Goal: Feedback & Contribution: Leave review/rating

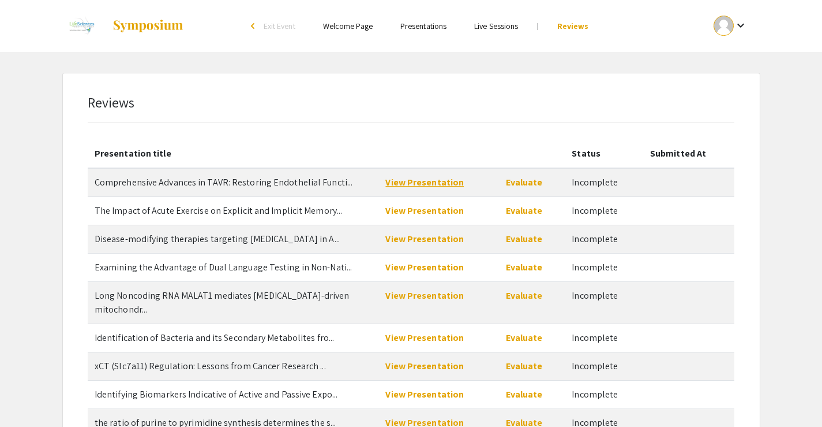
click at [427, 185] on link "View Presentation" at bounding box center [425, 182] width 78 height 12
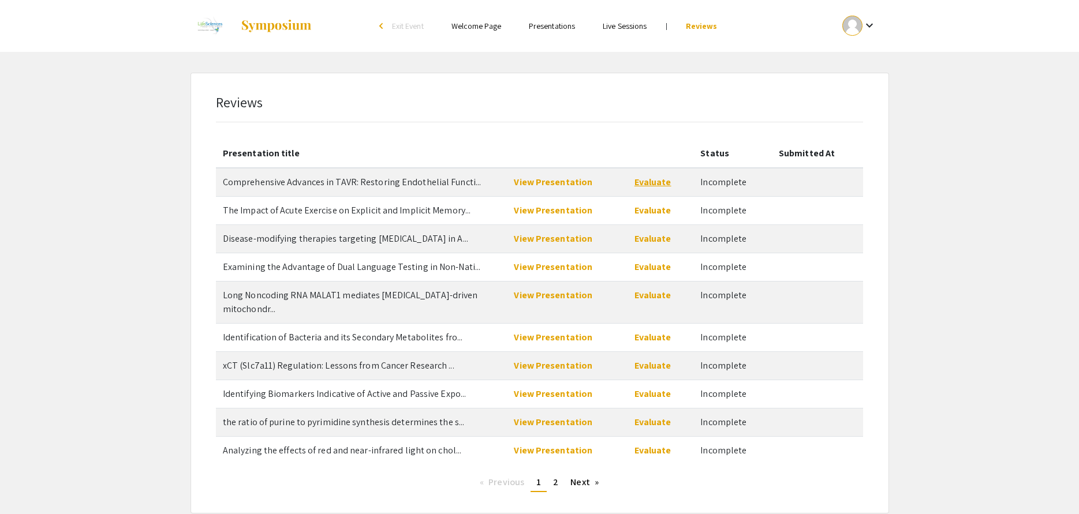
click at [649, 179] on link "Evaluate" at bounding box center [652, 182] width 37 height 12
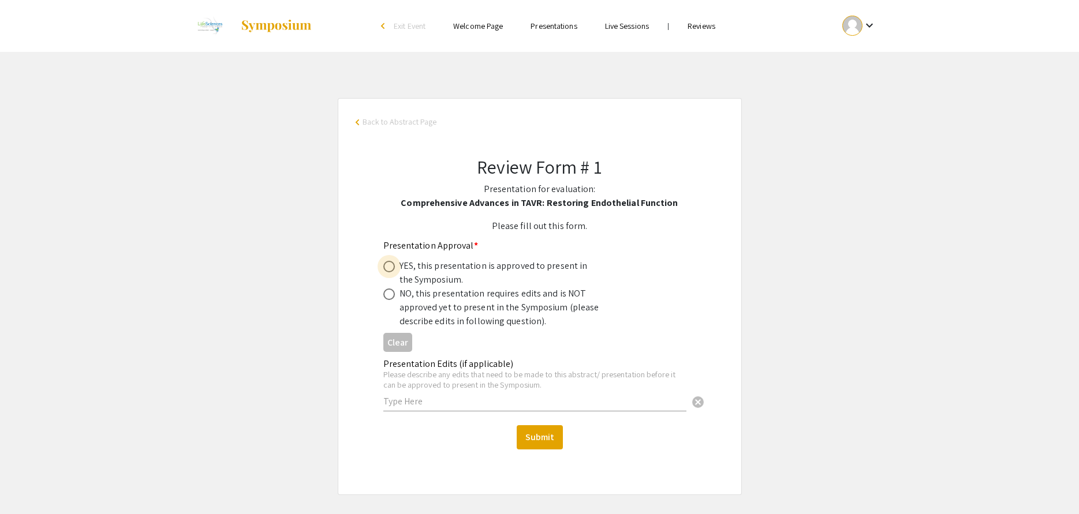
click at [388, 264] on span at bounding box center [389, 267] width 12 height 12
click at [388, 264] on input "radio" at bounding box center [389, 267] width 12 height 12
radio input "true"
click at [549, 426] on button "Submit" at bounding box center [540, 437] width 46 height 24
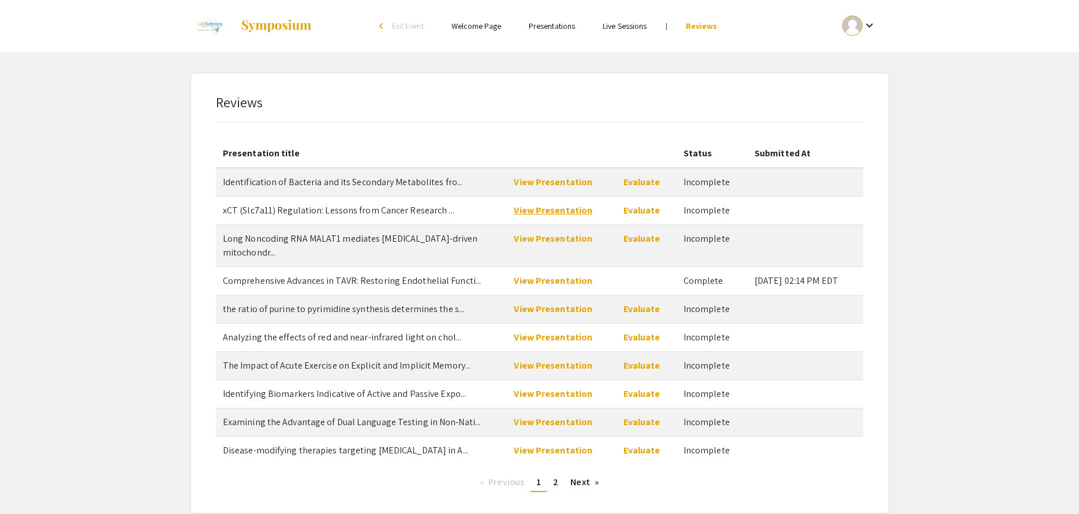
click at [547, 205] on link "View Presentation" at bounding box center [553, 210] width 78 height 12
click at [637, 211] on link "Evaluate" at bounding box center [641, 210] width 37 height 12
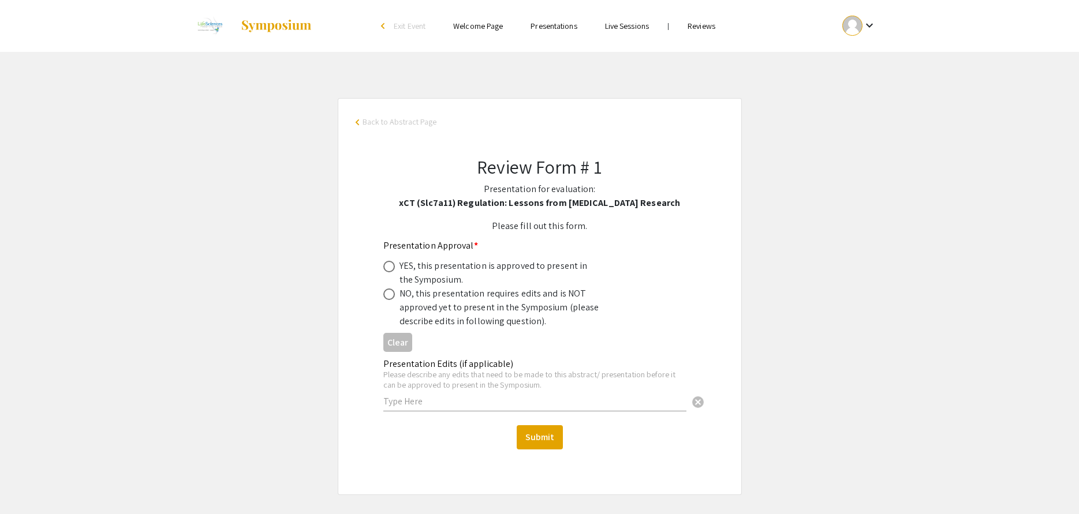
click at [388, 265] on span at bounding box center [389, 267] width 12 height 12
click at [388, 265] on input "radio" at bounding box center [389, 267] width 12 height 12
radio input "true"
click at [551, 426] on button "Submit" at bounding box center [540, 437] width 46 height 24
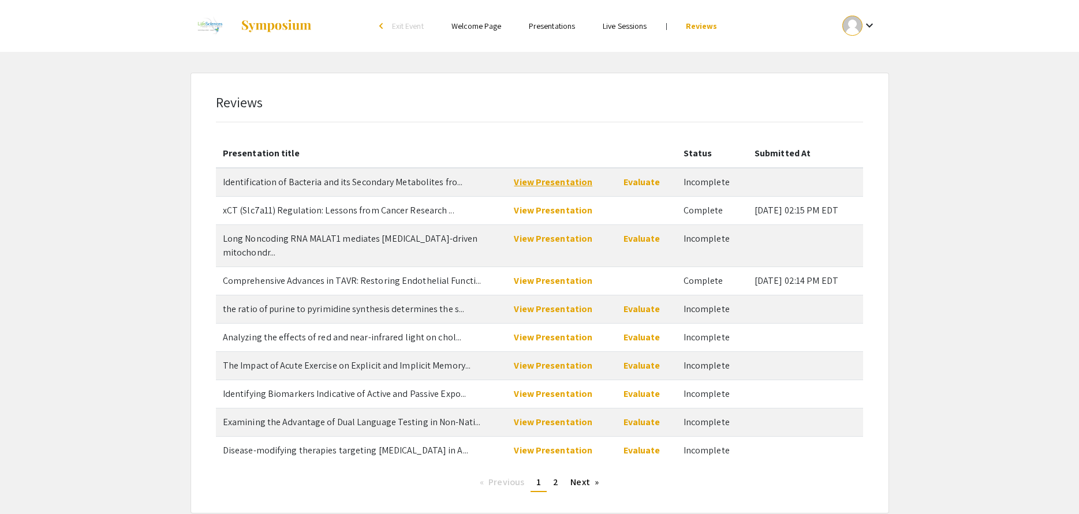
click at [540, 182] on link "View Presentation" at bounding box center [553, 182] width 78 height 12
click at [639, 186] on link "Evaluate" at bounding box center [641, 182] width 37 height 12
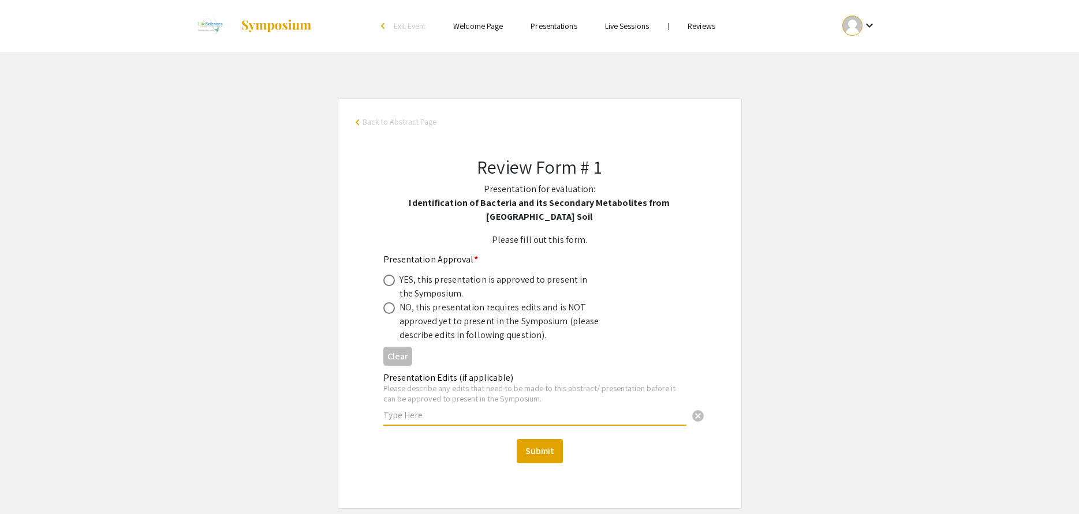
click at [424, 410] on input "text" at bounding box center [534, 415] width 303 height 12
type input "T"
click at [388, 308] on span at bounding box center [389, 308] width 12 height 12
click at [388, 308] on input "radio" at bounding box center [389, 308] width 12 height 12
radio input "true"
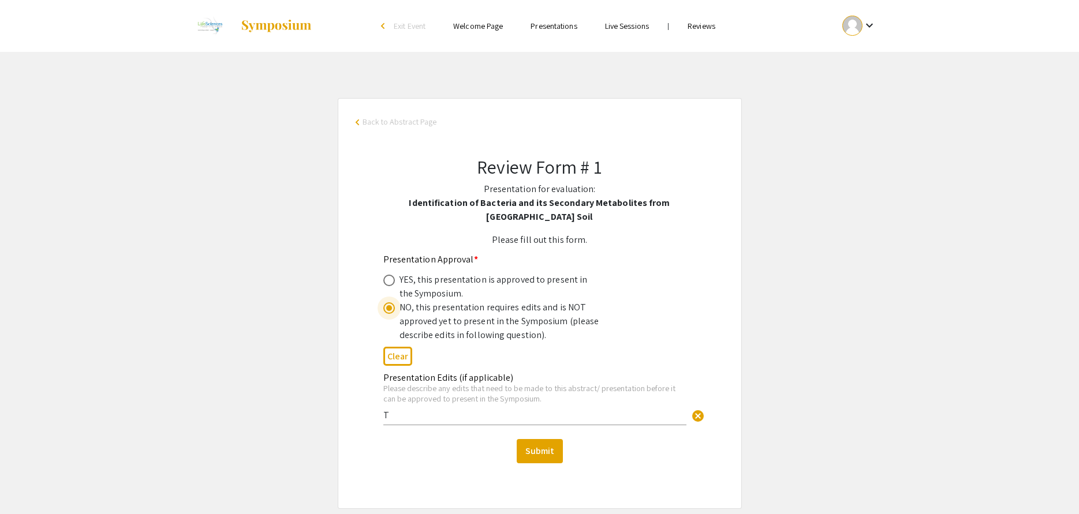
click at [406, 418] on input "T" at bounding box center [534, 415] width 303 height 12
click at [641, 417] on input "The word bacteria is a plural, so the title has an incorrect verb tense." at bounding box center [534, 415] width 303 height 12
type input "The word bacteria is a plural, so the title has an incorrect verb tense and adj…"
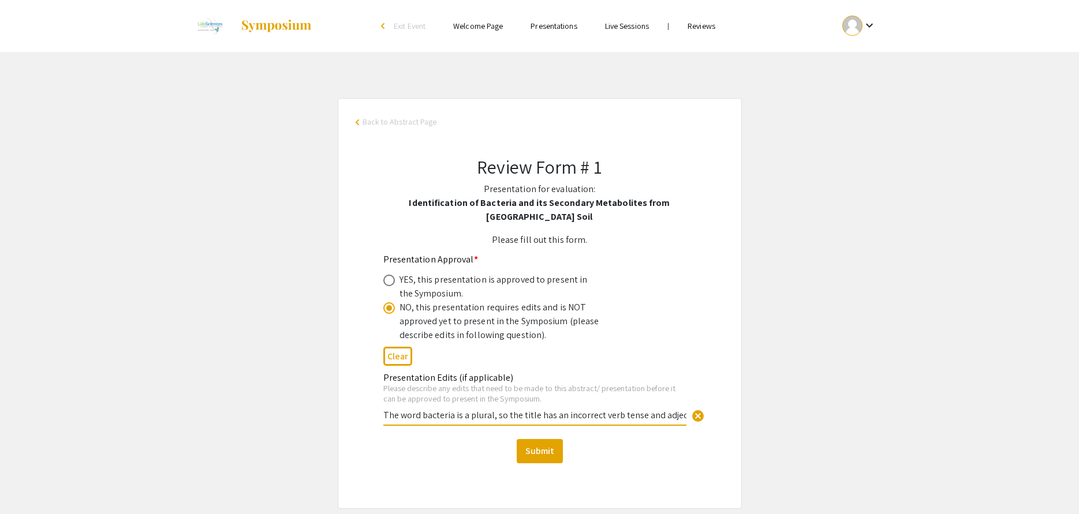
click at [640, 414] on input "The word bacteria is a plural, so the title has an incorrect verb tense and adj…" at bounding box center [534, 415] width 303 height 12
click at [533, 426] on button "Submit" at bounding box center [540, 451] width 46 height 24
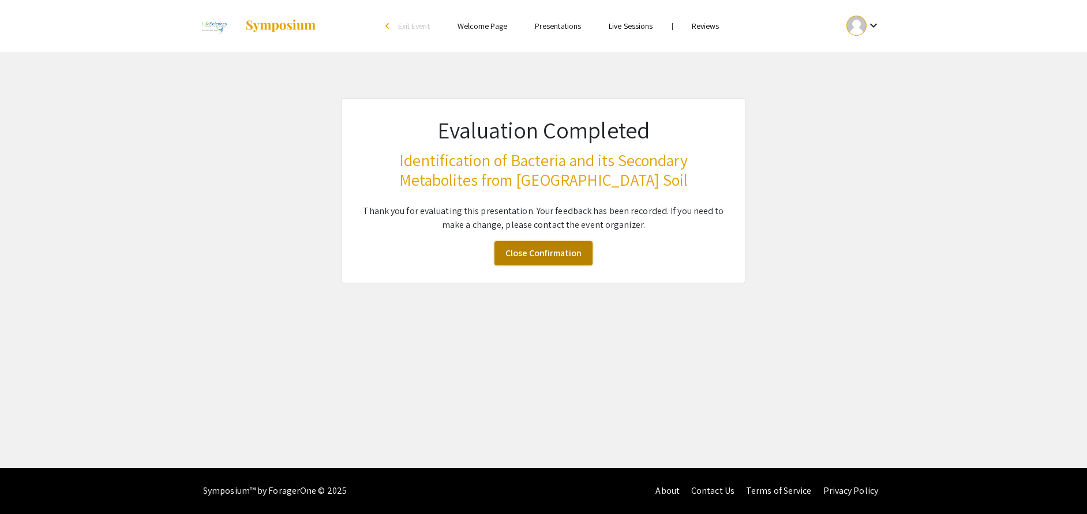
click at [555, 253] on link "Close Confirmation" at bounding box center [544, 253] width 98 height 24
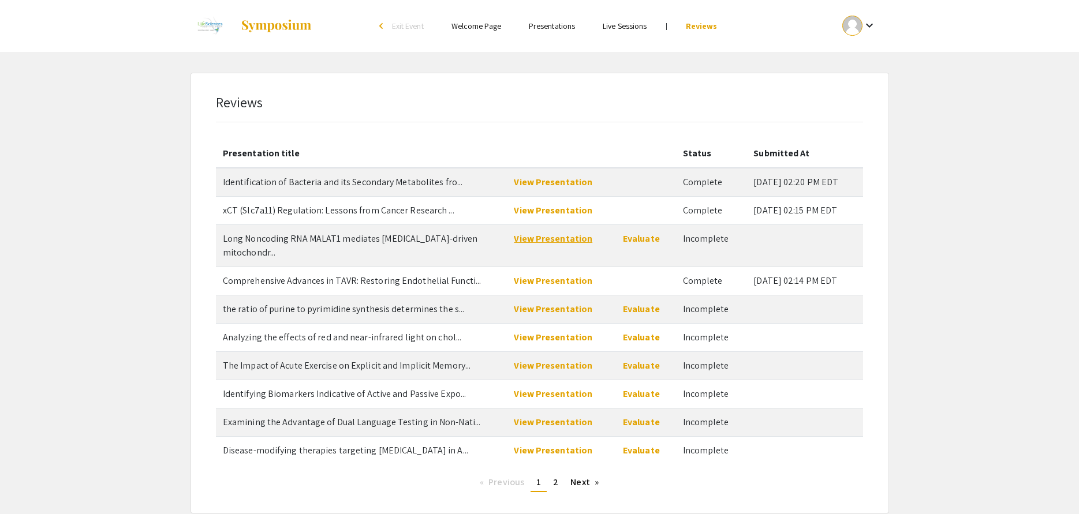
click at [548, 237] on link "View Presentation" at bounding box center [553, 239] width 78 height 12
click at [545, 303] on link "View Presentation" at bounding box center [553, 309] width 78 height 12
click at [643, 303] on link "Evaluate" at bounding box center [641, 309] width 37 height 12
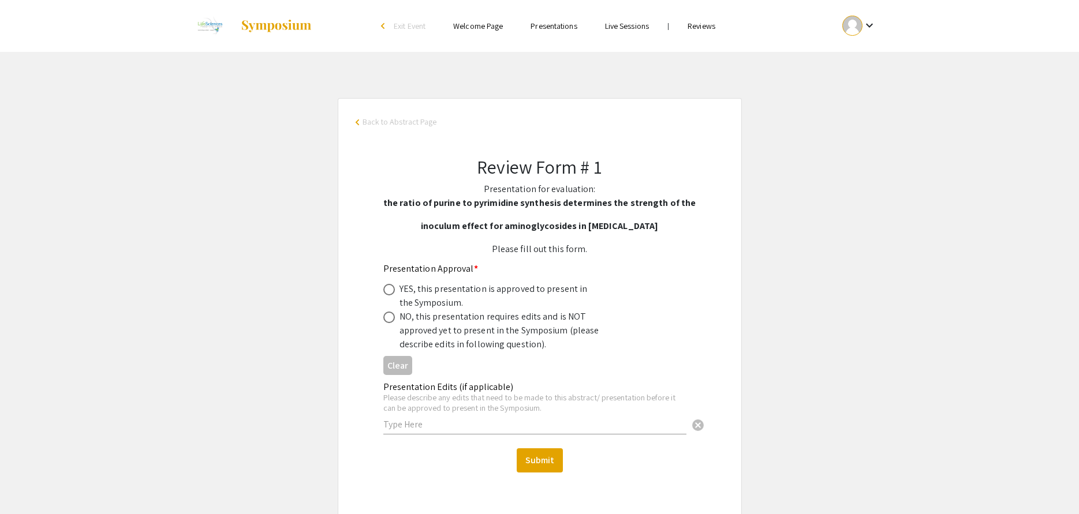
click at [391, 287] on span at bounding box center [389, 290] width 12 height 12
click at [391, 287] on input "radio" at bounding box center [389, 290] width 12 height 12
radio input "true"
click at [539, 426] on button "Submit" at bounding box center [540, 460] width 46 height 24
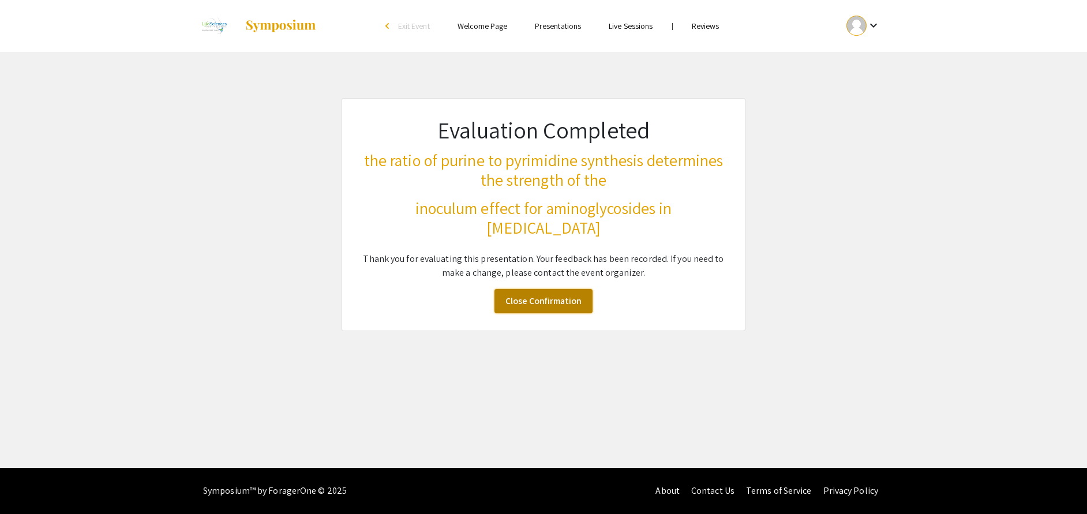
click at [537, 300] on link "Close Confirmation" at bounding box center [544, 301] width 98 height 24
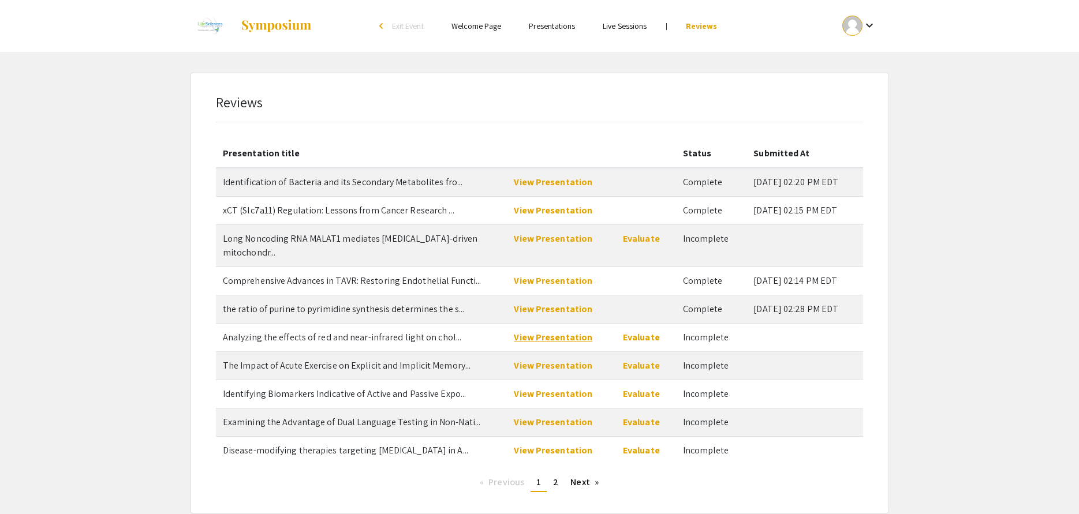
click at [549, 331] on link "View Presentation" at bounding box center [553, 337] width 78 height 12
click at [637, 331] on link "Evaluate" at bounding box center [641, 337] width 37 height 12
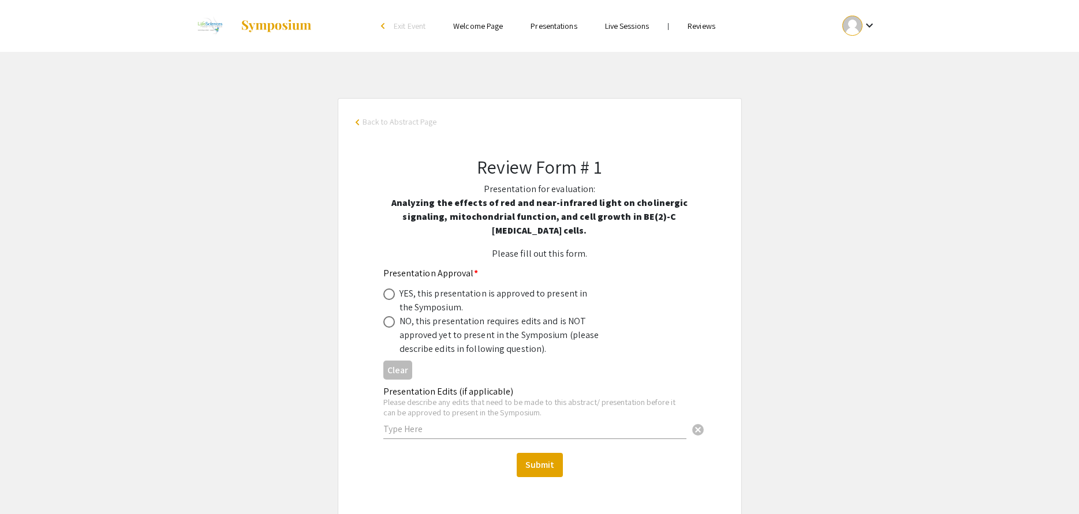
click at [388, 291] on span at bounding box center [389, 295] width 12 height 12
click at [388, 291] on input "radio" at bounding box center [389, 295] width 12 height 12
radio input "true"
click at [543, 426] on button "Submit" at bounding box center [540, 465] width 46 height 24
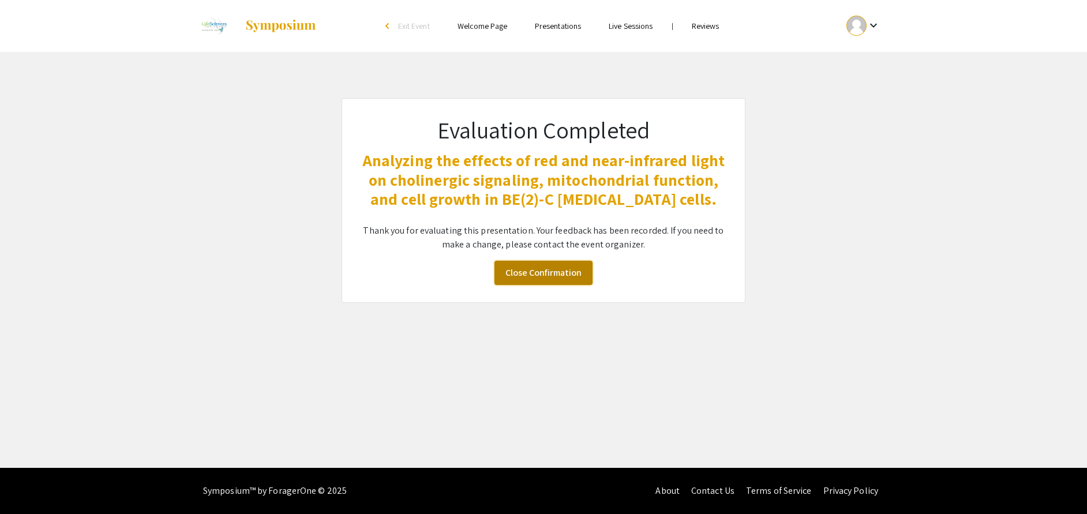
click at [536, 269] on link "Close Confirmation" at bounding box center [544, 273] width 98 height 24
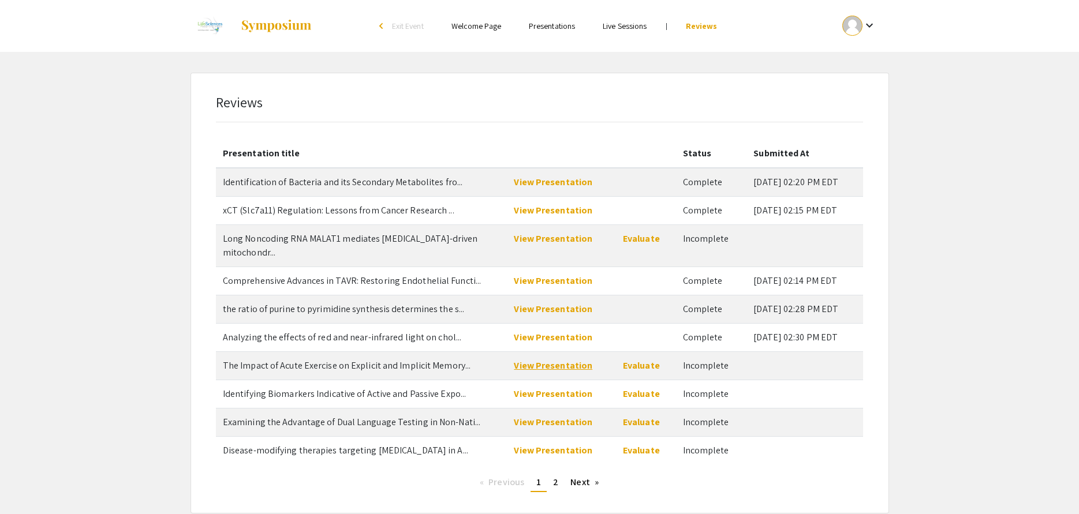
click at [552, 360] on link "View Presentation" at bounding box center [553, 366] width 78 height 12
click at [631, 360] on link "Evaluate" at bounding box center [641, 366] width 37 height 12
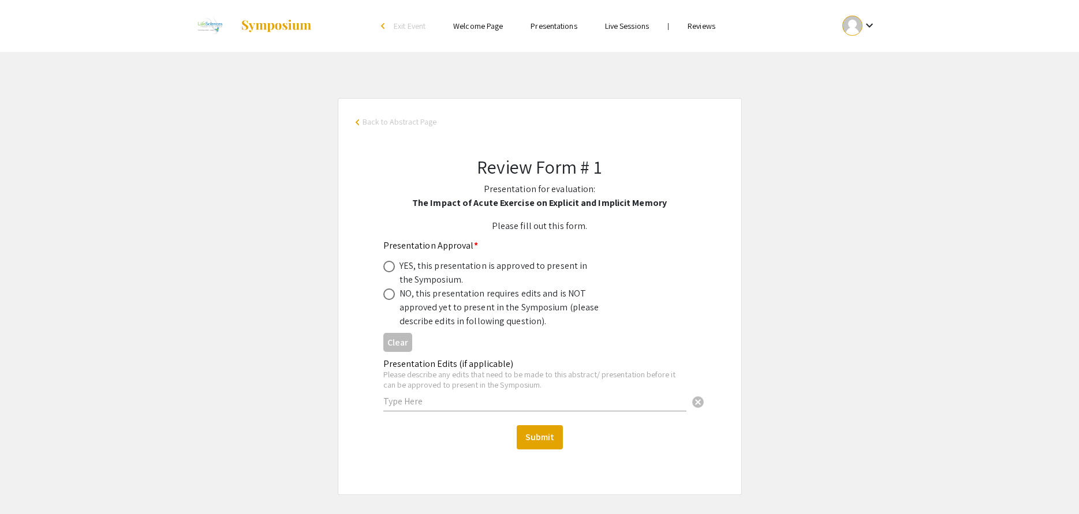
click at [388, 263] on span at bounding box center [389, 267] width 12 height 12
click at [388, 263] on input "radio" at bounding box center [389, 267] width 12 height 12
radio input "true"
click at [535, 426] on button "Submit" at bounding box center [540, 437] width 46 height 24
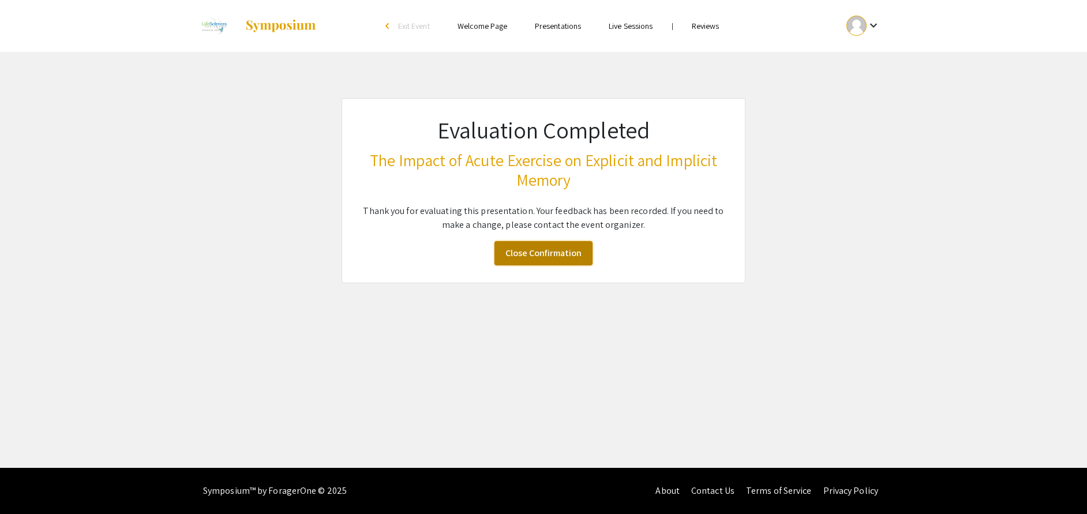
click at [544, 251] on link "Close Confirmation" at bounding box center [544, 253] width 98 height 24
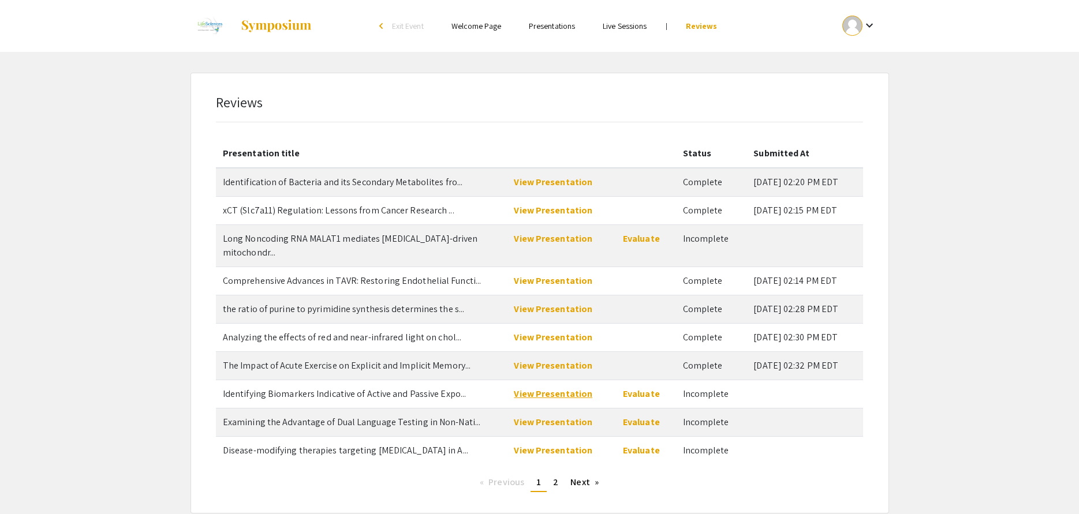
click at [555, 388] on link "View Presentation" at bounding box center [553, 394] width 78 height 12
click at [642, 388] on link "Evaluate" at bounding box center [641, 394] width 37 height 12
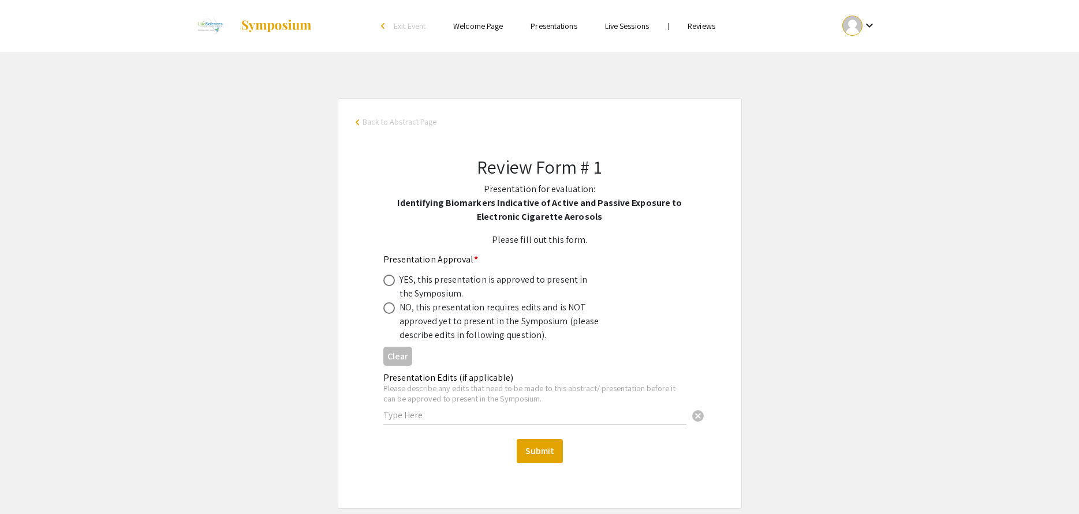
click at [390, 281] on span at bounding box center [389, 281] width 12 height 12
click at [390, 281] on input "radio" at bounding box center [389, 281] width 12 height 12
radio input "true"
click at [551, 426] on button "Submit" at bounding box center [540, 451] width 46 height 24
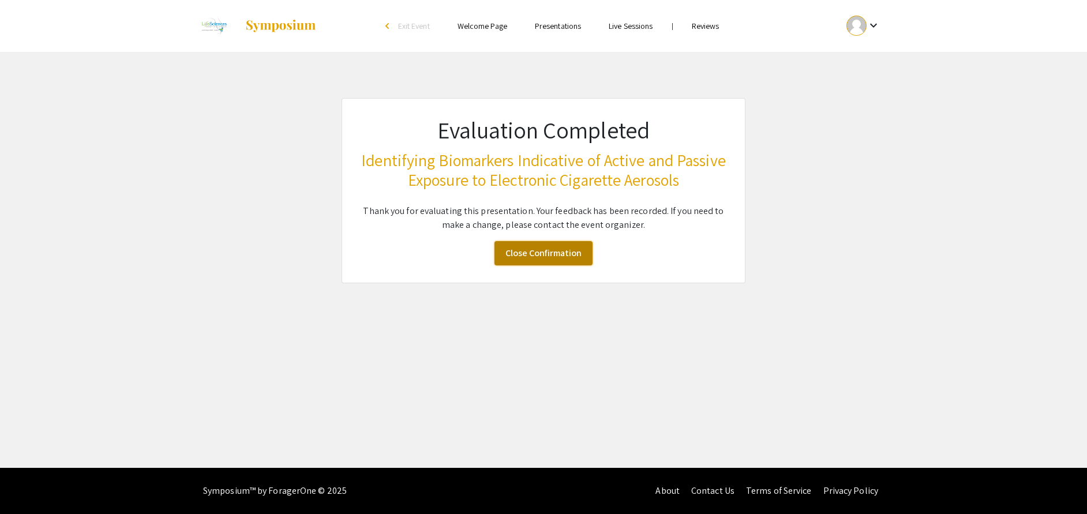
click at [533, 255] on link "Close Confirmation" at bounding box center [544, 253] width 98 height 24
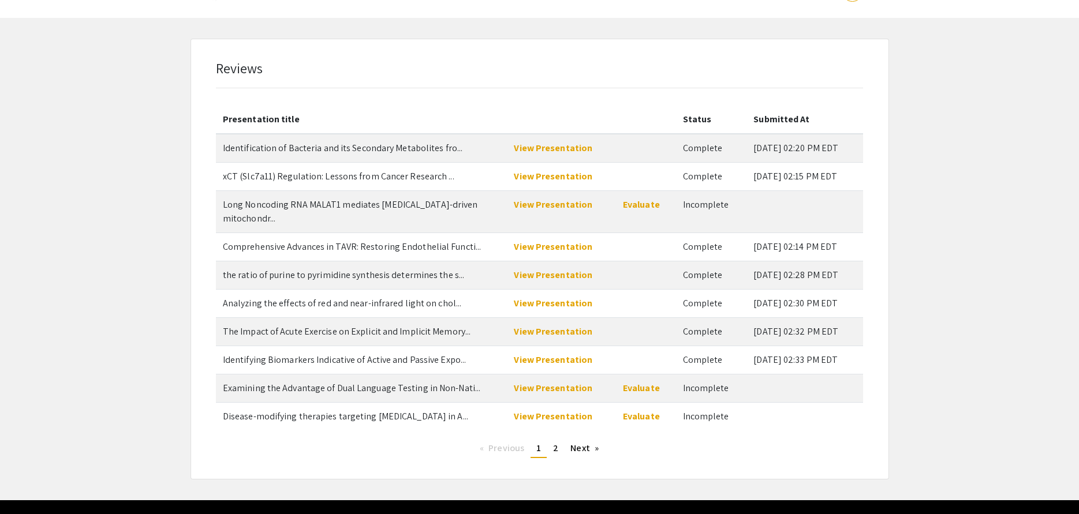
scroll to position [53, 0]
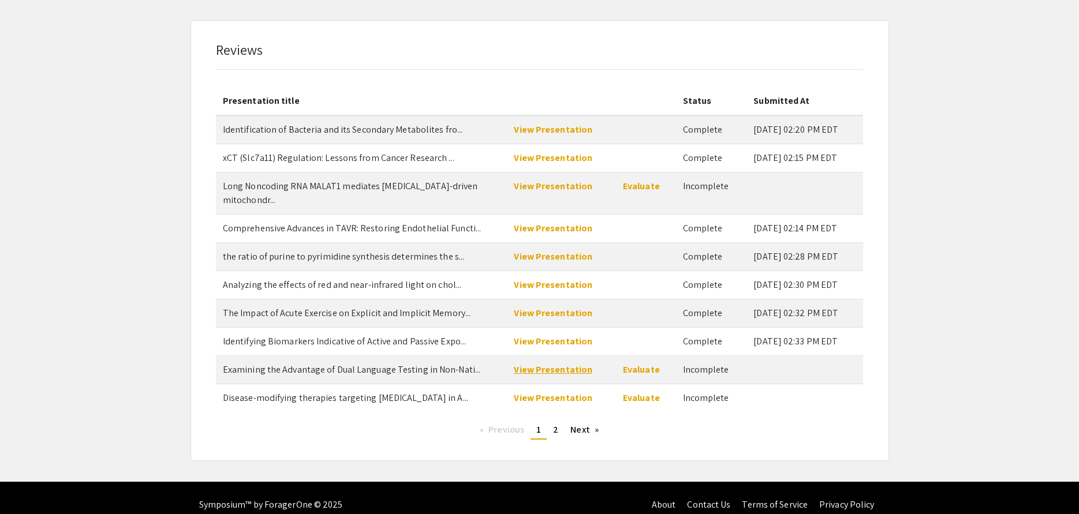
click at [547, 364] on link "View Presentation" at bounding box center [553, 370] width 78 height 12
click at [638, 364] on link "Evaluate" at bounding box center [641, 370] width 37 height 12
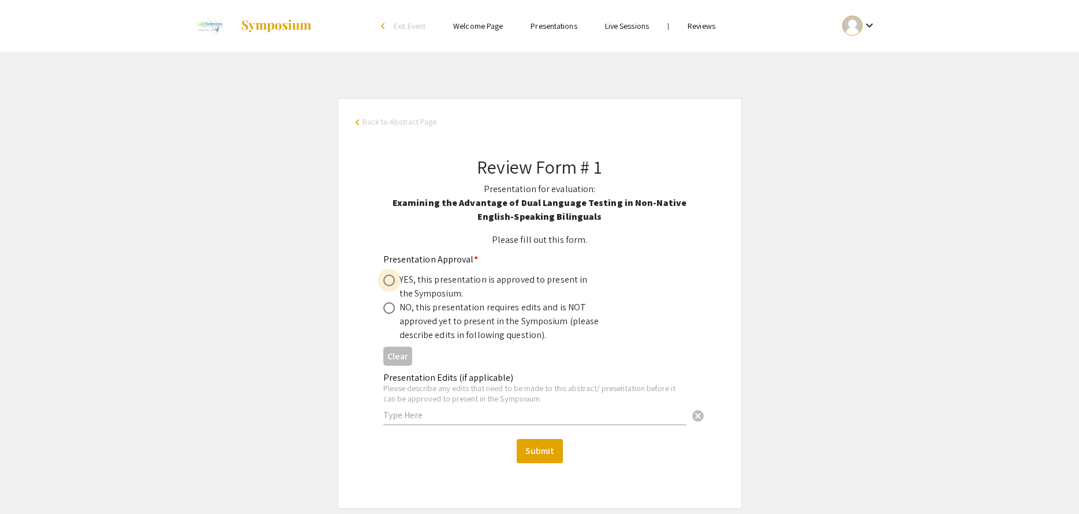
click at [390, 279] on span at bounding box center [389, 281] width 12 height 12
click at [390, 279] on input "radio" at bounding box center [389, 281] width 12 height 12
radio input "true"
click at [544, 426] on button "Submit" at bounding box center [540, 451] width 46 height 24
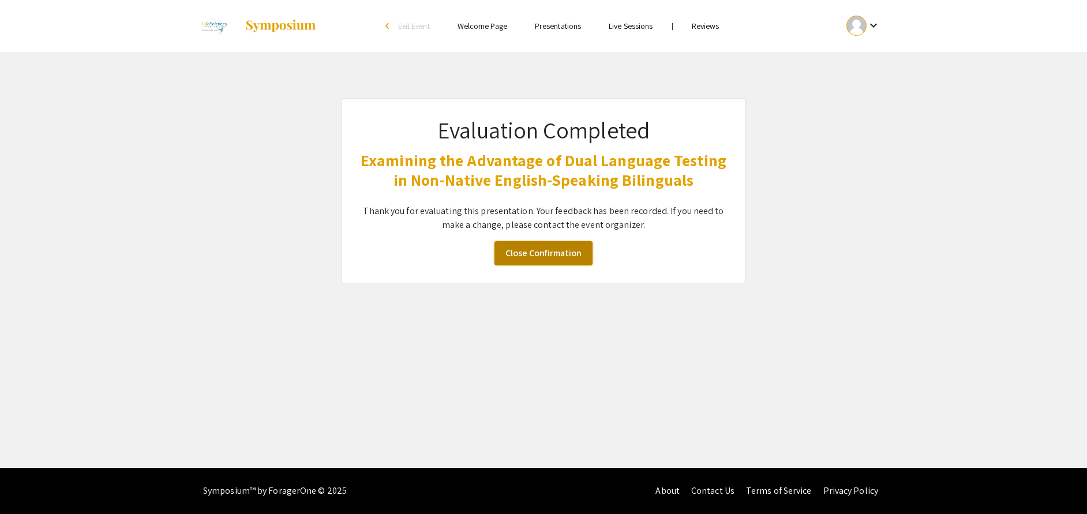
click at [537, 253] on link "Close Confirmation" at bounding box center [544, 253] width 98 height 24
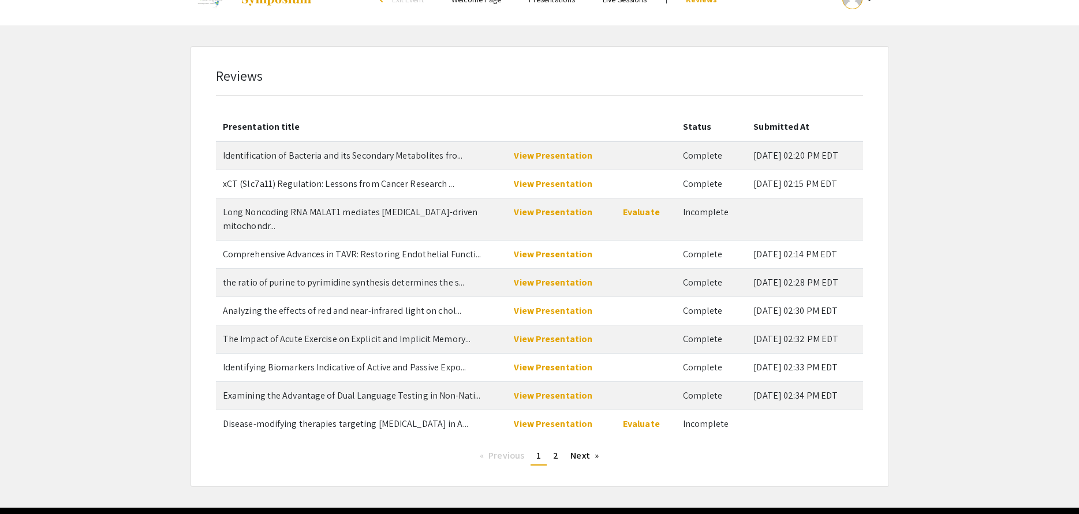
scroll to position [53, 0]
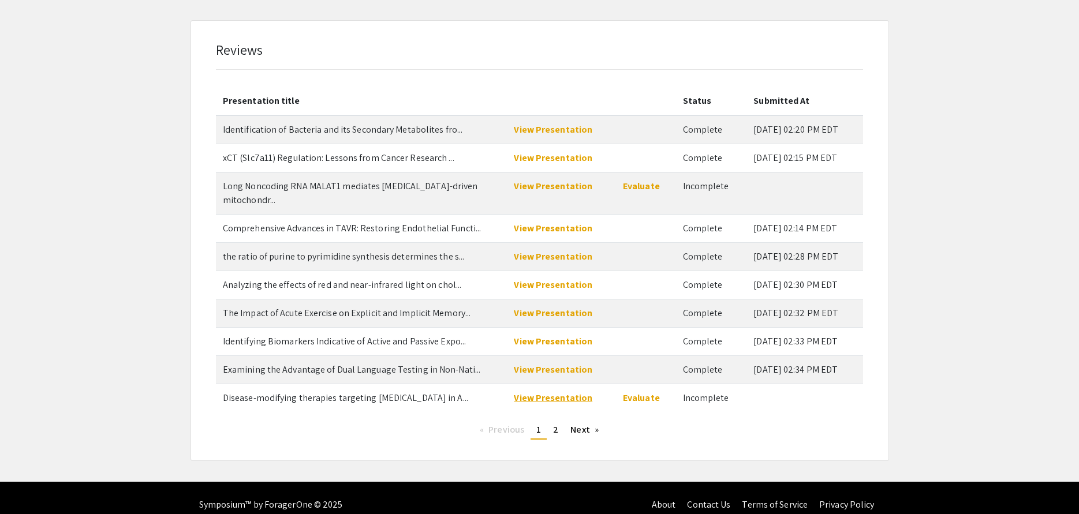
click at [541, 392] on link "View Presentation" at bounding box center [553, 398] width 78 height 12
click at [627, 392] on link "Evaluate" at bounding box center [641, 398] width 37 height 12
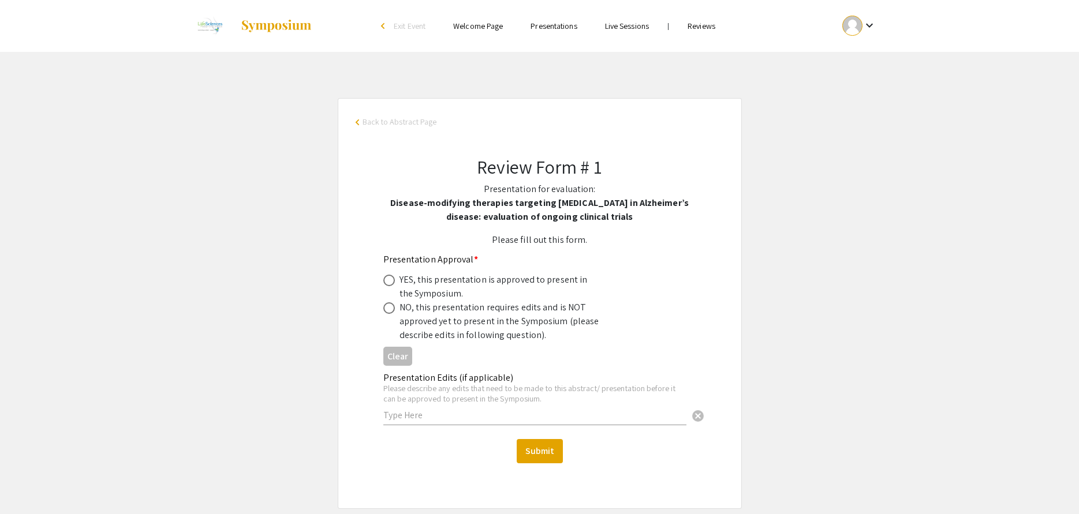
click at [387, 308] on span at bounding box center [389, 308] width 12 height 12
click at [387, 308] on input "radio" at bounding box center [389, 308] width 12 height 12
radio input "true"
click at [432, 418] on input "text" at bounding box center [534, 415] width 303 height 12
click at [390, 279] on span at bounding box center [389, 281] width 12 height 12
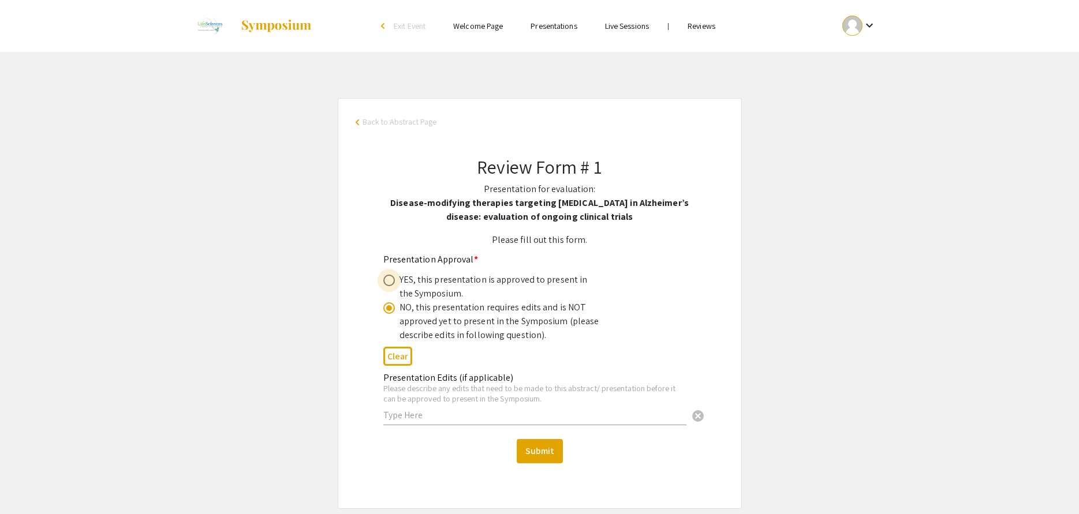
click at [390, 279] on input "radio" at bounding box center [389, 281] width 12 height 12
radio input "true"
click at [423, 412] on input "text" at bounding box center [534, 415] width 303 height 12
click at [390, 305] on span at bounding box center [389, 308] width 12 height 12
click at [390, 305] on input "radio" at bounding box center [389, 308] width 12 height 12
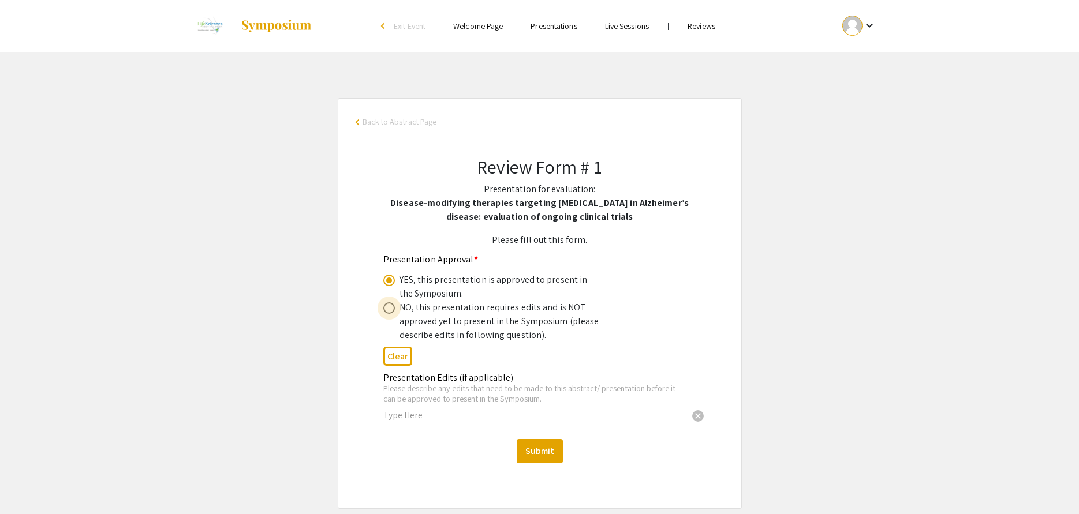
radio input "true"
click at [434, 405] on div "Presentation Edits (if applicable) Please describe any edits that need to be ma…" at bounding box center [534, 393] width 303 height 64
type input "The poster as presented appears to be in a format that would not fit on a poste…"
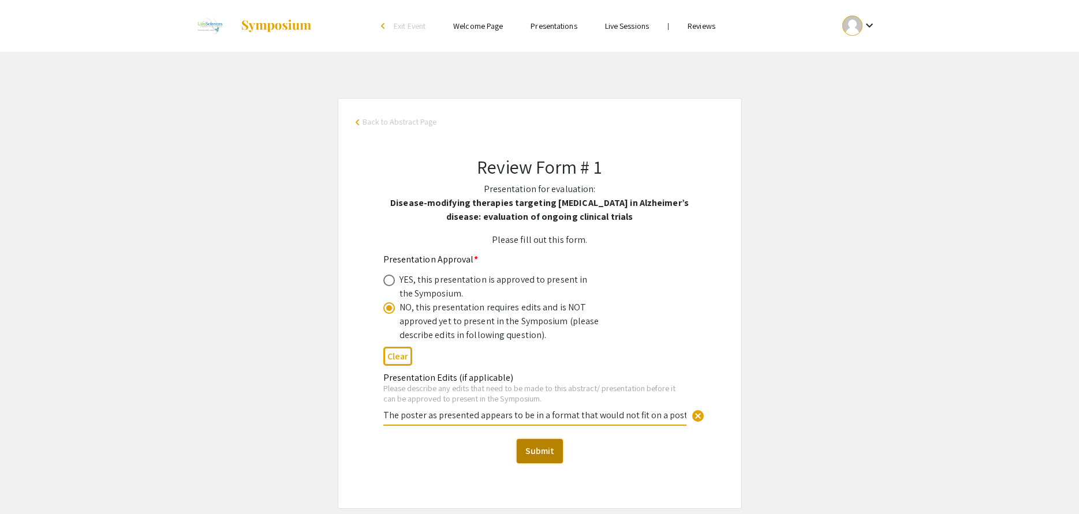
click at [530, 426] on button "Submit" at bounding box center [540, 451] width 46 height 24
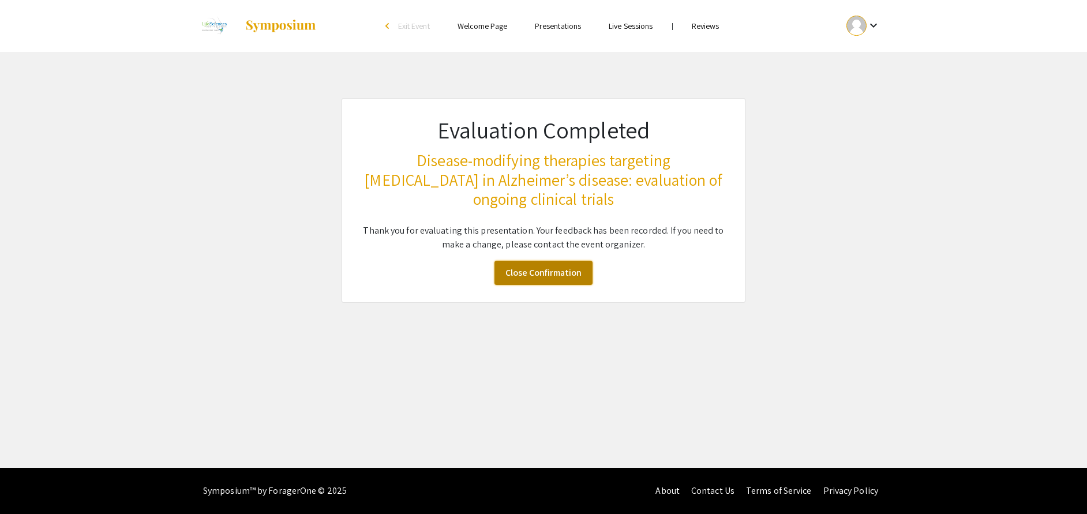
click at [547, 275] on link "Close Confirmation" at bounding box center [544, 273] width 98 height 24
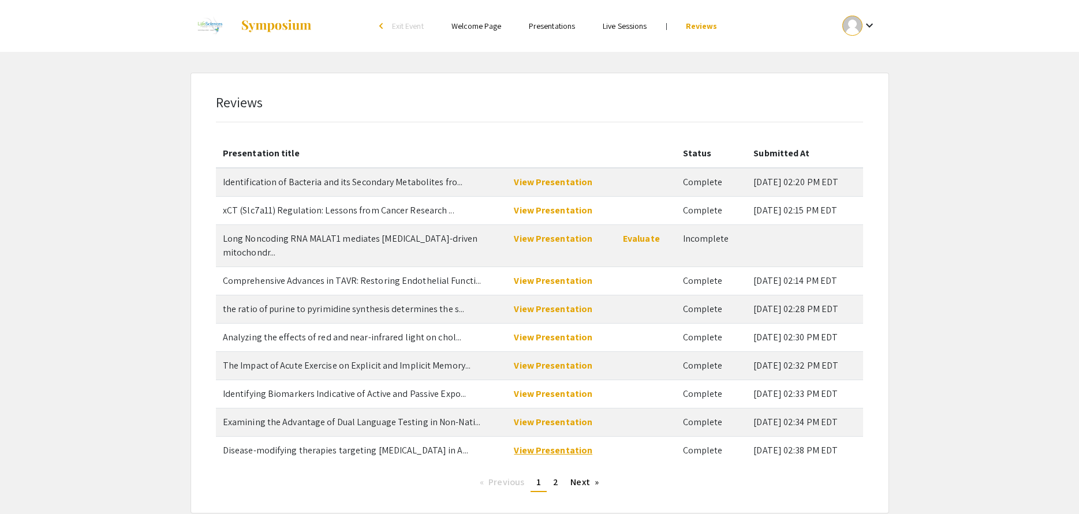
scroll to position [53, 0]
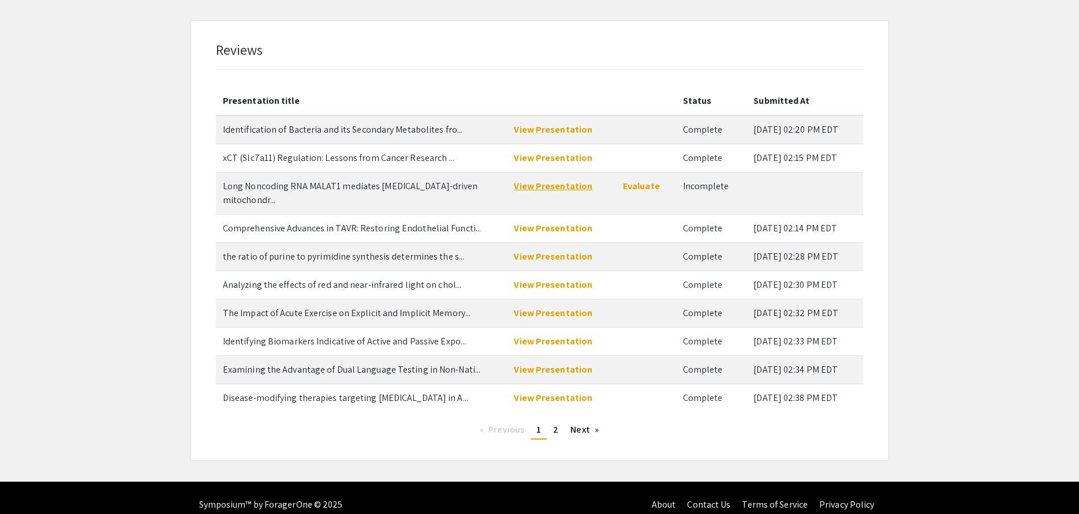
click at [540, 188] on link "View Presentation" at bounding box center [553, 186] width 78 height 12
click at [554, 424] on span "2" at bounding box center [555, 430] width 5 height 12
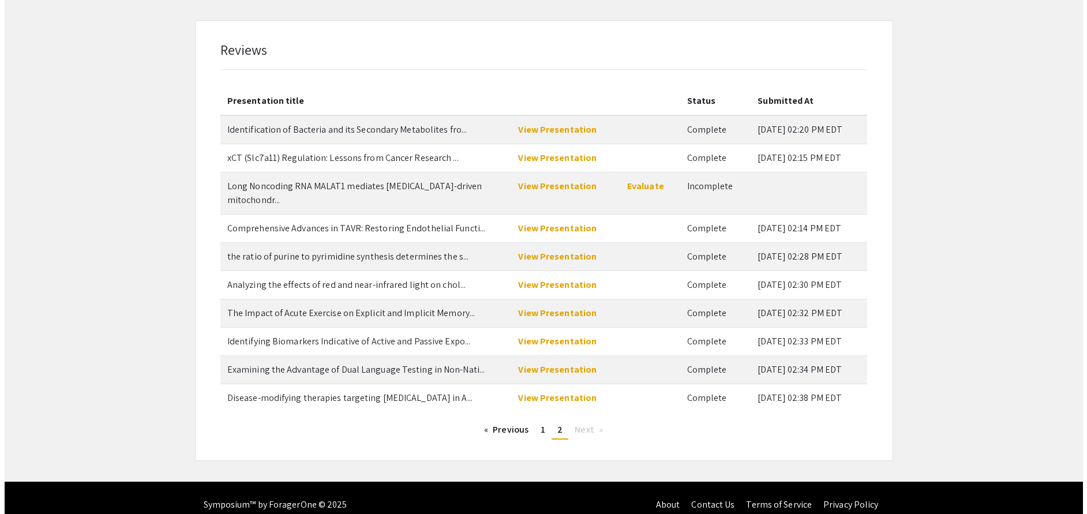
scroll to position [0, 0]
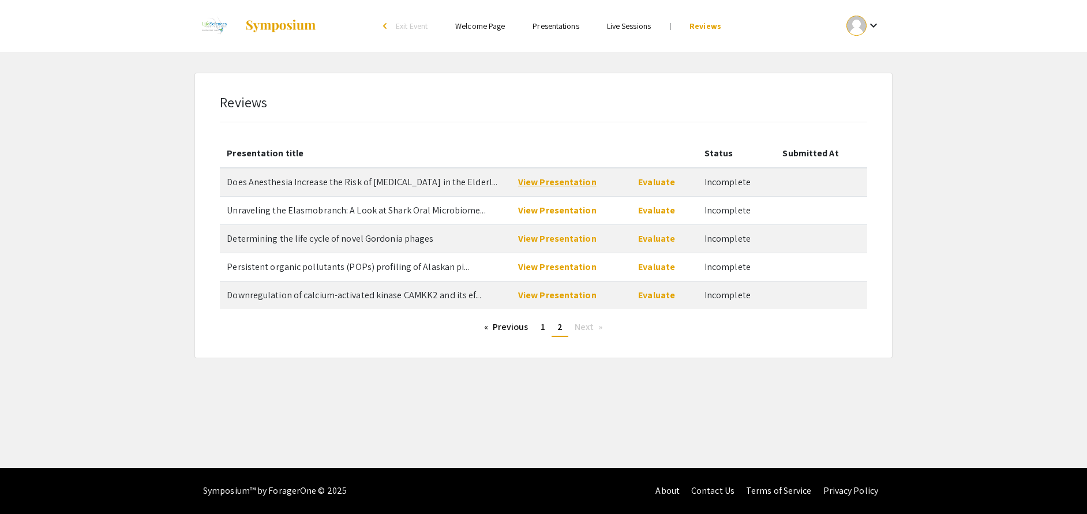
click at [551, 181] on link "View Presentation" at bounding box center [557, 182] width 78 height 12
click at [653, 182] on link "Evaluate" at bounding box center [656, 182] width 37 height 12
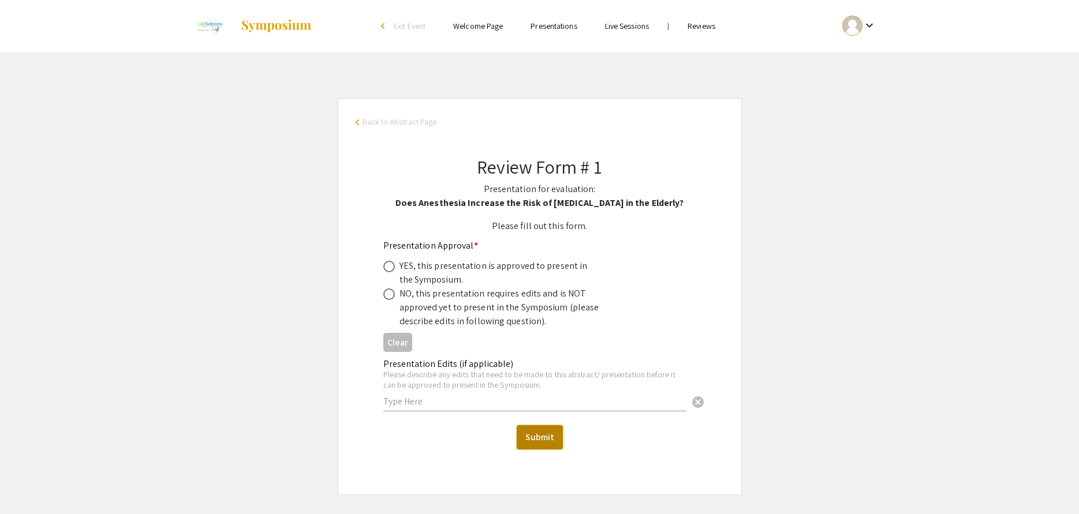
click at [538, 426] on button "Submit" at bounding box center [540, 437] width 46 height 24
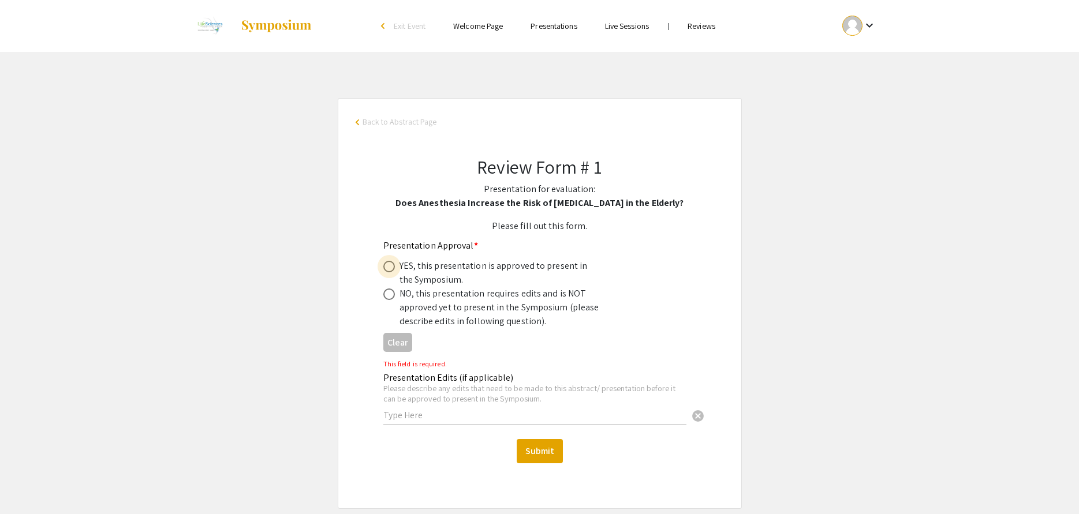
click at [387, 266] on span at bounding box center [389, 267] width 12 height 12
click at [387, 266] on input "radio" at bounding box center [389, 267] width 12 height 12
radio input "true"
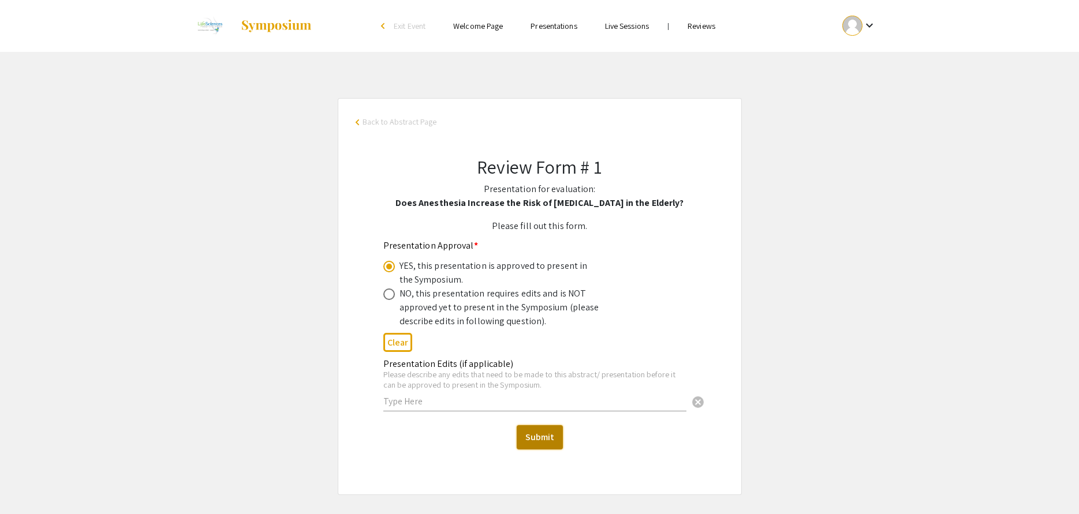
click at [534, 426] on button "Submit" at bounding box center [540, 437] width 46 height 24
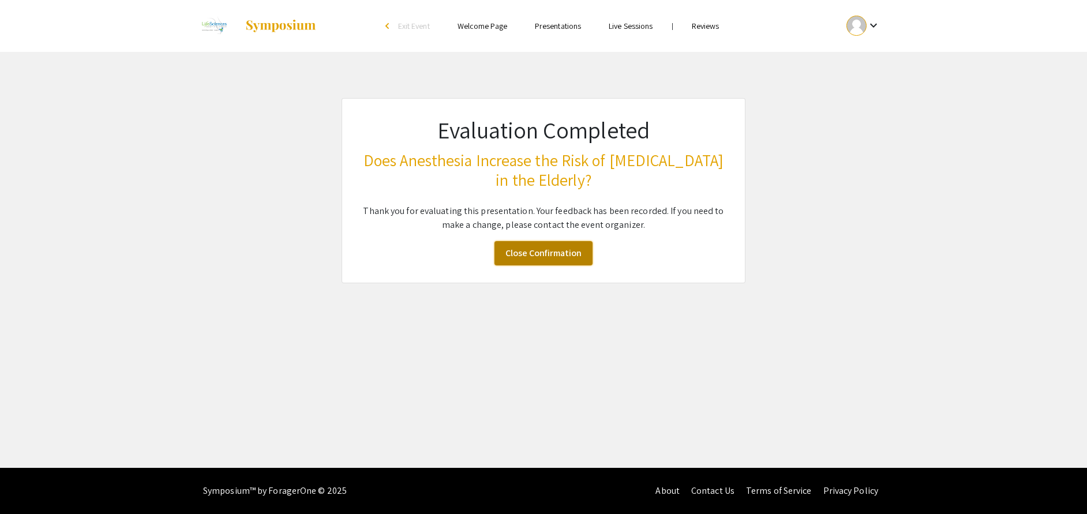
click at [543, 251] on link "Close Confirmation" at bounding box center [544, 253] width 98 height 24
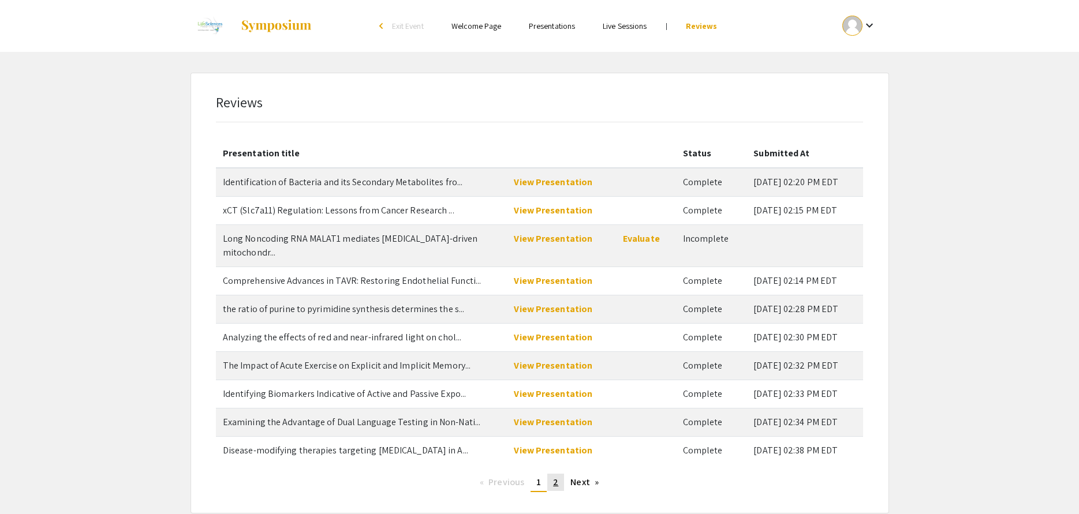
click at [556, 426] on span "2" at bounding box center [555, 482] width 5 height 12
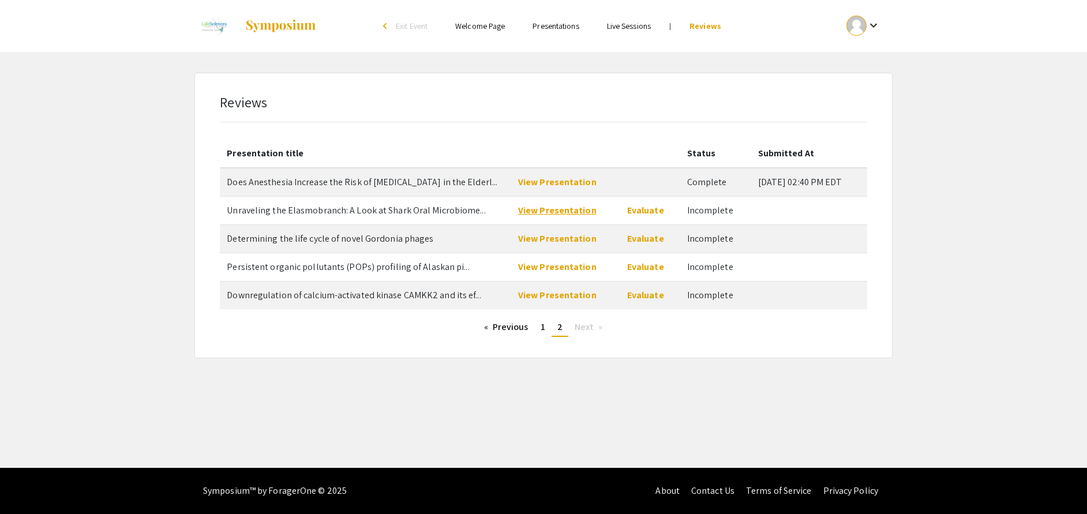
click at [555, 211] on link "View Presentation" at bounding box center [557, 210] width 78 height 12
click at [636, 209] on link "Evaluate" at bounding box center [645, 210] width 37 height 12
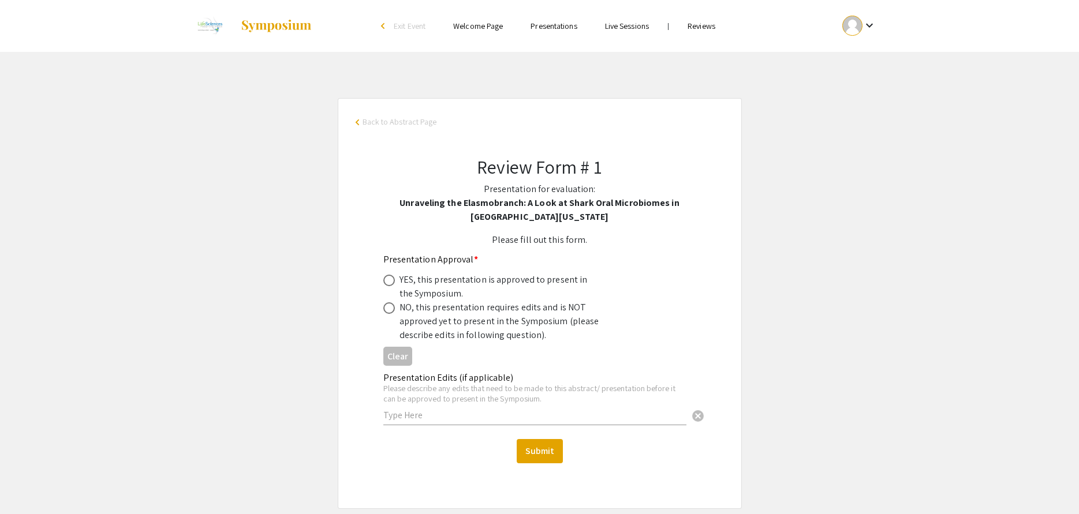
click at [390, 276] on span at bounding box center [389, 281] width 12 height 12
click at [390, 276] on input "radio" at bounding box center [389, 281] width 12 height 12
radio input "true"
click at [536, 426] on button "Submit" at bounding box center [540, 451] width 46 height 24
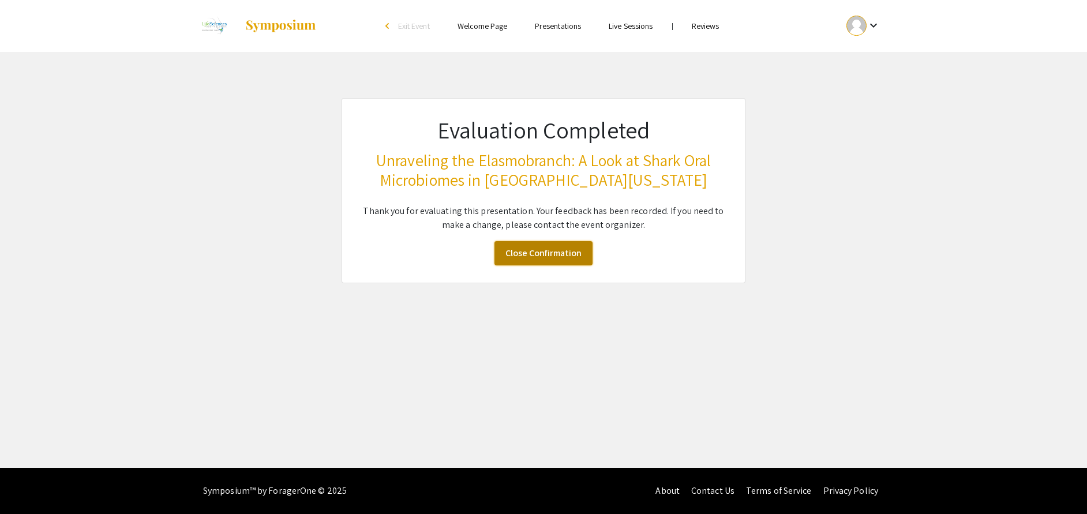
click at [510, 248] on link "Close Confirmation" at bounding box center [544, 253] width 98 height 24
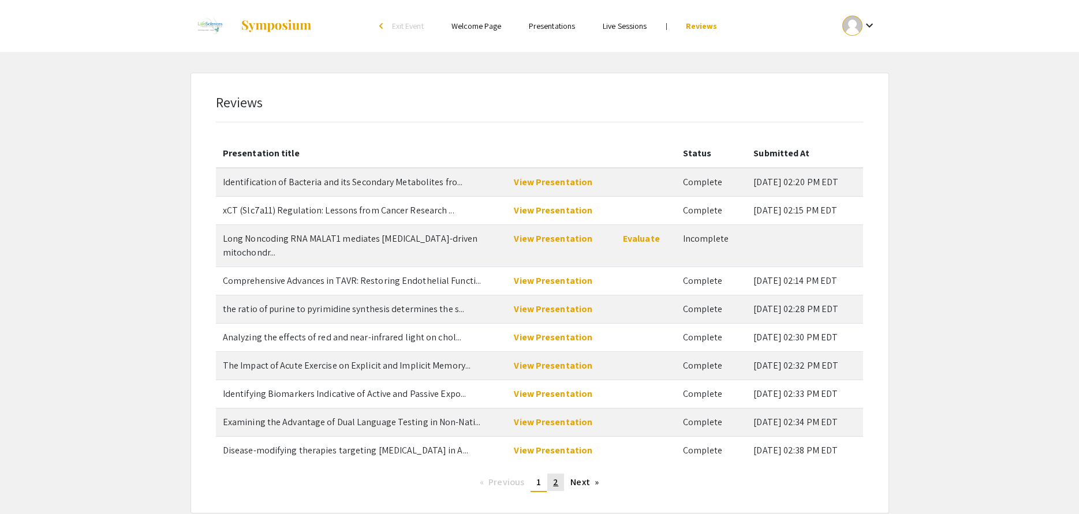
click at [559, 426] on link "page 2" at bounding box center [555, 482] width 17 height 17
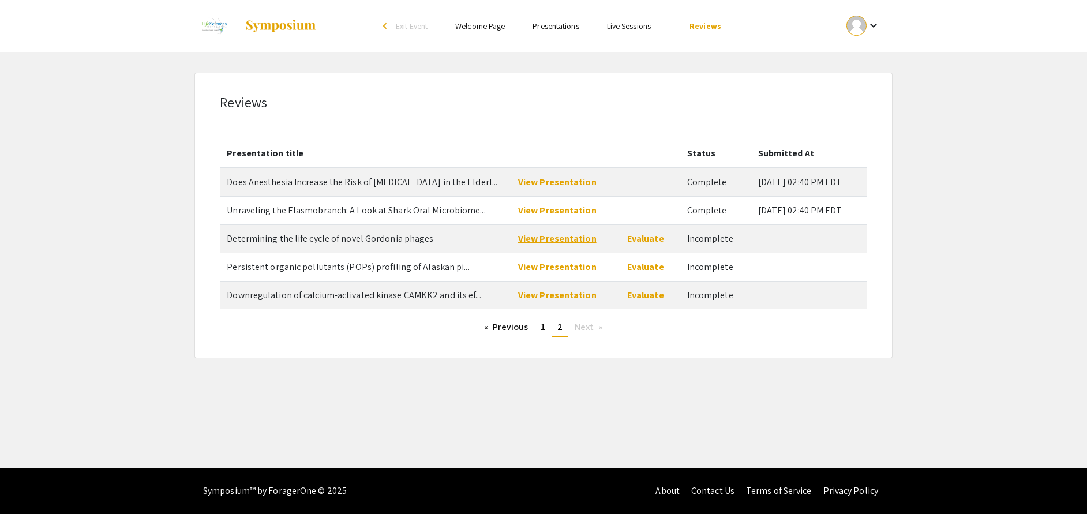
click at [547, 240] on link "View Presentation" at bounding box center [557, 239] width 78 height 12
click at [637, 239] on link "Evaluate" at bounding box center [645, 239] width 37 height 12
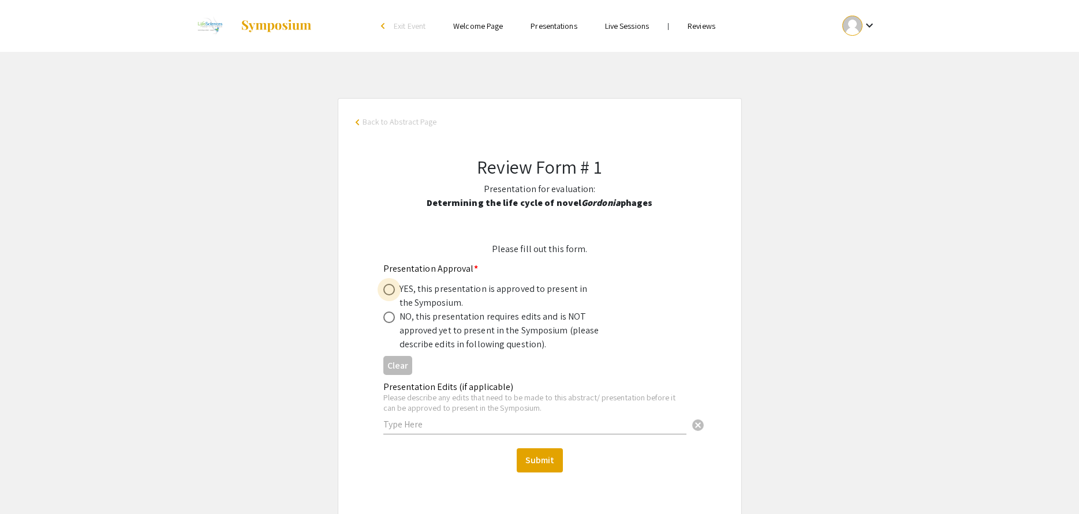
click at [390, 289] on span at bounding box center [389, 290] width 12 height 12
click at [390, 289] on input "radio" at bounding box center [389, 290] width 12 height 12
radio input "true"
click at [533, 426] on button "Submit" at bounding box center [540, 460] width 46 height 24
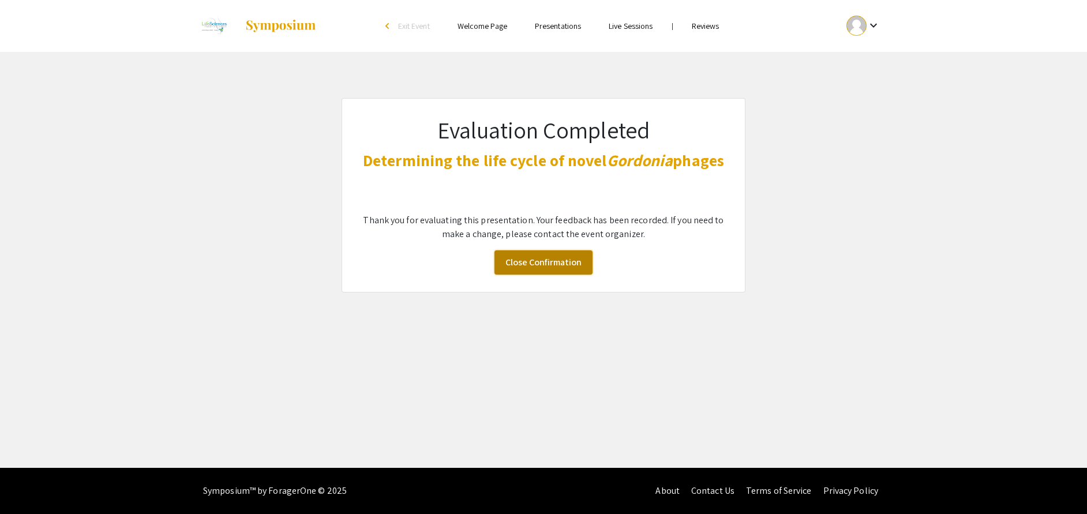
click at [544, 253] on link "Close Confirmation" at bounding box center [544, 263] width 98 height 24
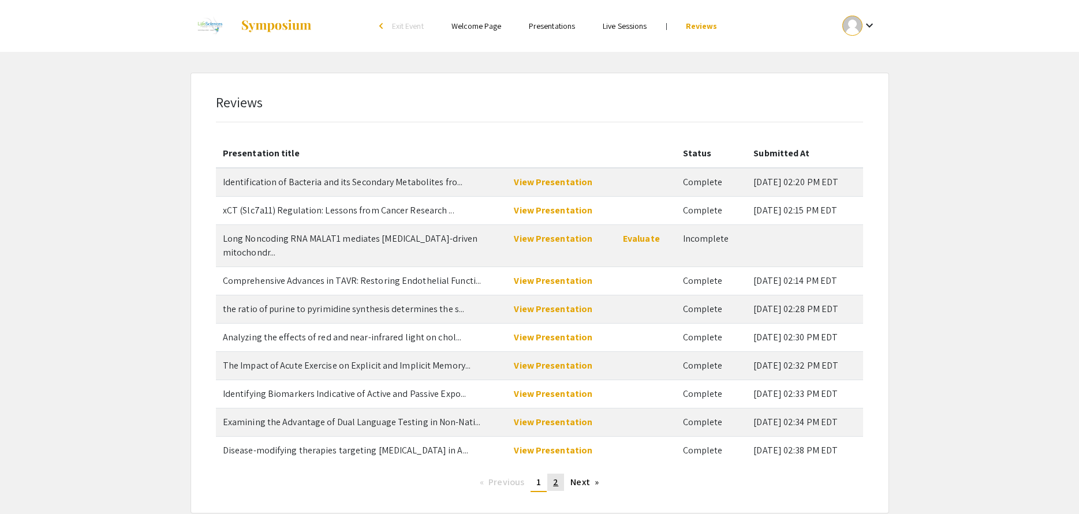
click at [552, 426] on link "page 2" at bounding box center [555, 482] width 17 height 17
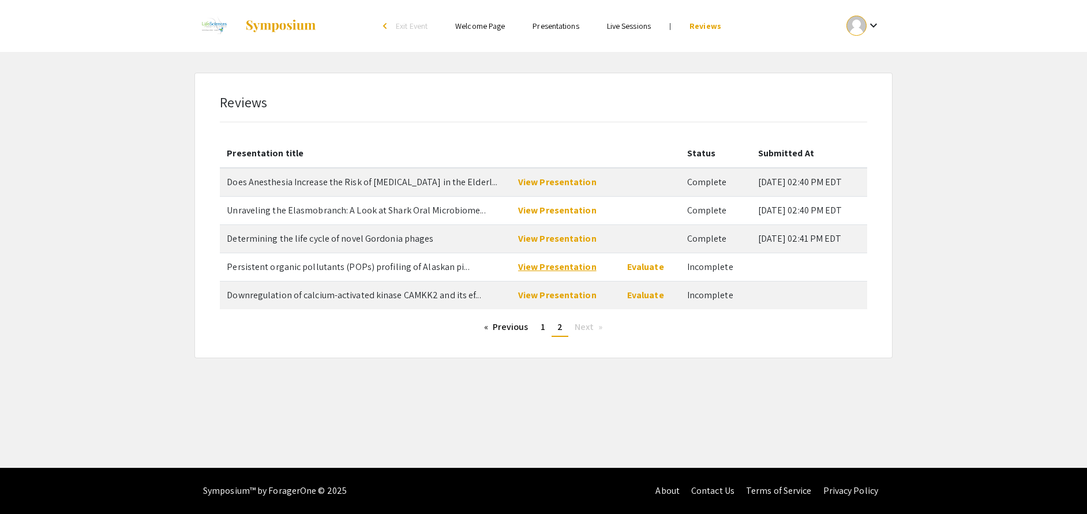
click at [543, 266] on link "View Presentation" at bounding box center [557, 267] width 78 height 12
click at [648, 268] on link "Evaluate" at bounding box center [645, 267] width 37 height 12
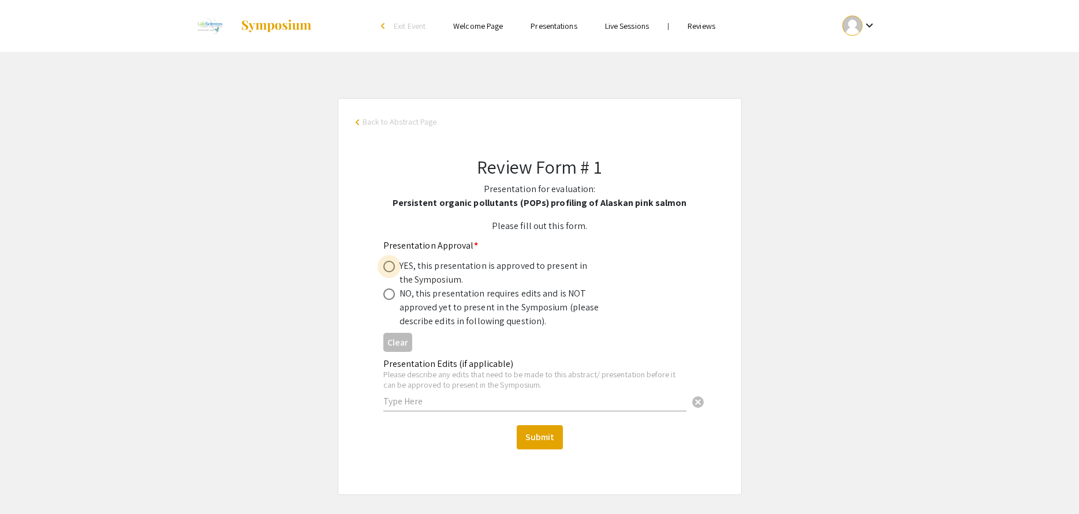
click at [387, 264] on span at bounding box center [389, 267] width 12 height 12
click at [387, 264] on input "radio" at bounding box center [389, 267] width 12 height 12
radio input "true"
click at [534, 426] on button "Submit" at bounding box center [540, 437] width 46 height 24
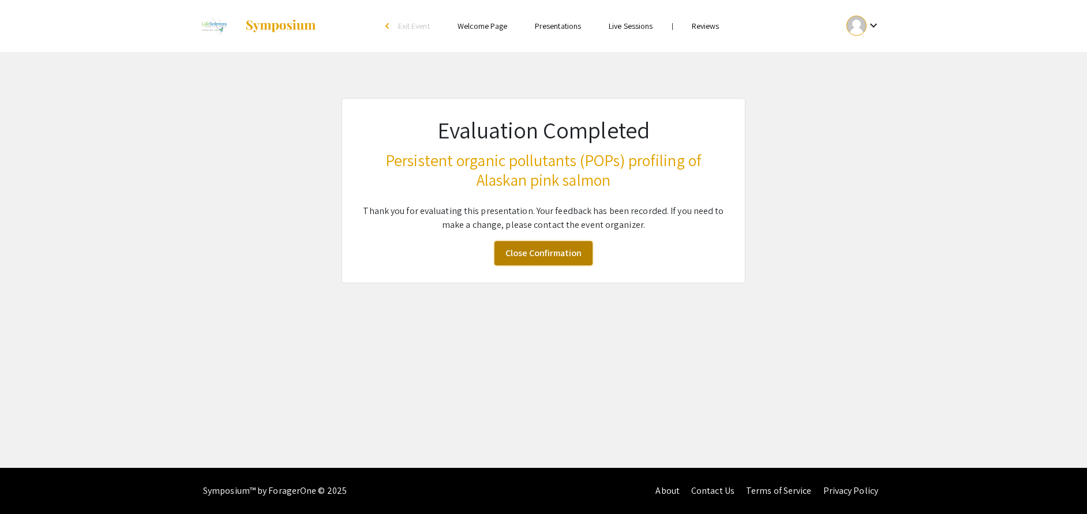
click at [539, 253] on link "Close Confirmation" at bounding box center [544, 253] width 98 height 24
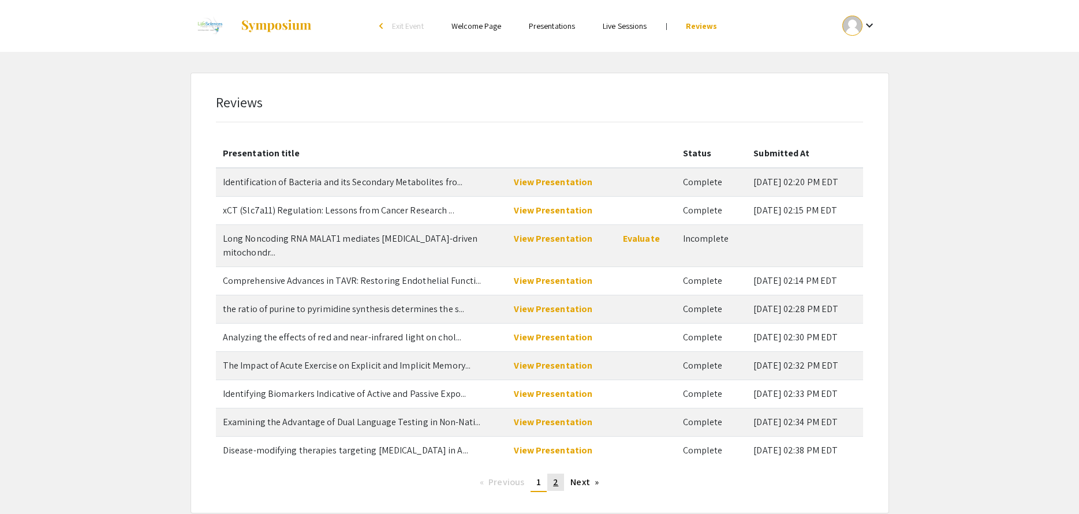
click at [556, 426] on span "2" at bounding box center [555, 482] width 5 height 12
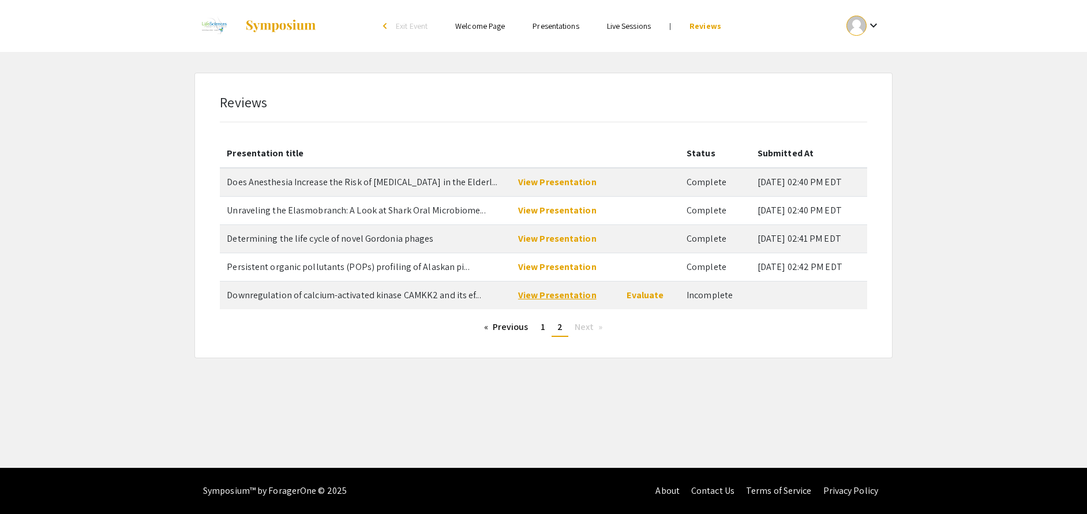
click at [569, 294] on link "View Presentation" at bounding box center [557, 295] width 78 height 12
click at [645, 294] on link "Evaluate" at bounding box center [645, 295] width 37 height 12
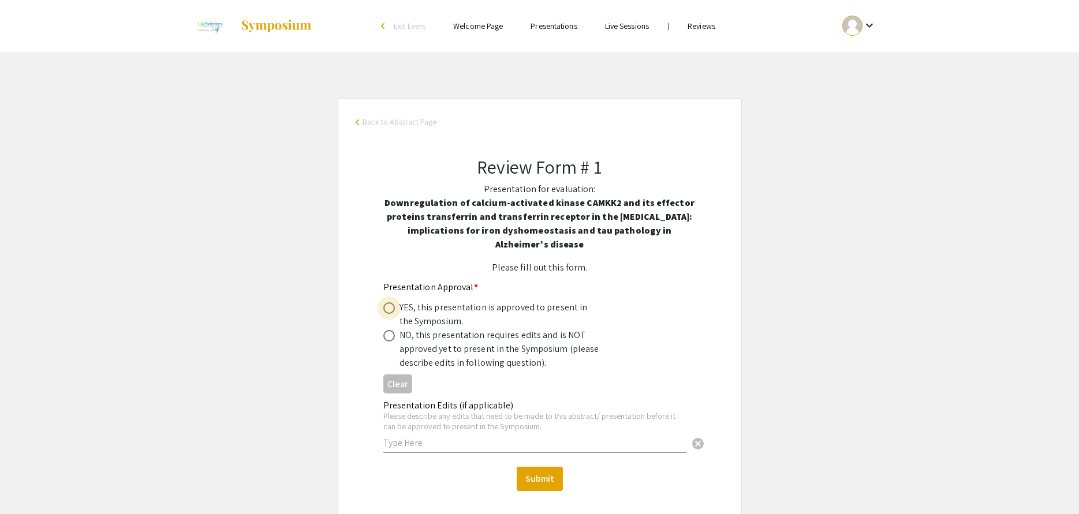
click at [388, 306] on span at bounding box center [389, 308] width 12 height 12
click at [388, 306] on input "radio" at bounding box center [389, 308] width 12 height 12
radio input "true"
click at [534, 426] on button "Submit" at bounding box center [540, 479] width 46 height 24
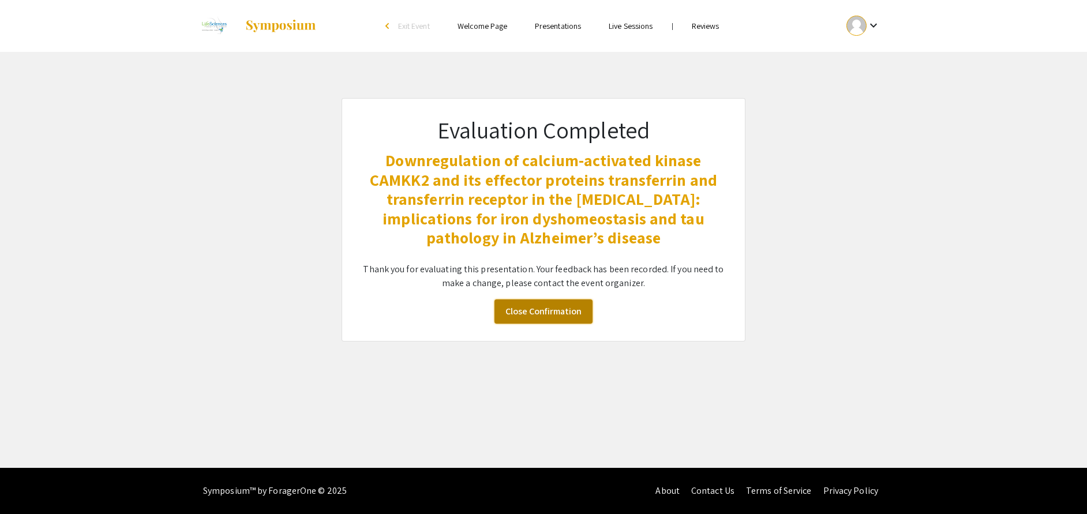
click at [541, 312] on link "Close Confirmation" at bounding box center [544, 312] width 98 height 24
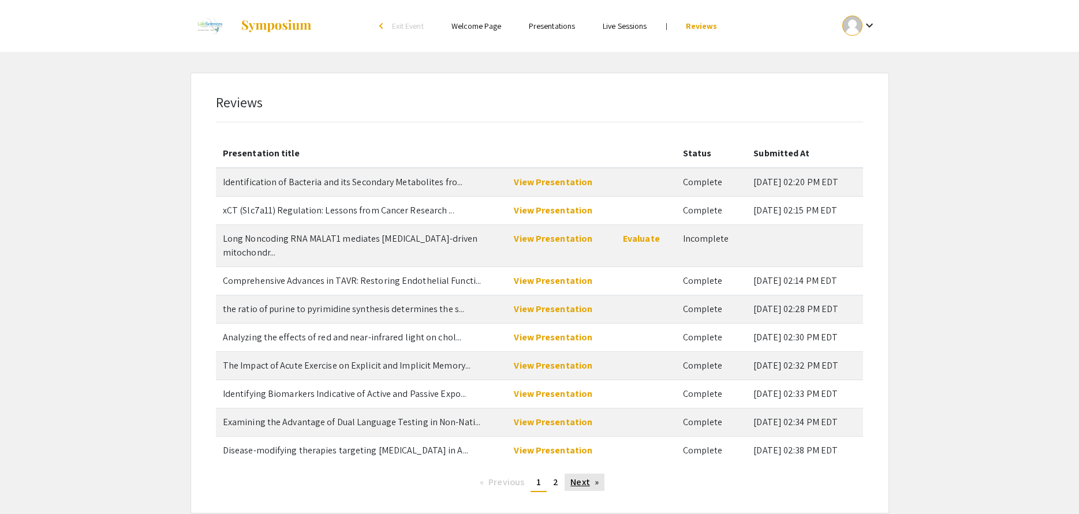
click at [592, 426] on link "Next page" at bounding box center [584, 482] width 40 height 17
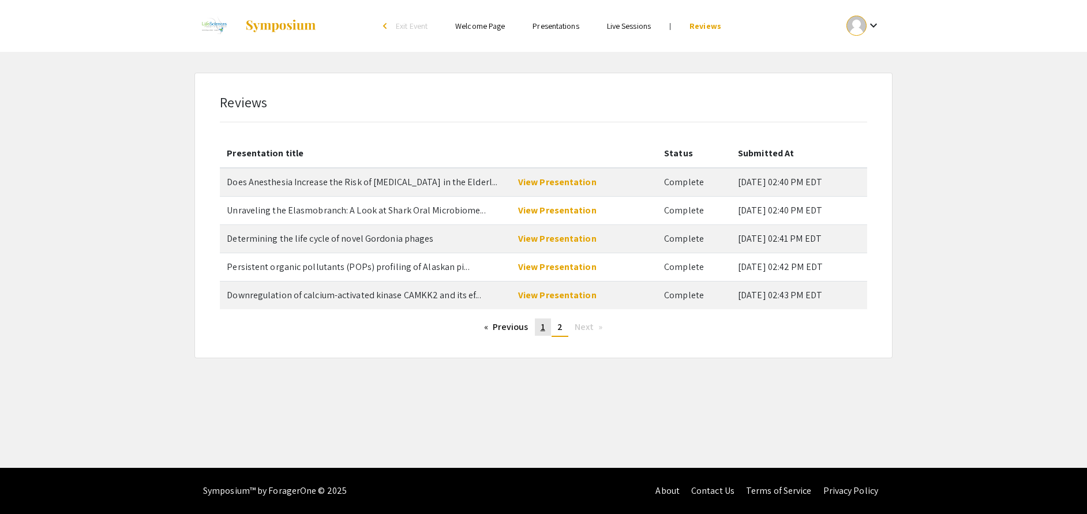
click at [542, 326] on span "1" at bounding box center [543, 327] width 5 height 12
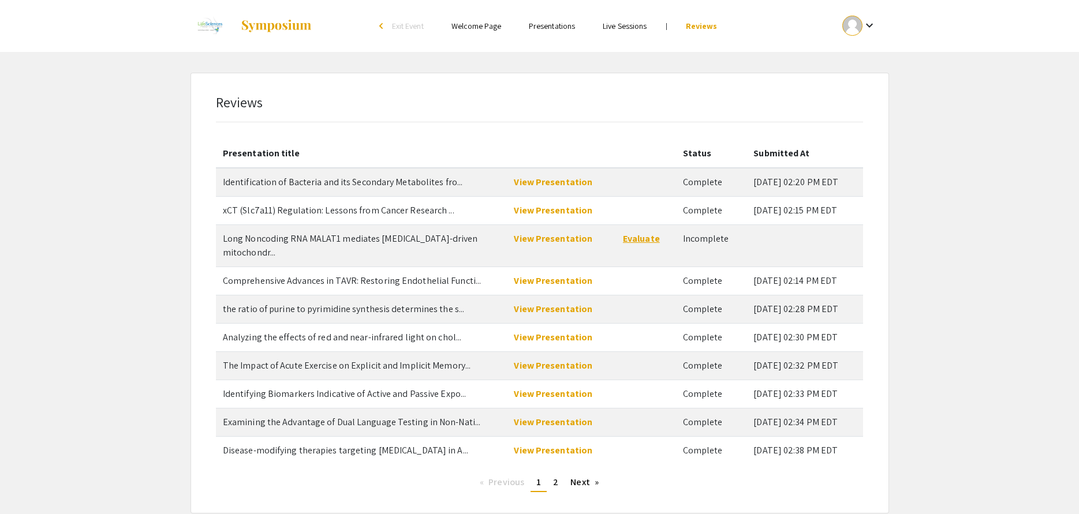
click at [623, 240] on link "Evaluate" at bounding box center [641, 239] width 37 height 12
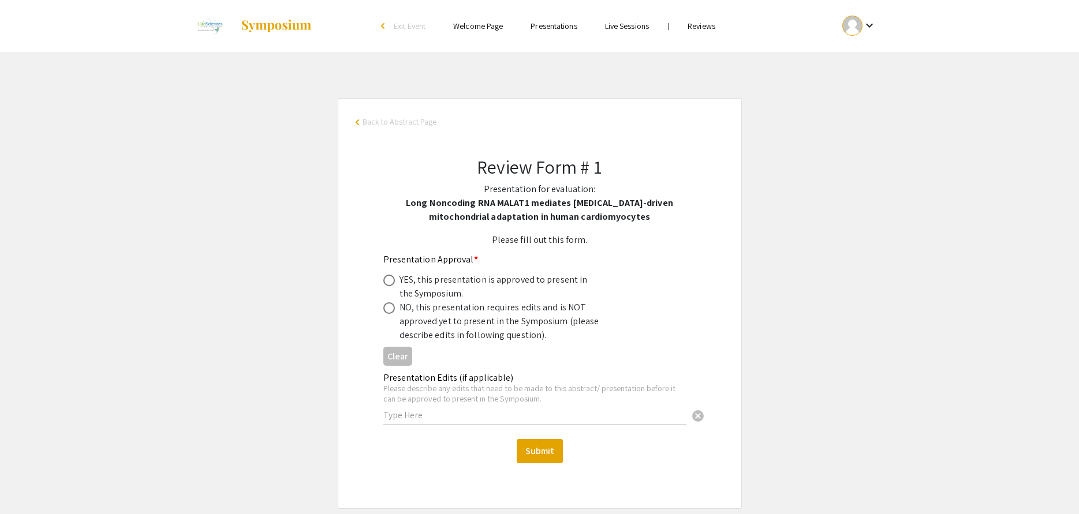
click at [390, 279] on span at bounding box center [389, 281] width 12 height 12
click at [390, 279] on input "radio" at bounding box center [389, 281] width 12 height 12
radio input "true"
click at [543, 426] on button "Submit" at bounding box center [540, 451] width 46 height 24
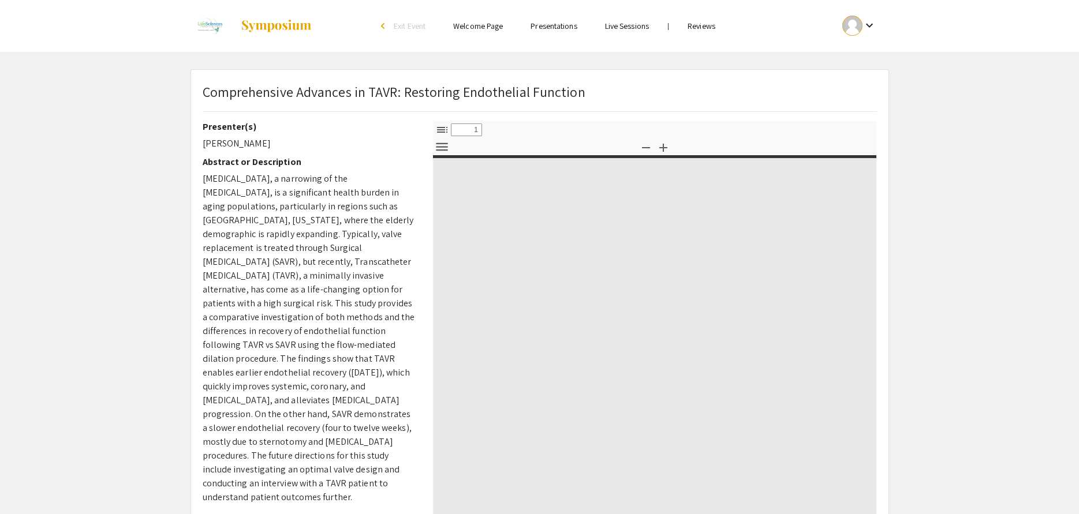
select select "custom"
type input "0"
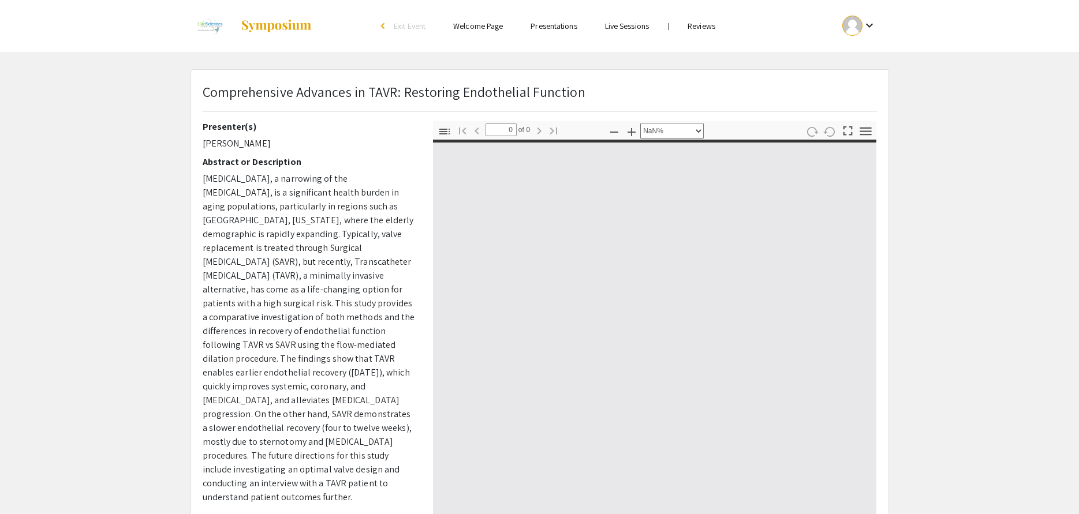
select select "auto"
type input "1"
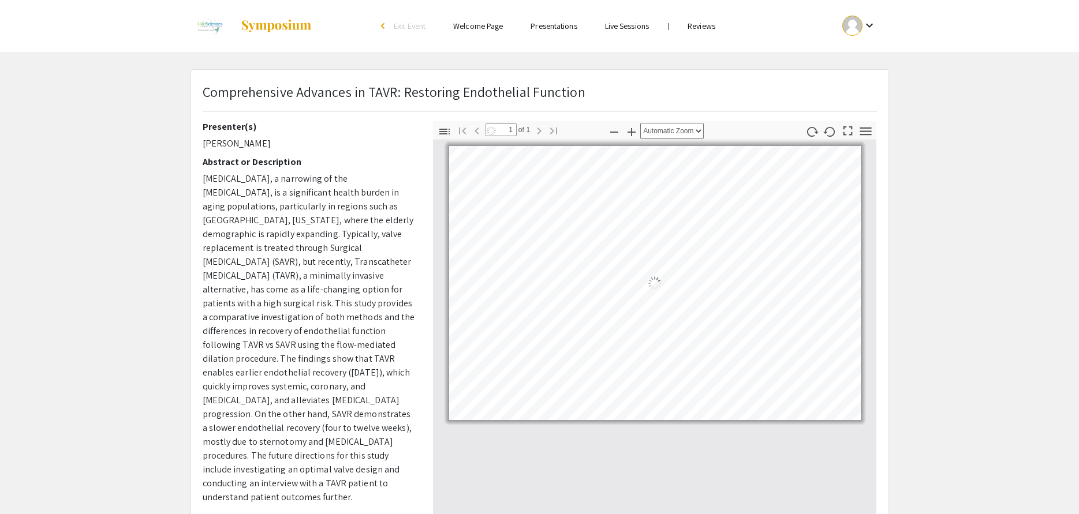
select select "auto"
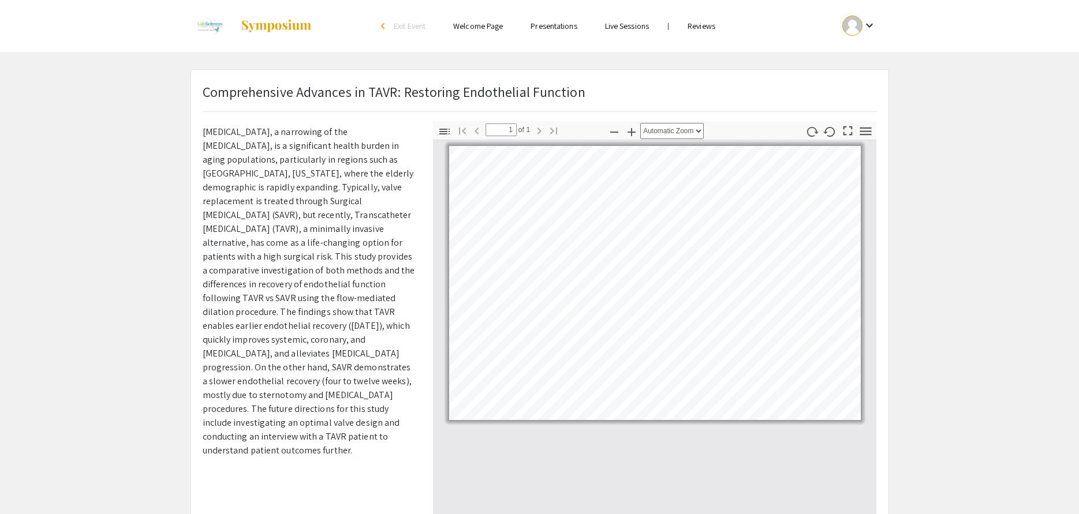
scroll to position [58, 0]
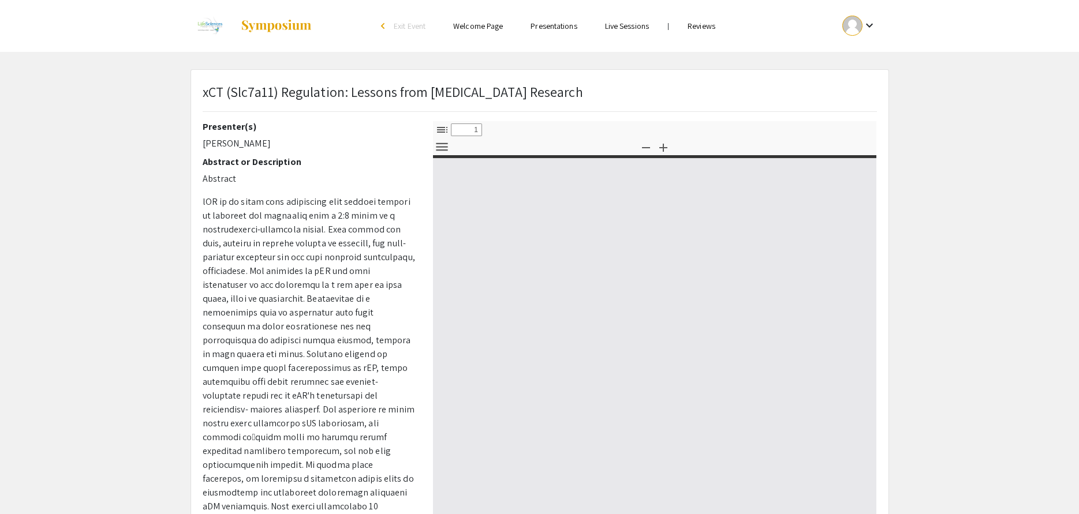
select select "custom"
type input "0"
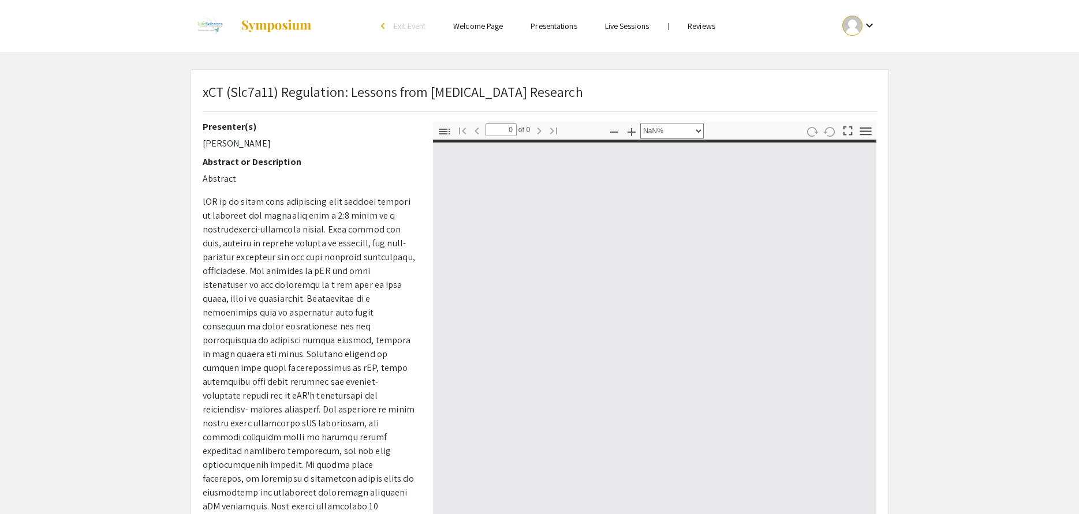
select select "auto"
type input "1"
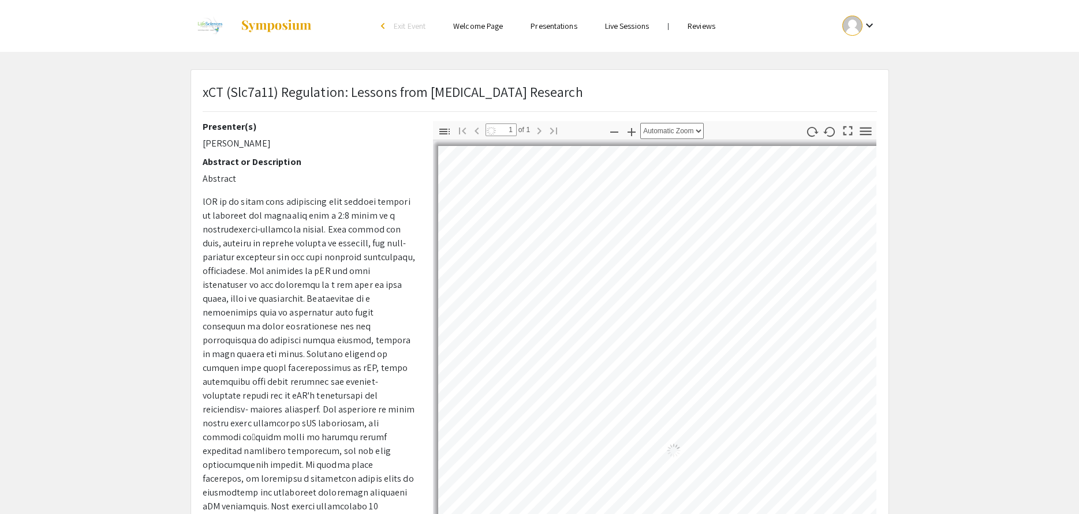
select select "auto"
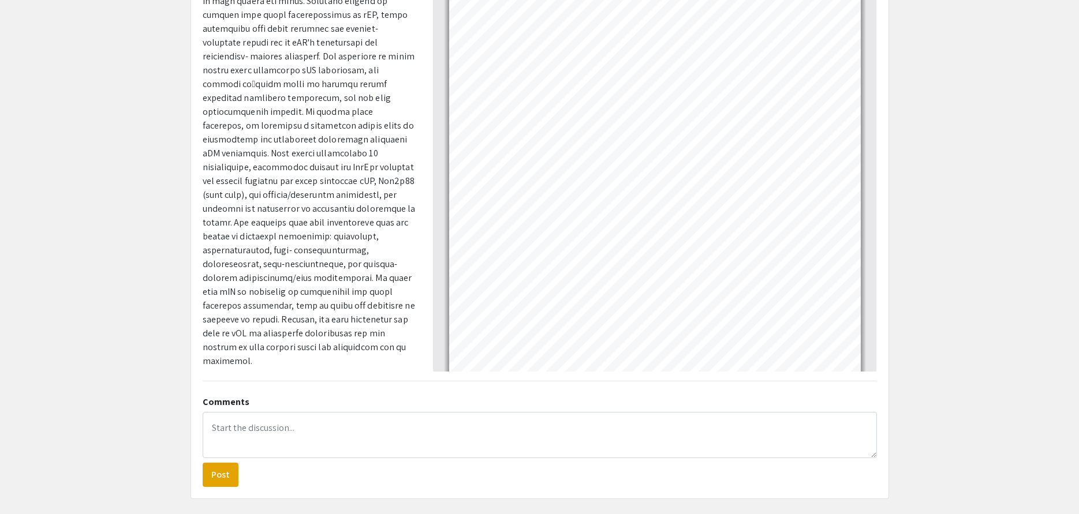
scroll to position [173, 0]
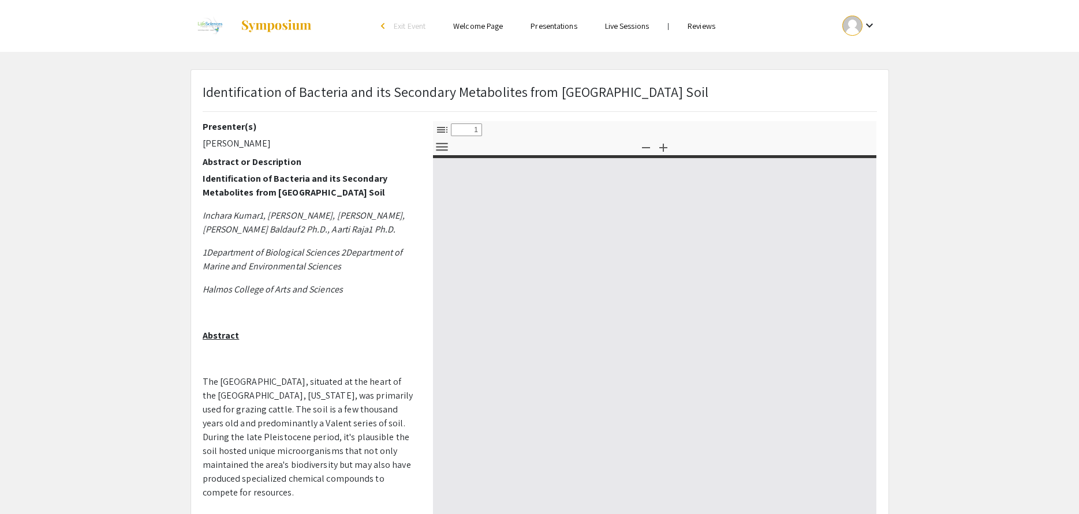
select select "custom"
type input "0"
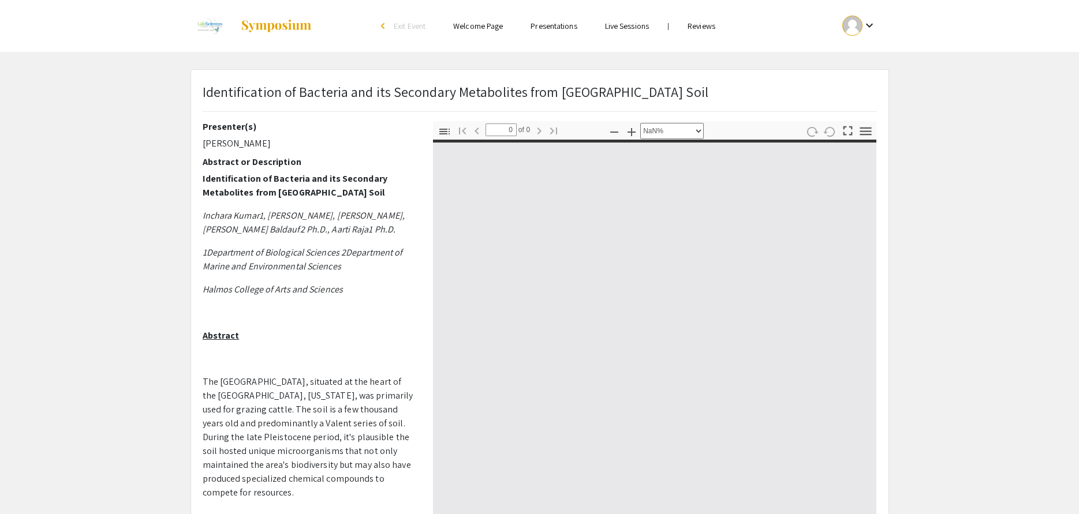
select select "auto"
type input "1"
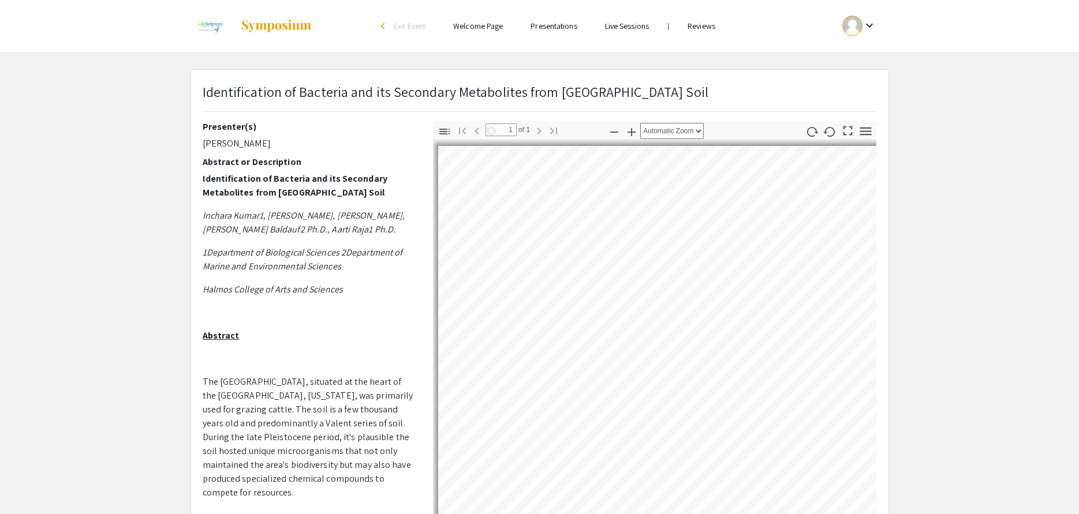
select select "auto"
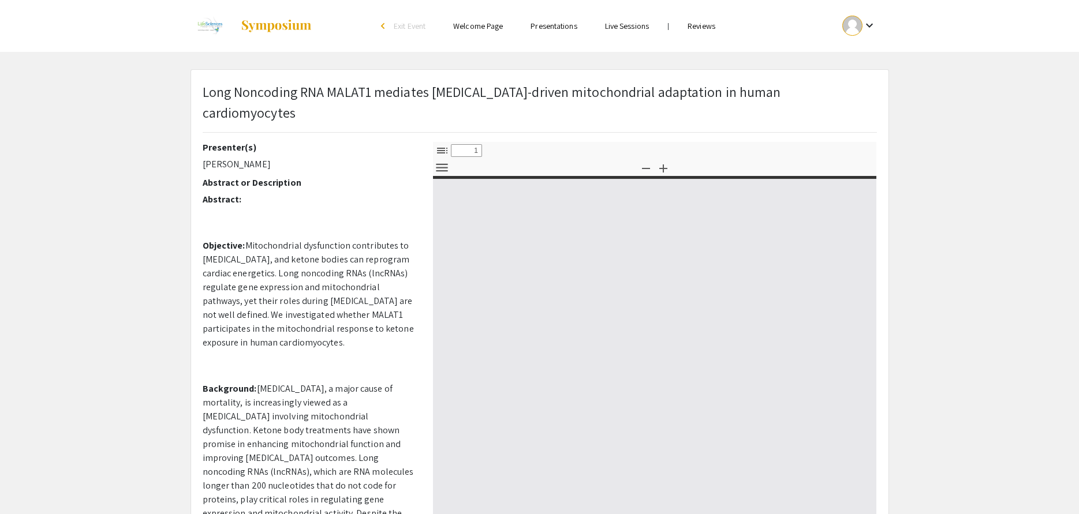
select select "custom"
type input "0"
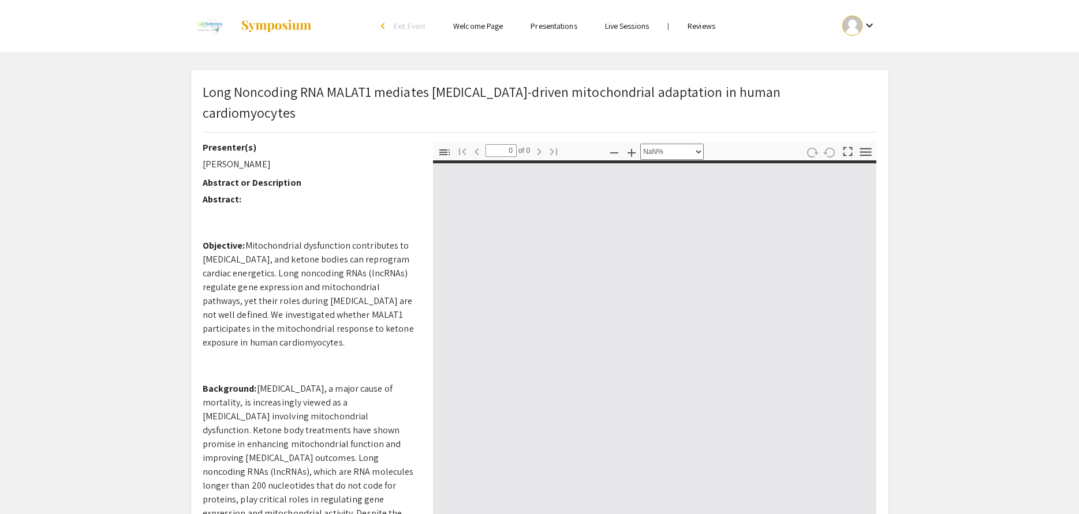
select select "auto"
type input "1"
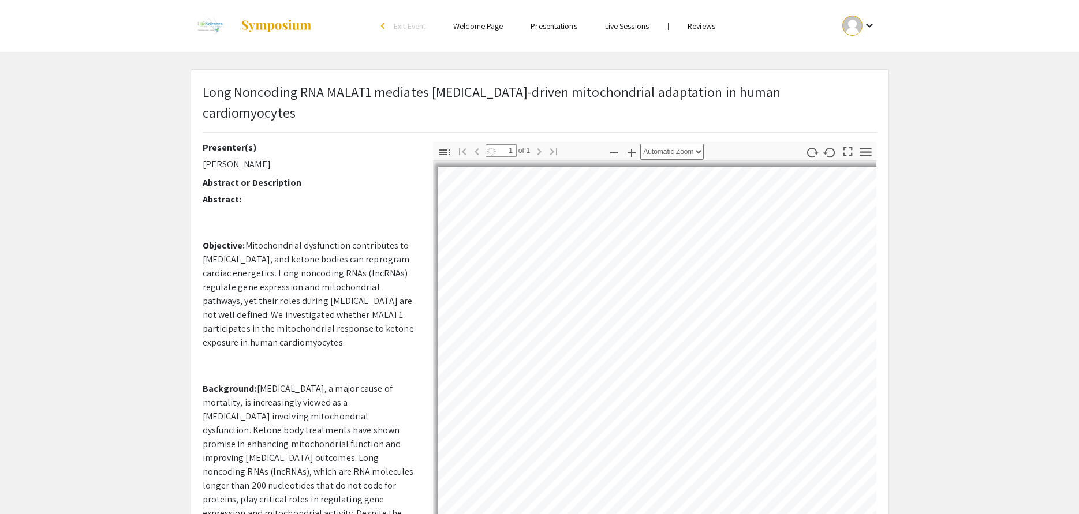
select select "auto"
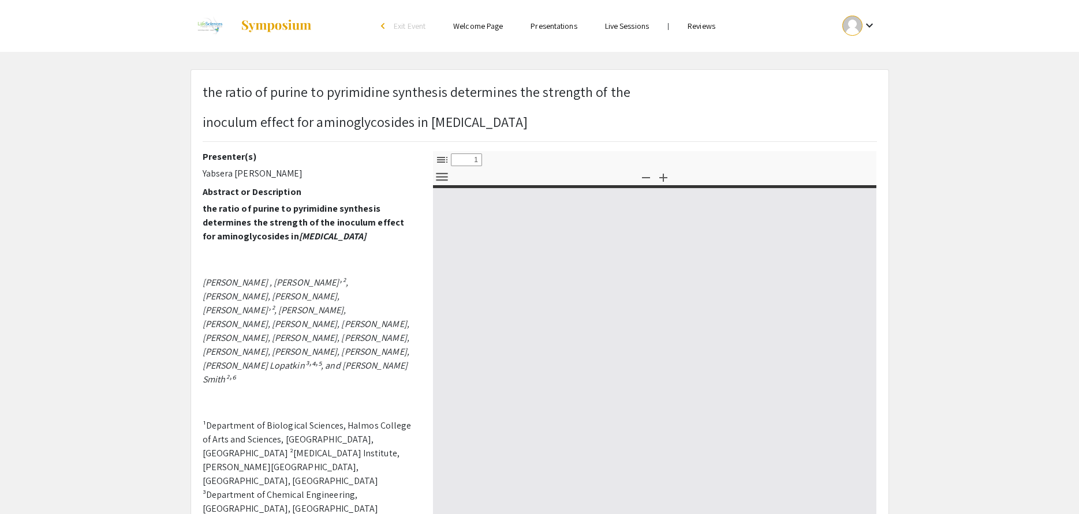
select select "custom"
type input "0"
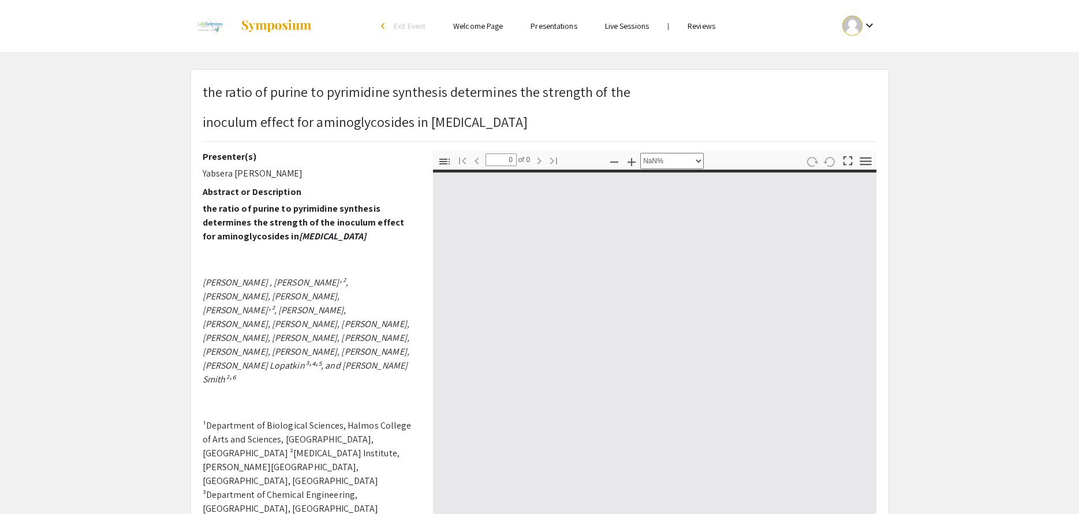
select select "auto"
type input "1"
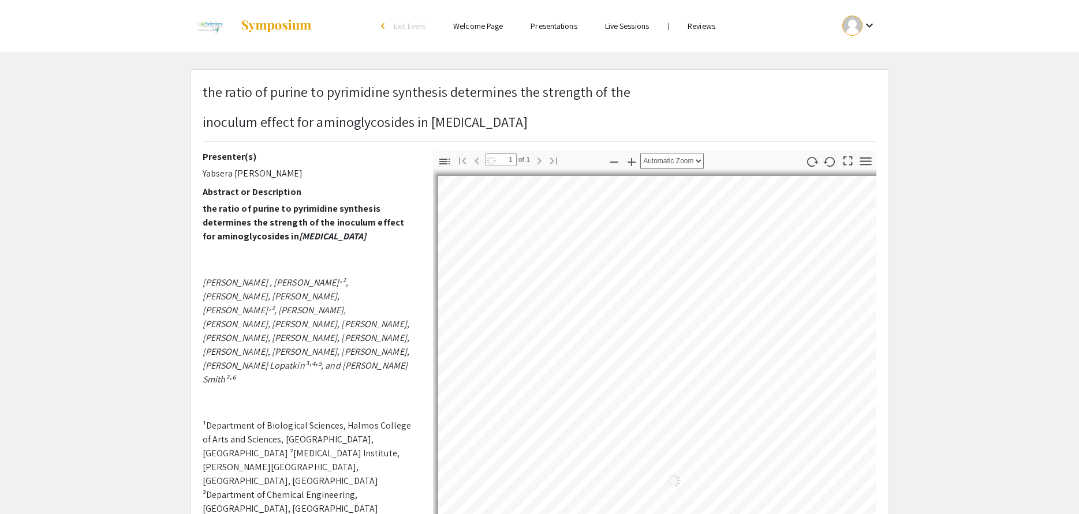
select select "auto"
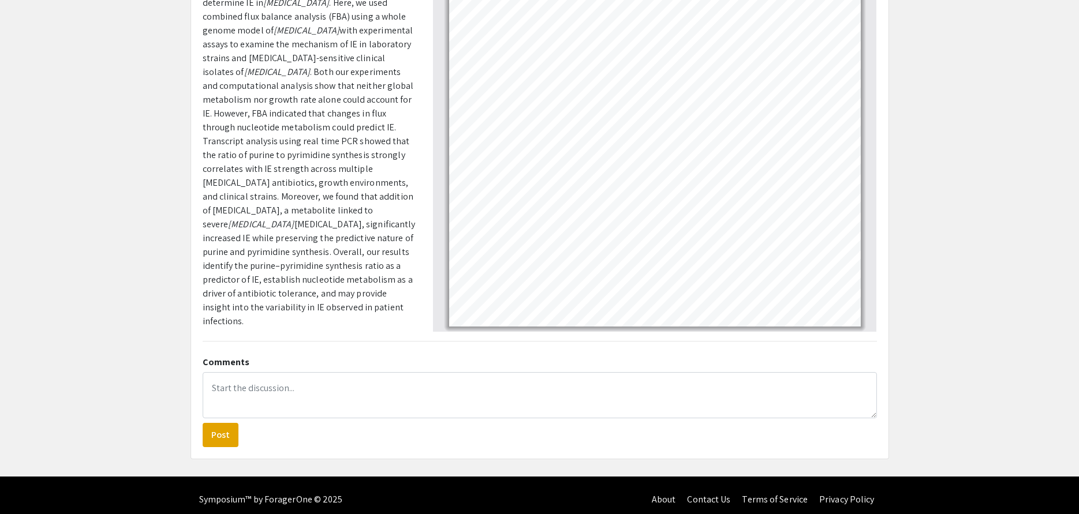
scroll to position [231, 0]
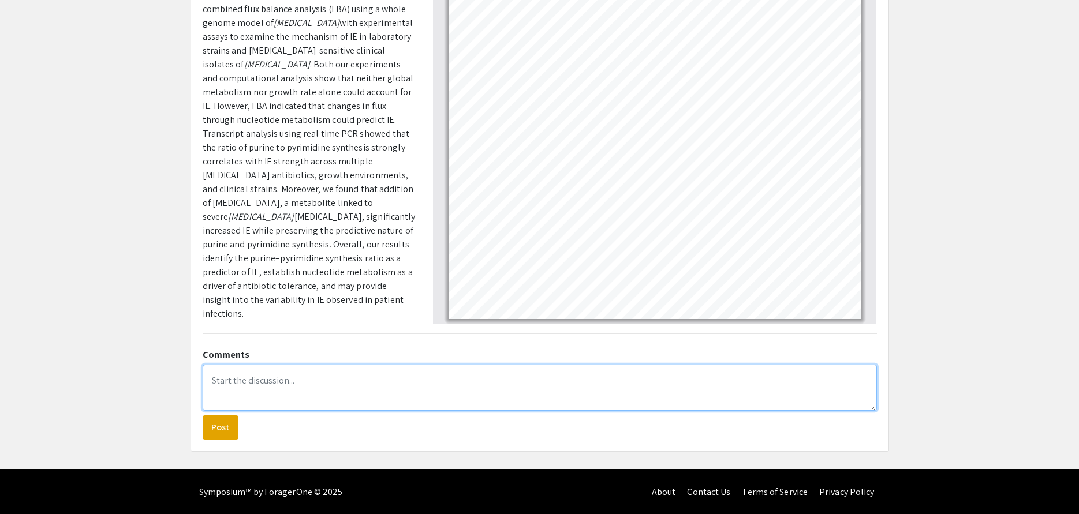
click at [272, 380] on textarea at bounding box center [540, 388] width 674 height 46
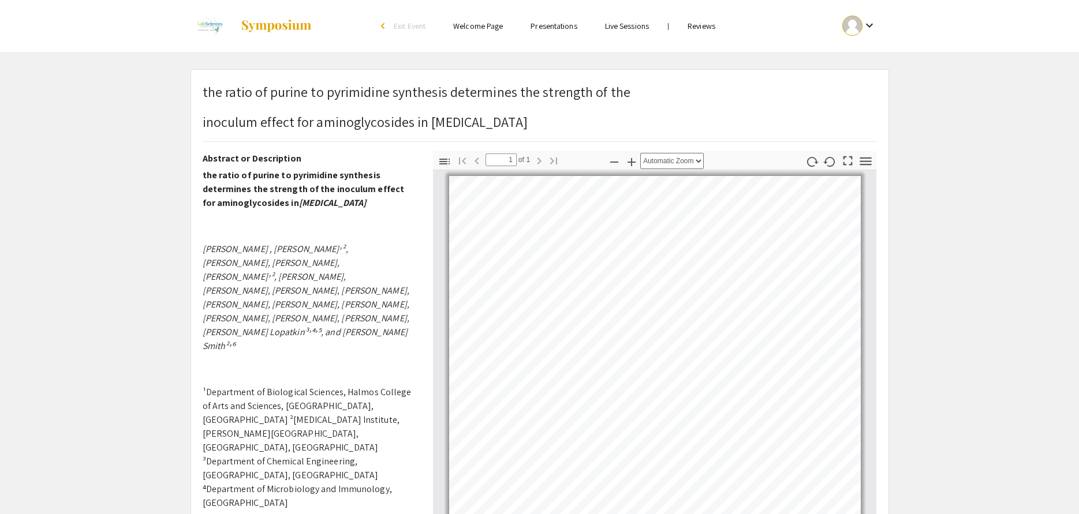
scroll to position [0, 0]
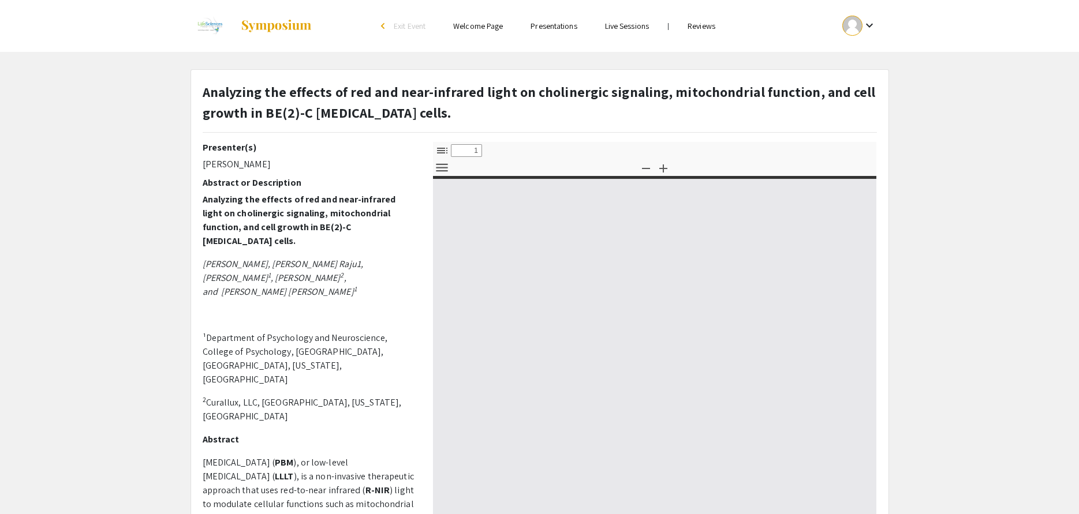
select select "custom"
type input "0"
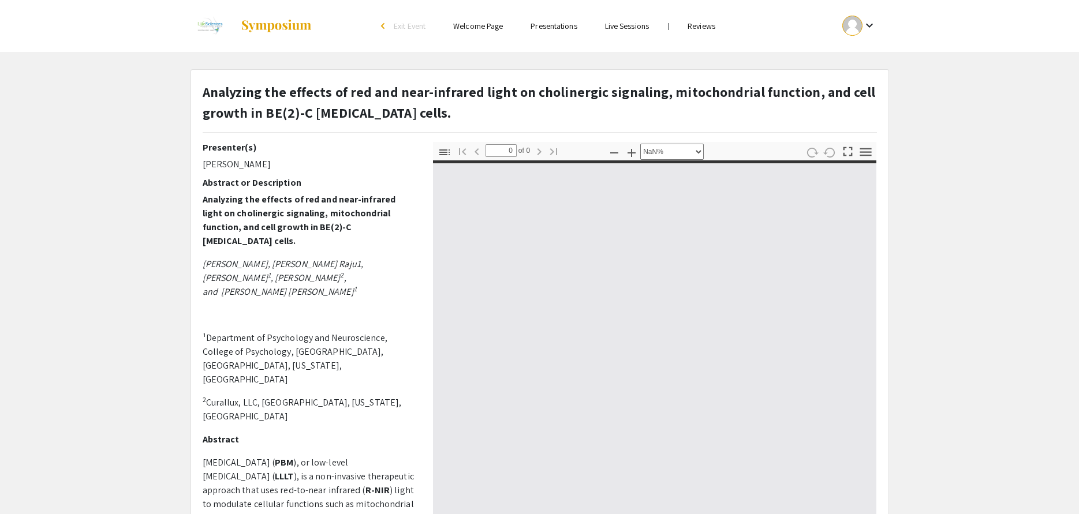
select select "auto"
type input "1"
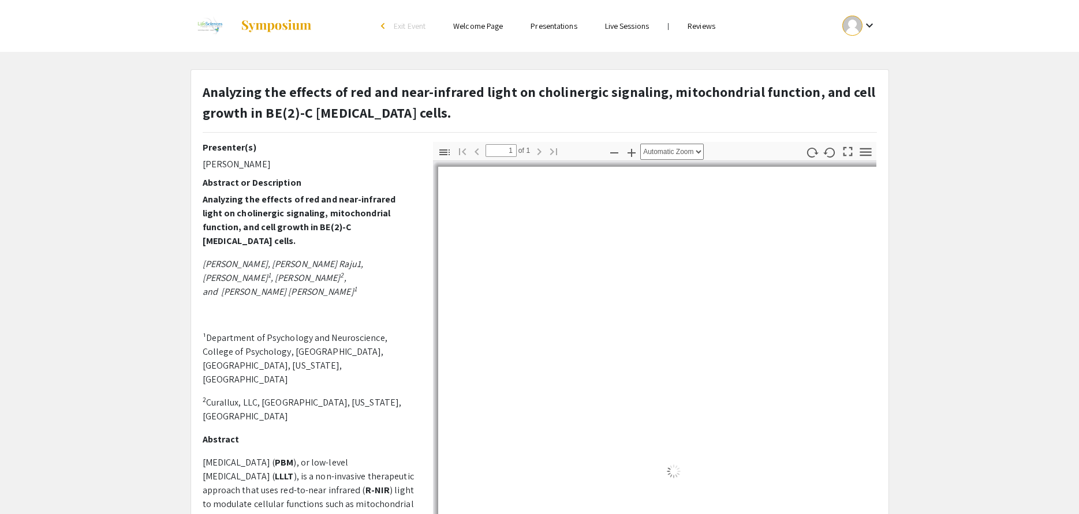
select select "auto"
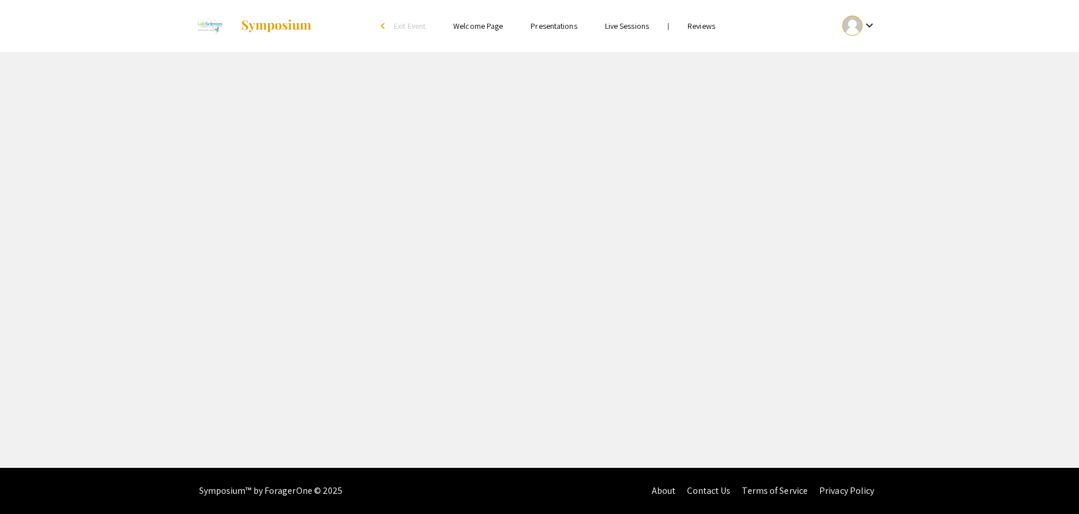
select select "custom"
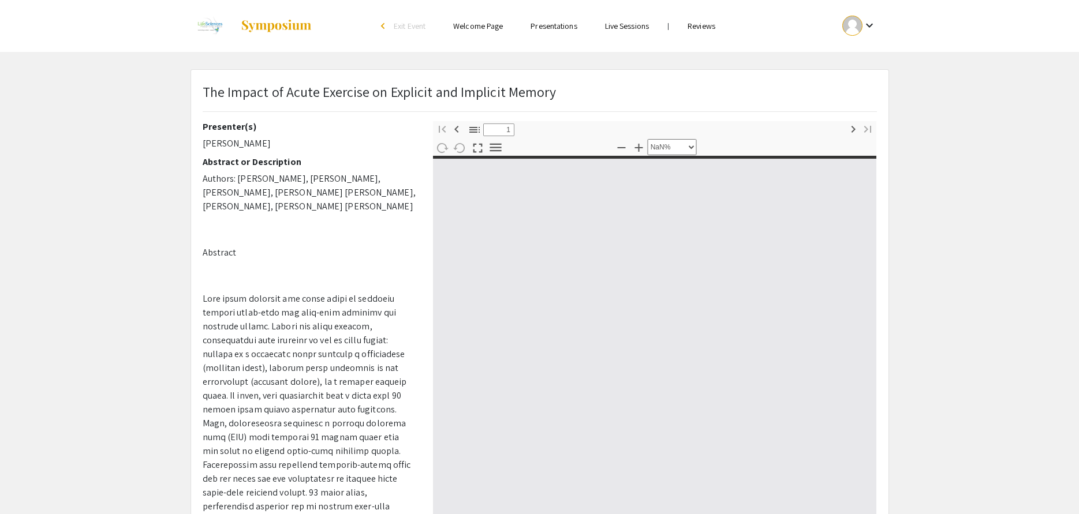
type input "0"
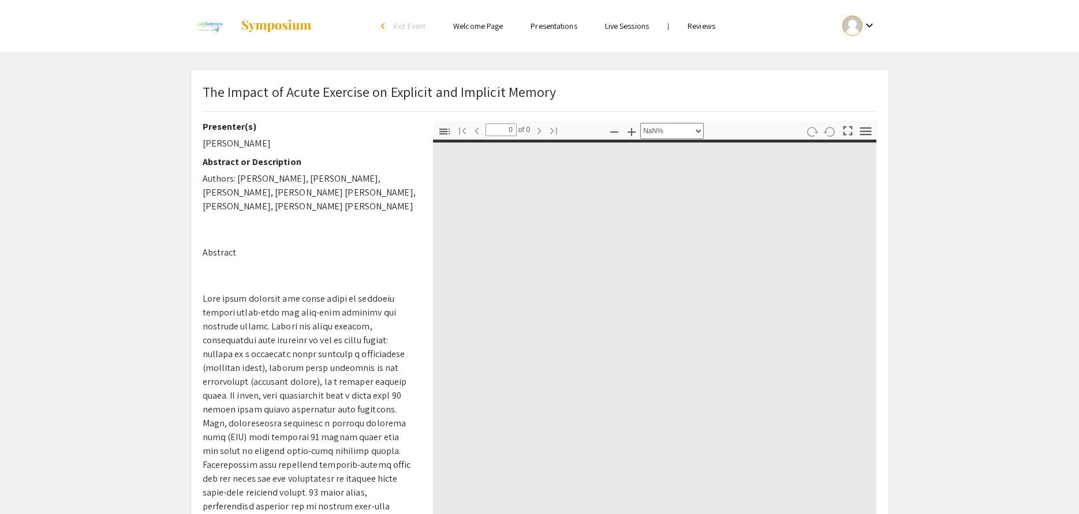
select select "auto"
type input "1"
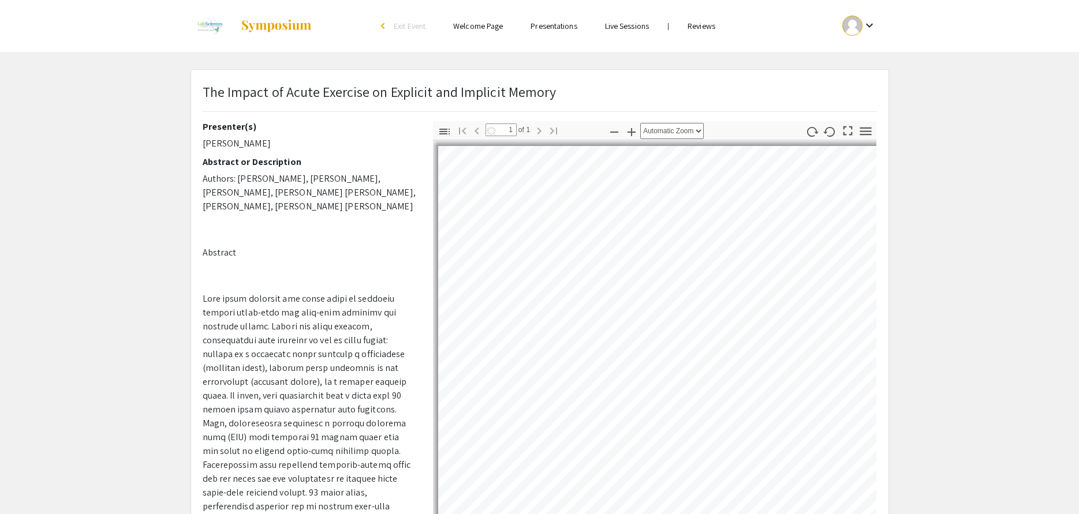
select select "auto"
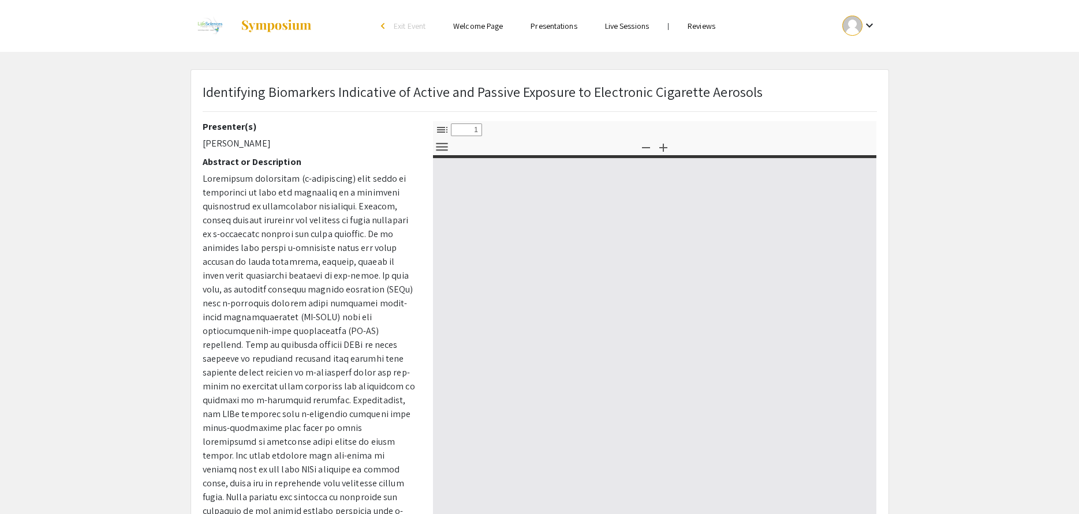
select select "custom"
type input "0"
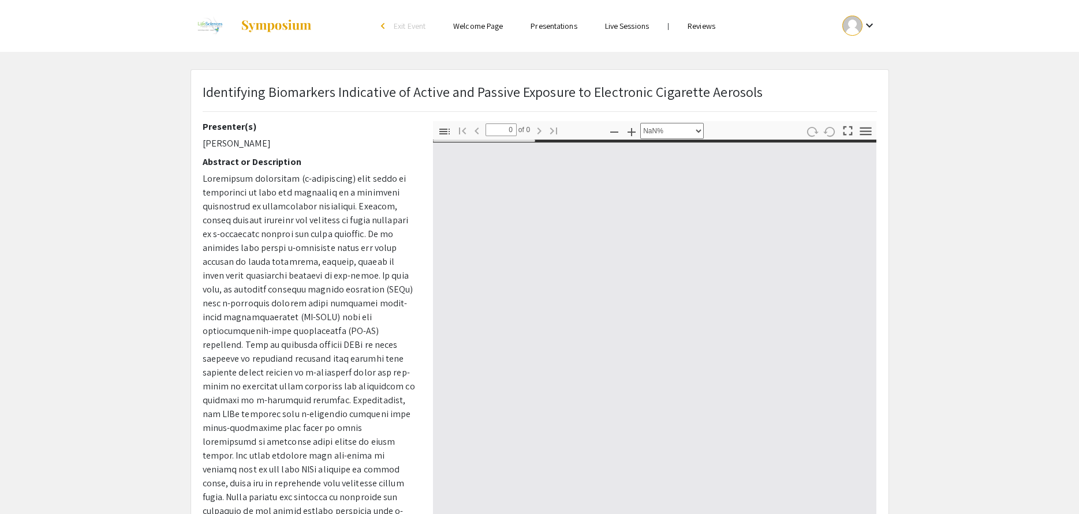
select select "auto"
type input "1"
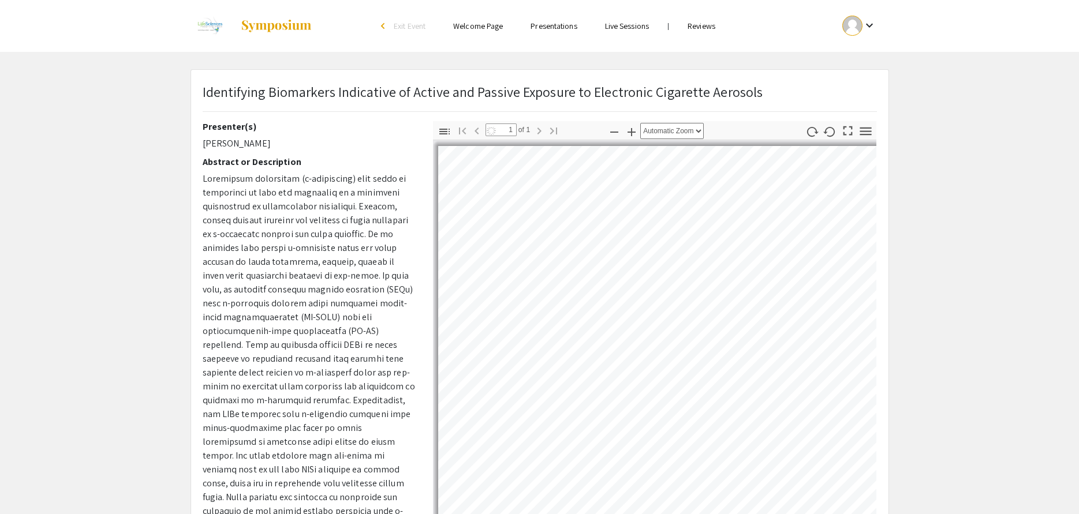
select select "auto"
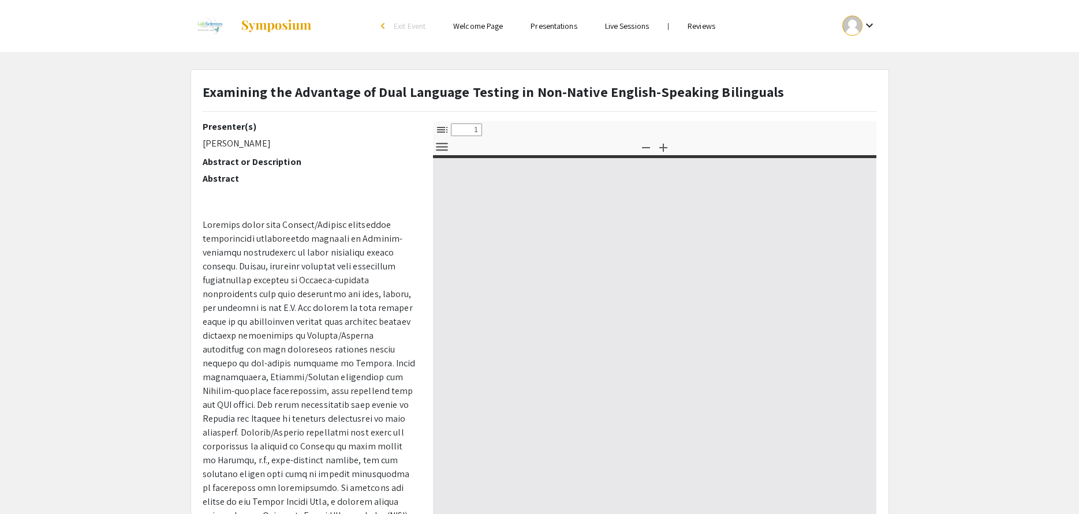
select select "custom"
type input "0"
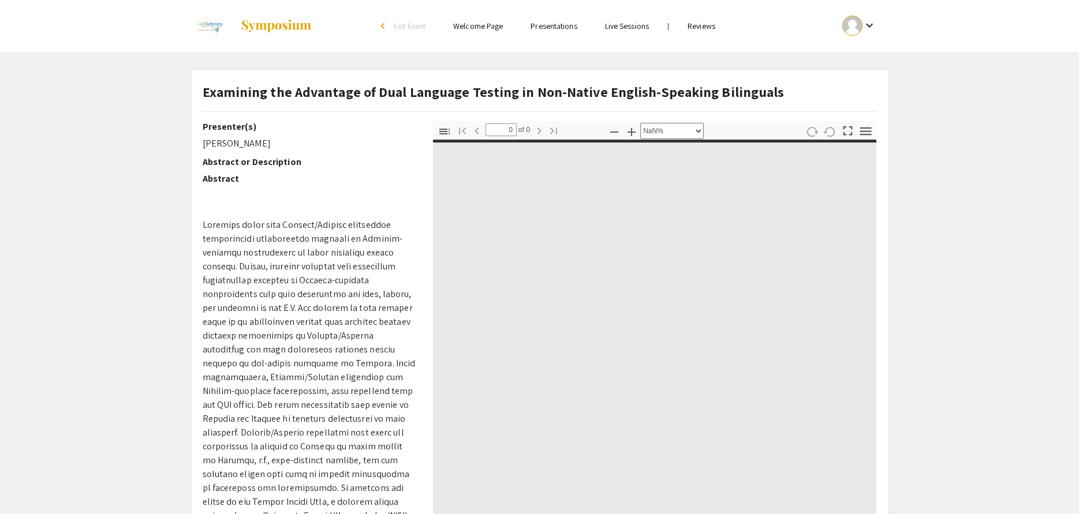
select select "auto"
type input "1"
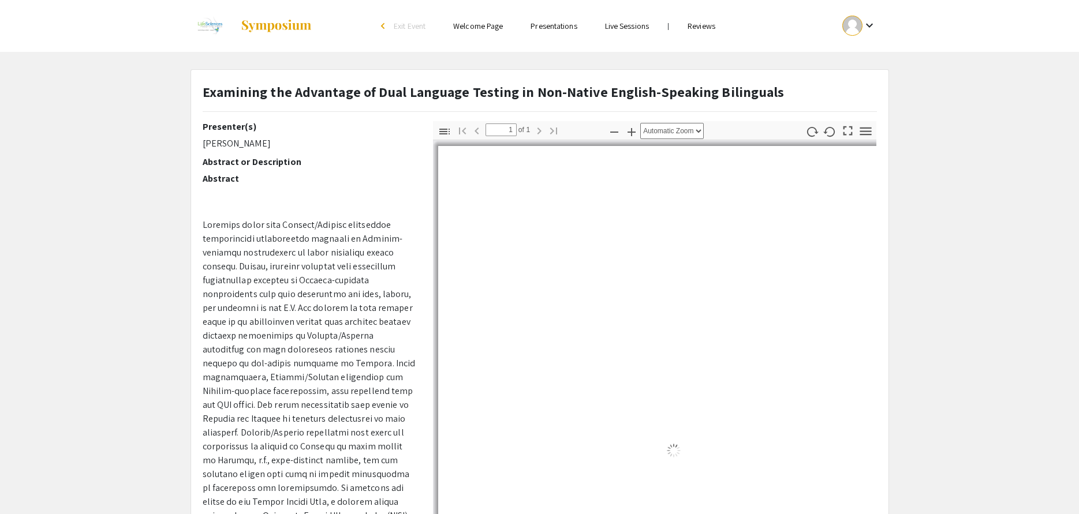
select select "auto"
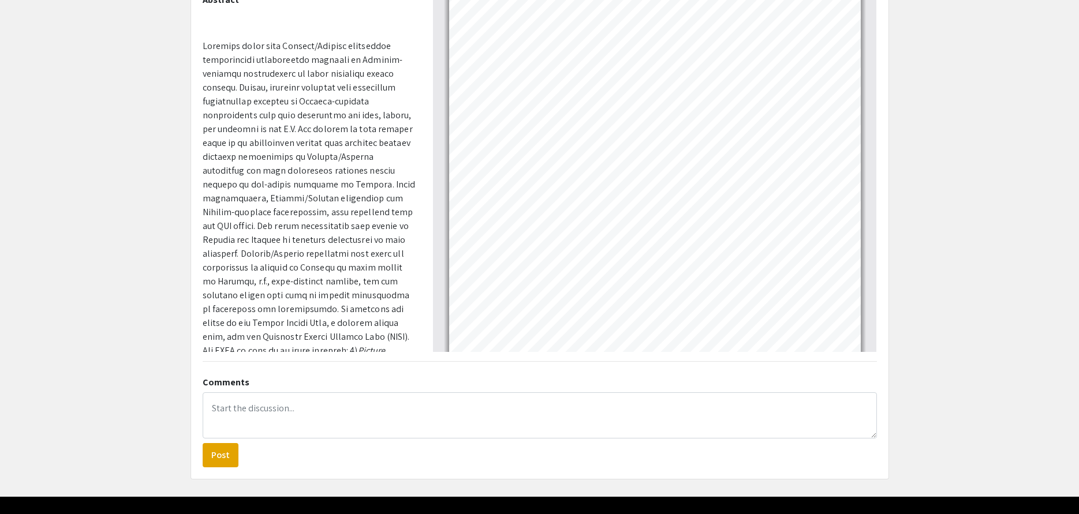
scroll to position [63, 0]
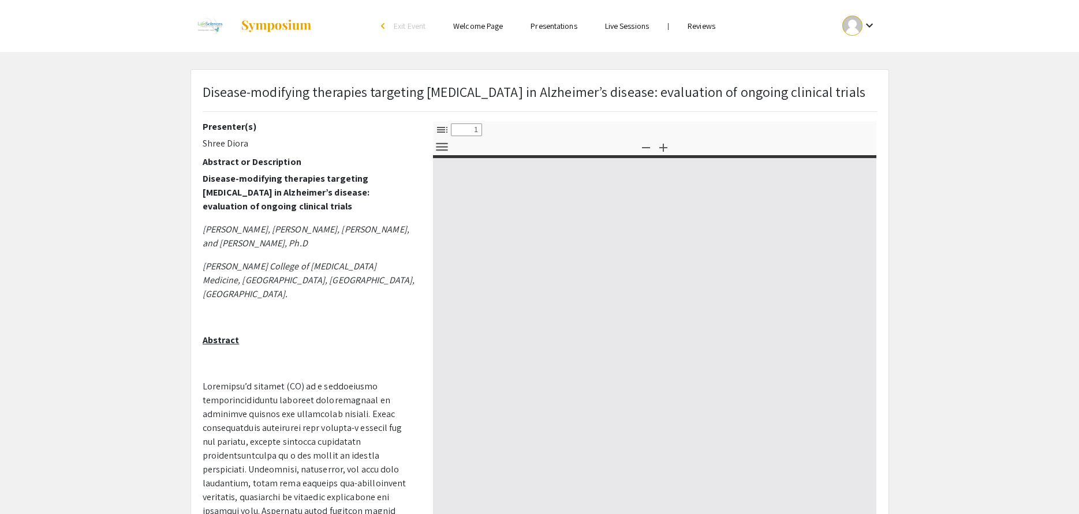
select select "custom"
type input "0"
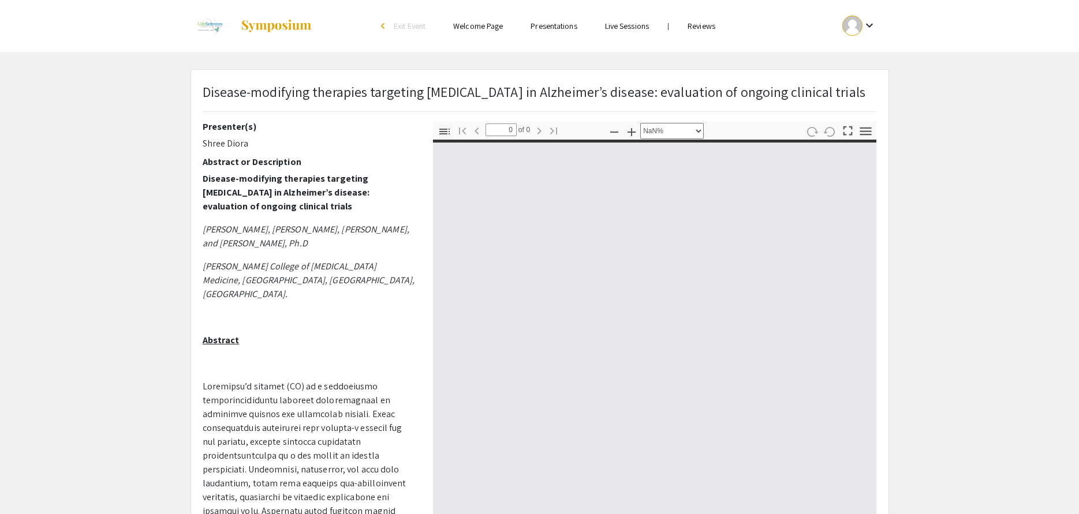
select select "auto"
type input "1"
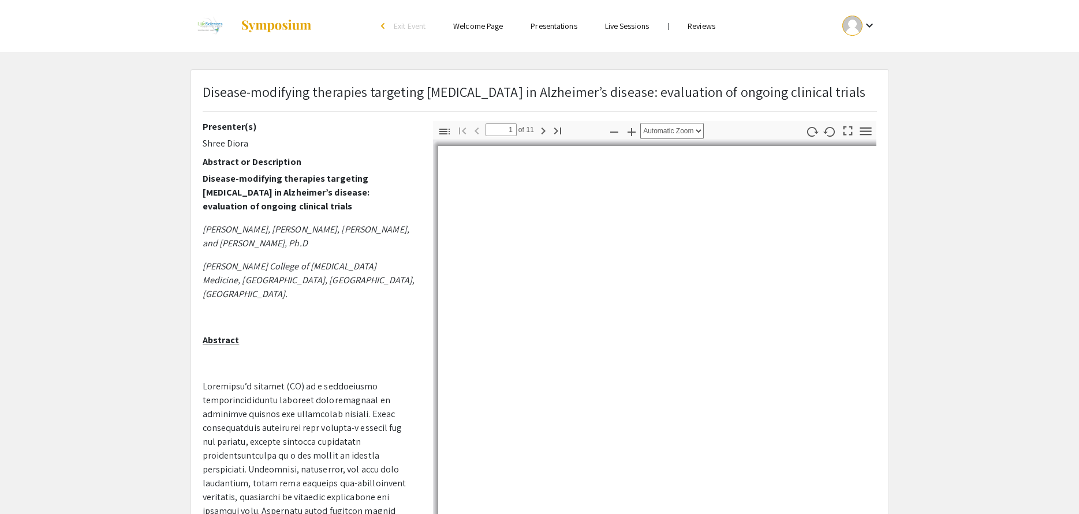
select select "auto"
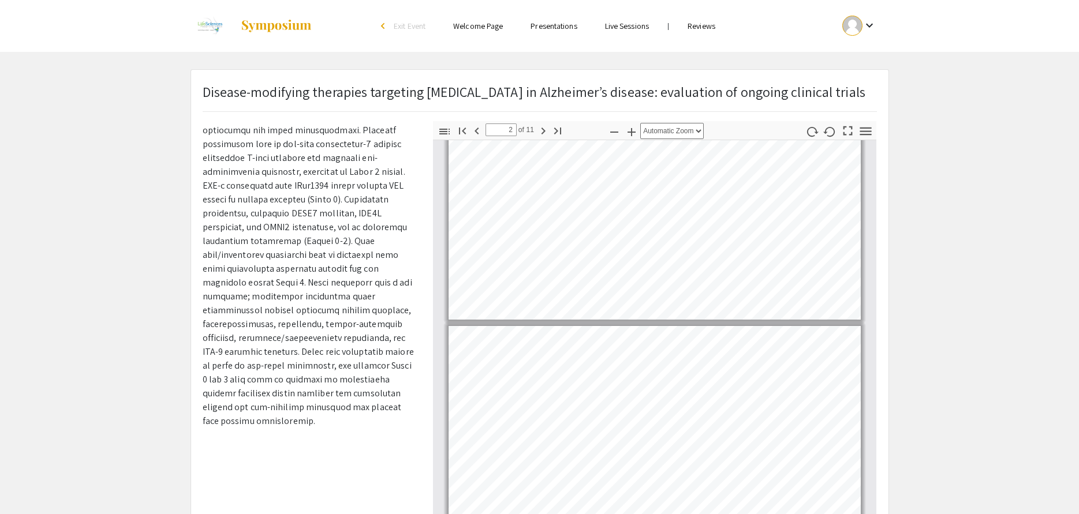
scroll to position [532, 0]
type input "1"
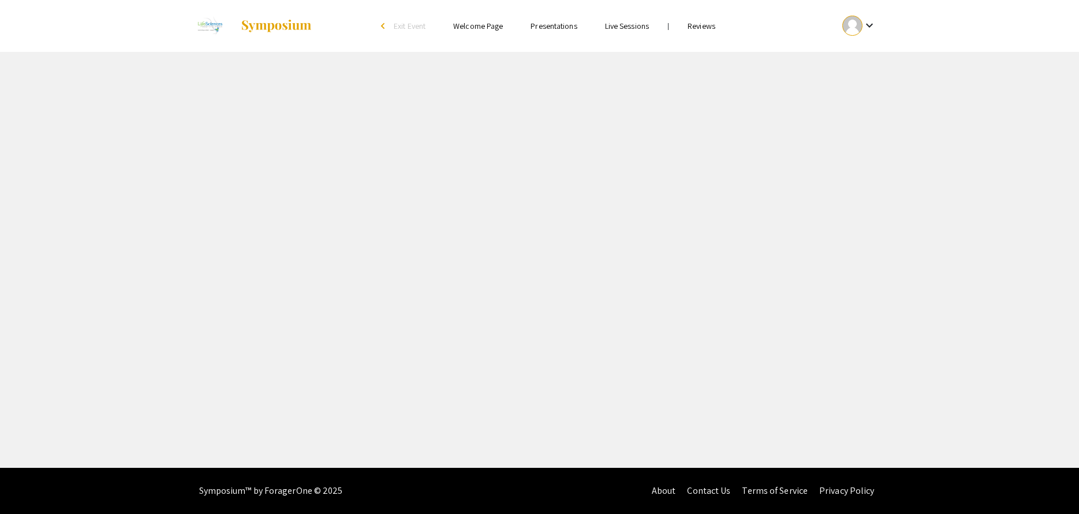
select select "custom"
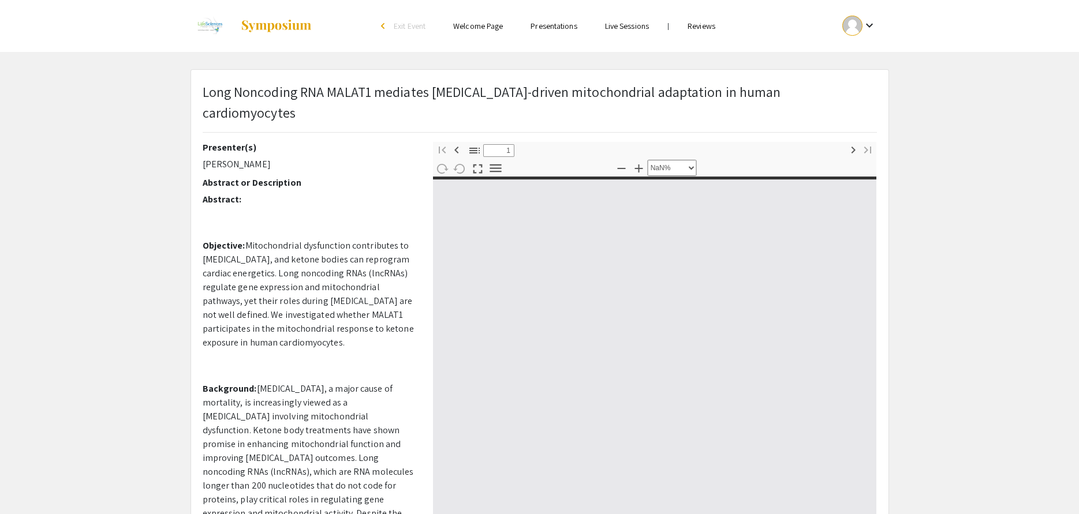
type input "0"
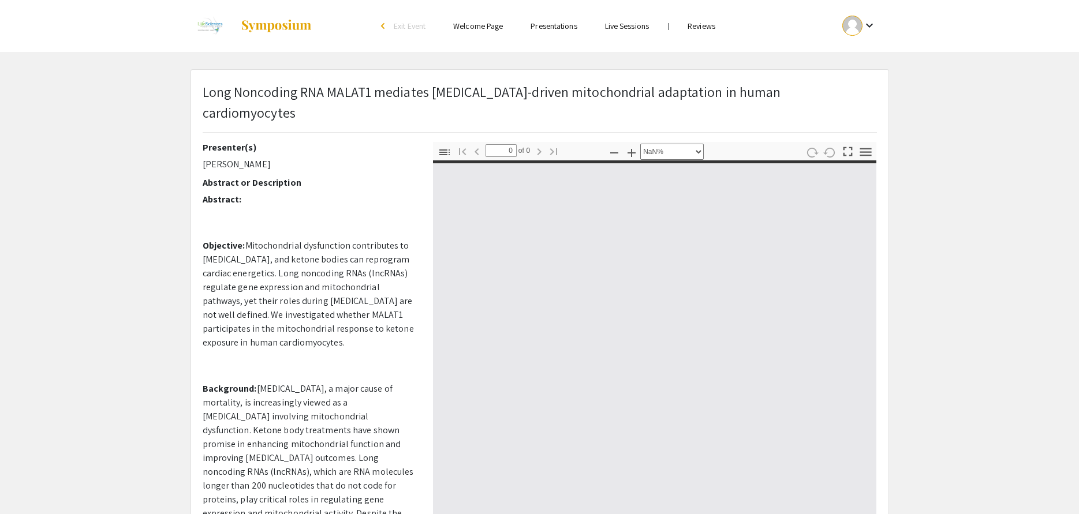
select select "auto"
type input "1"
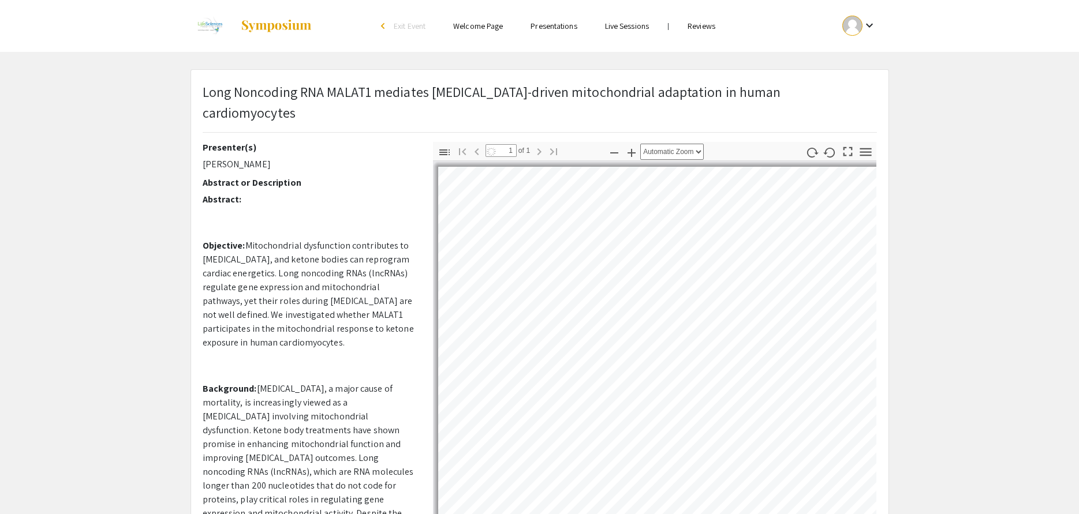
select select "auto"
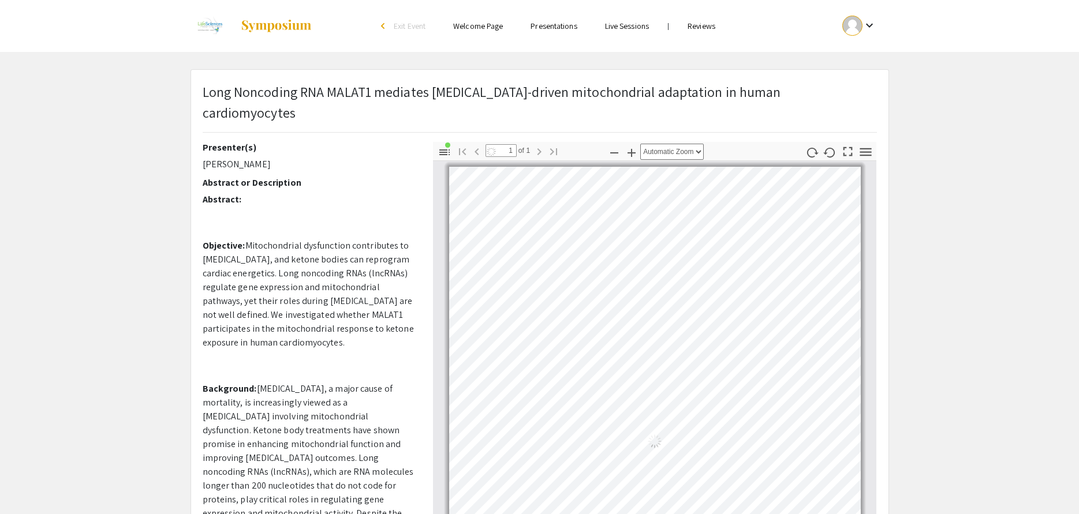
scroll to position [5, 0]
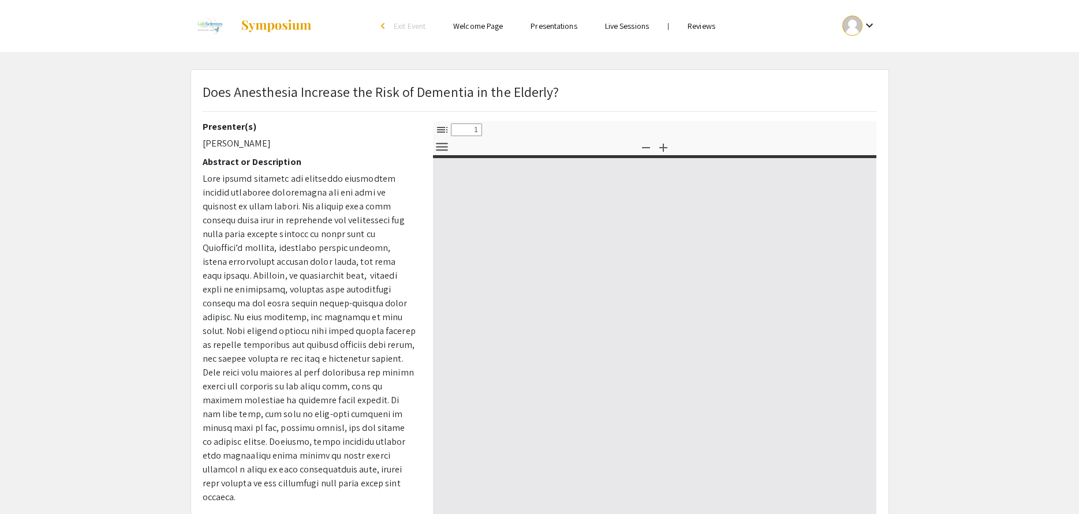
select select "custom"
type input "0"
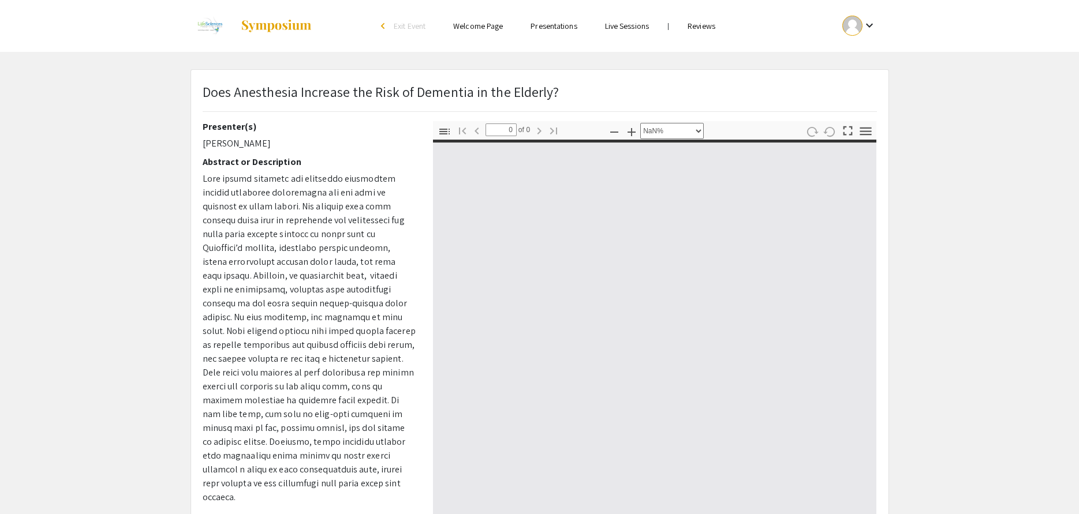
select select "auto"
type input "1"
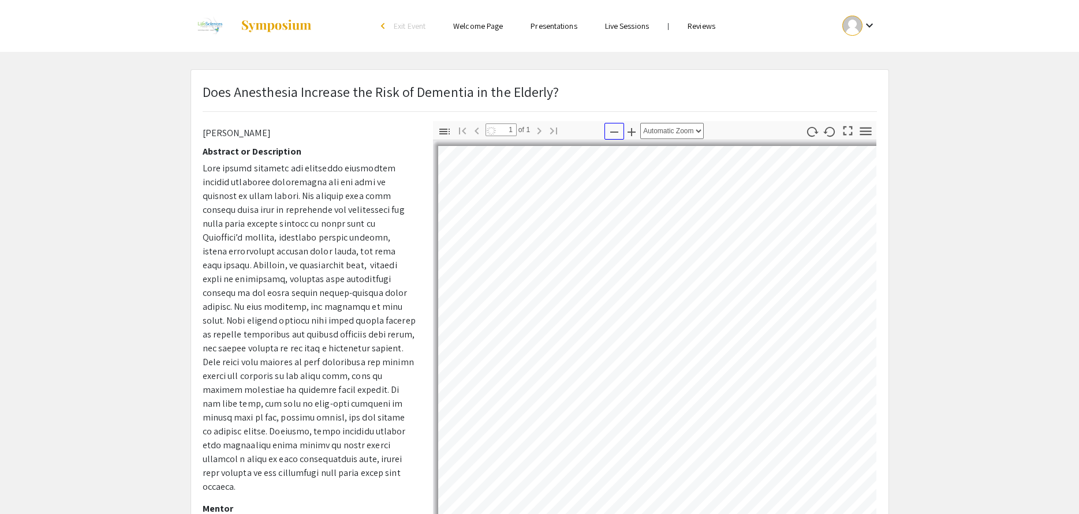
click at [619, 133] on icon "button" at bounding box center [614, 132] width 14 height 14
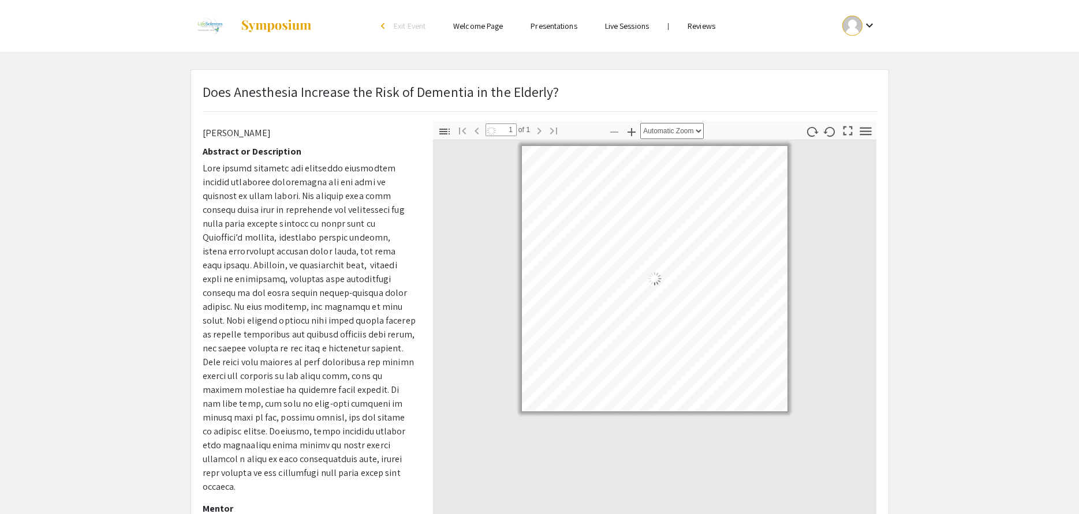
select select "custom"
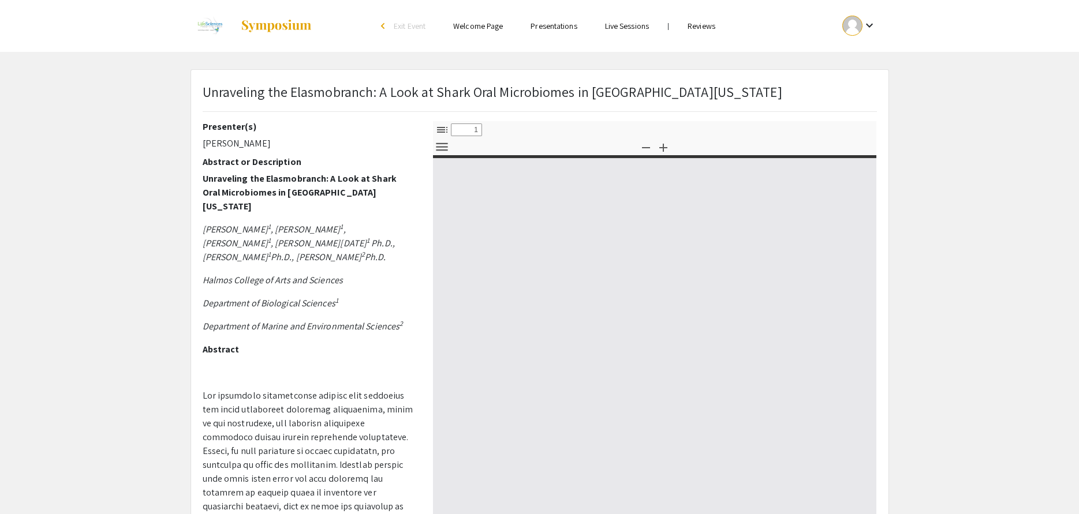
select select "custom"
type input "0"
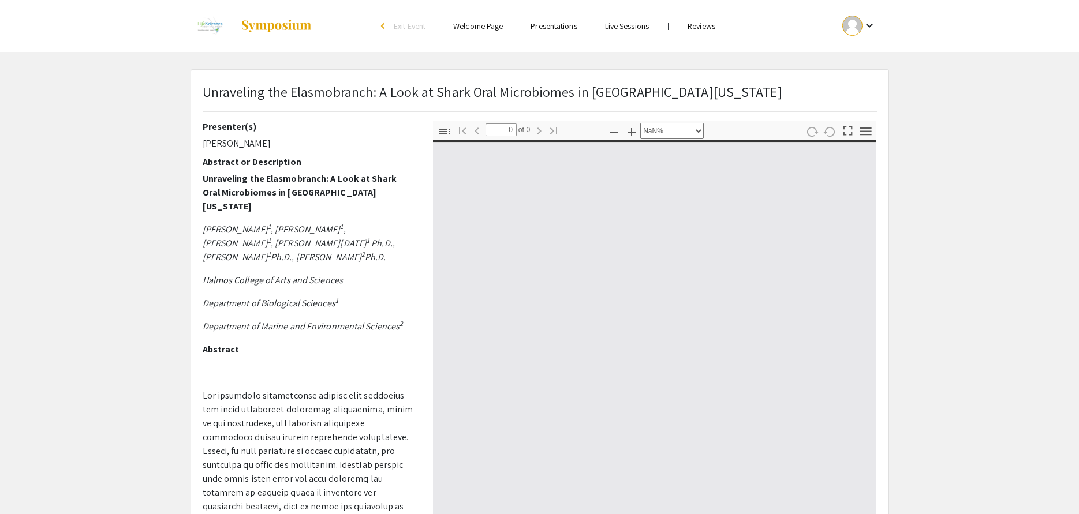
select select "auto"
type input "1"
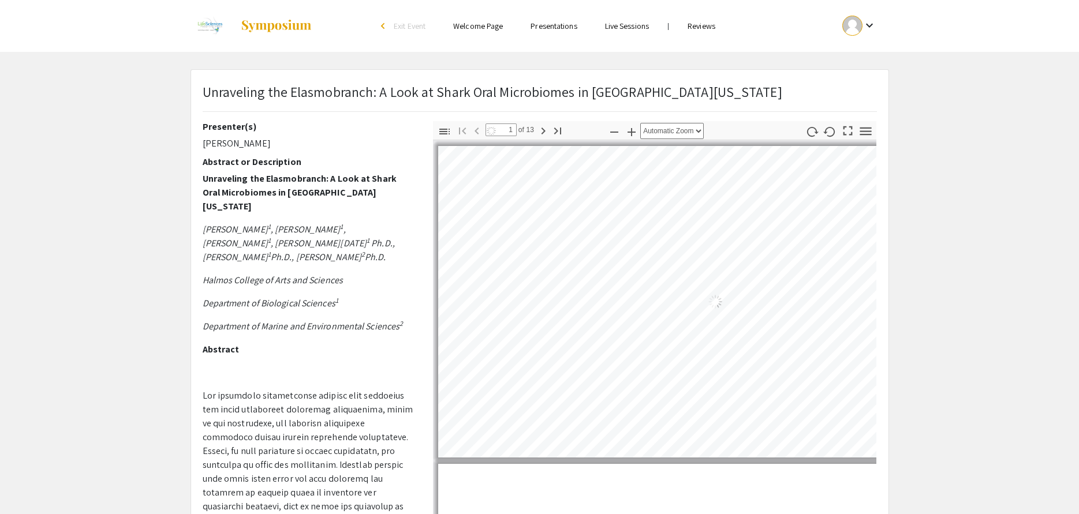
select select "auto"
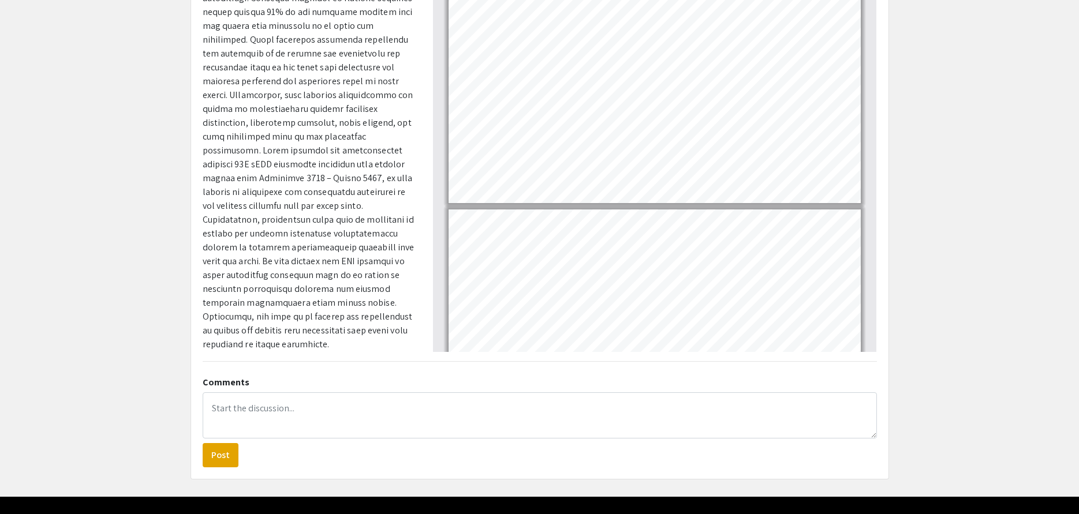
scroll to position [352, 0]
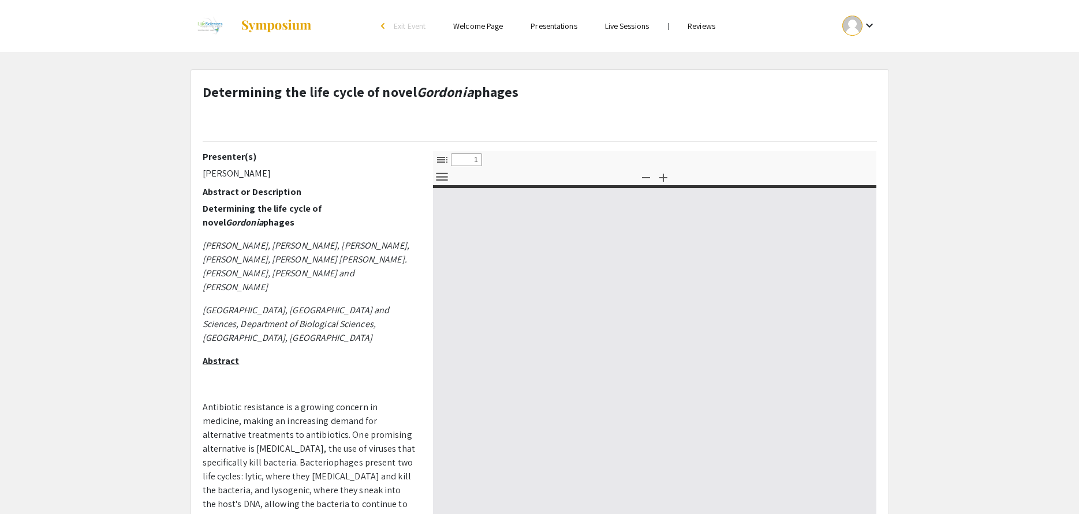
select select "custom"
type input "0"
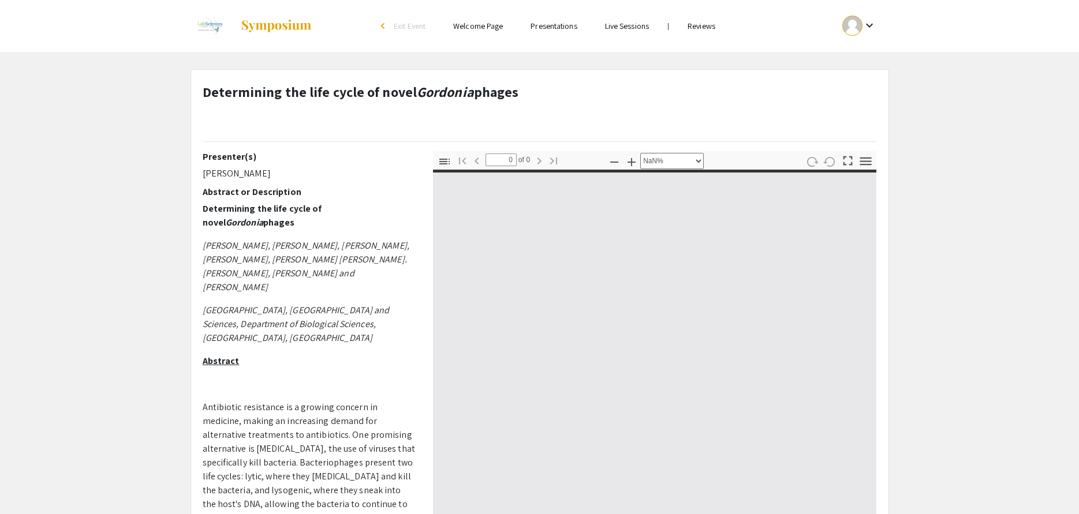
select select "auto"
type input "1"
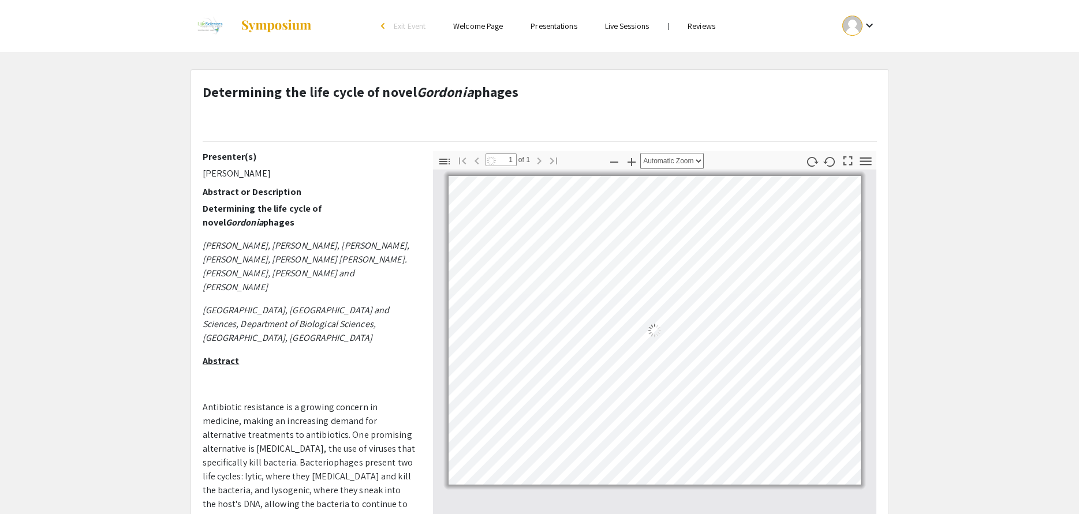
select select "auto"
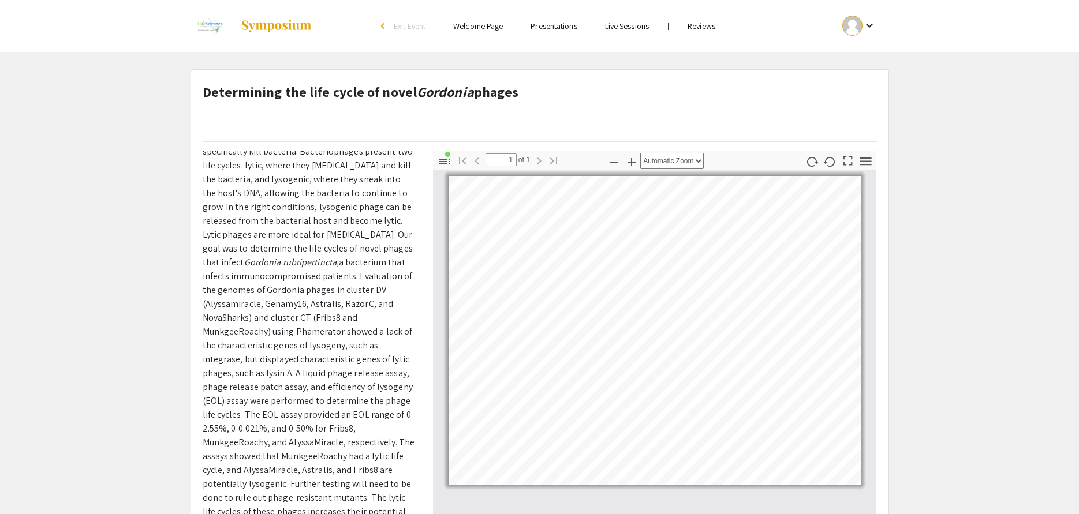
scroll to position [320, 0]
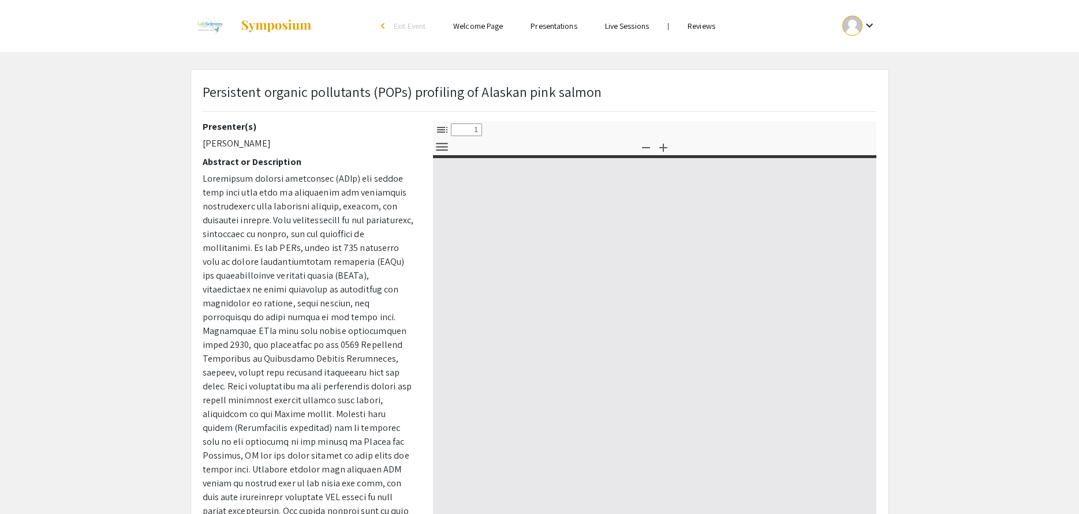
select select "custom"
type input "0"
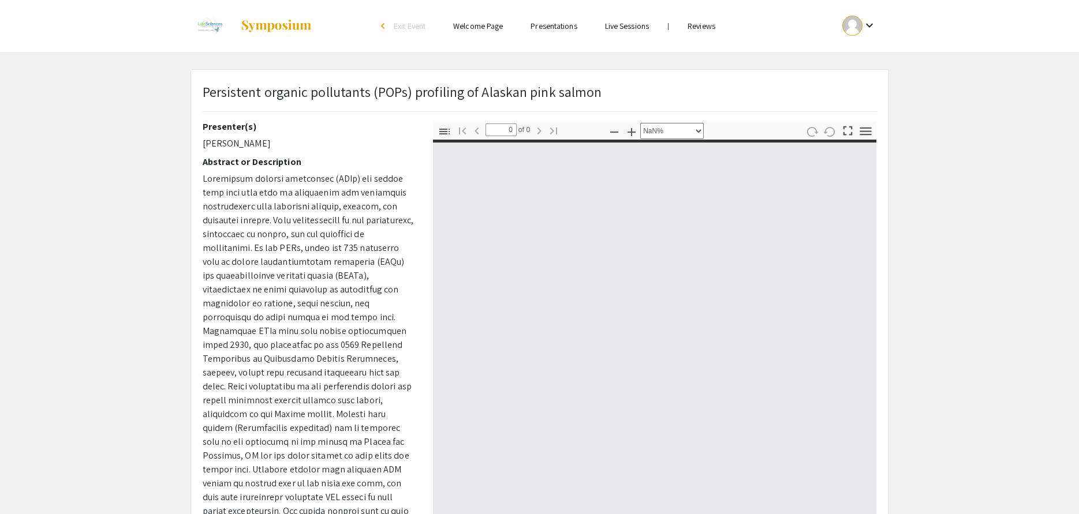
select select "auto"
type input "1"
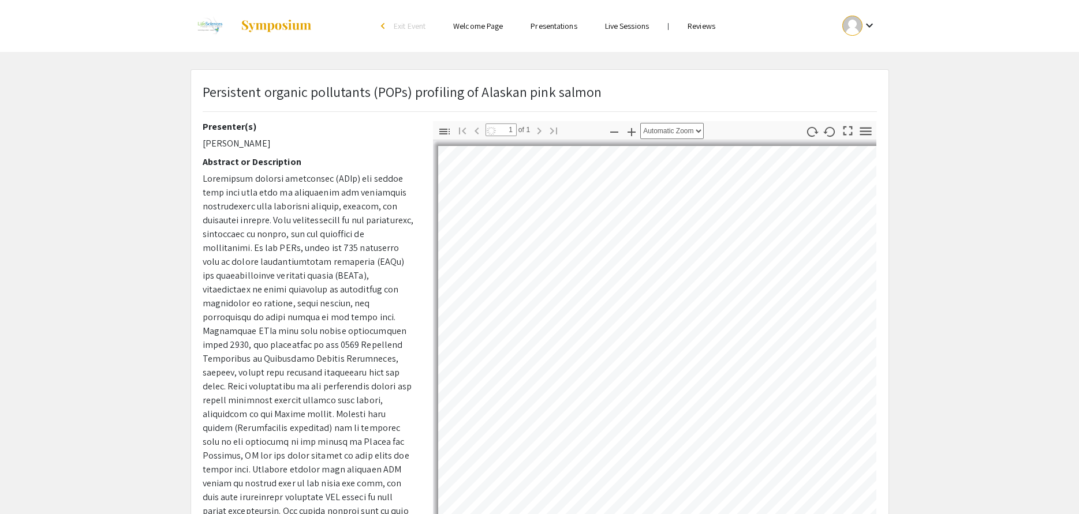
select select "auto"
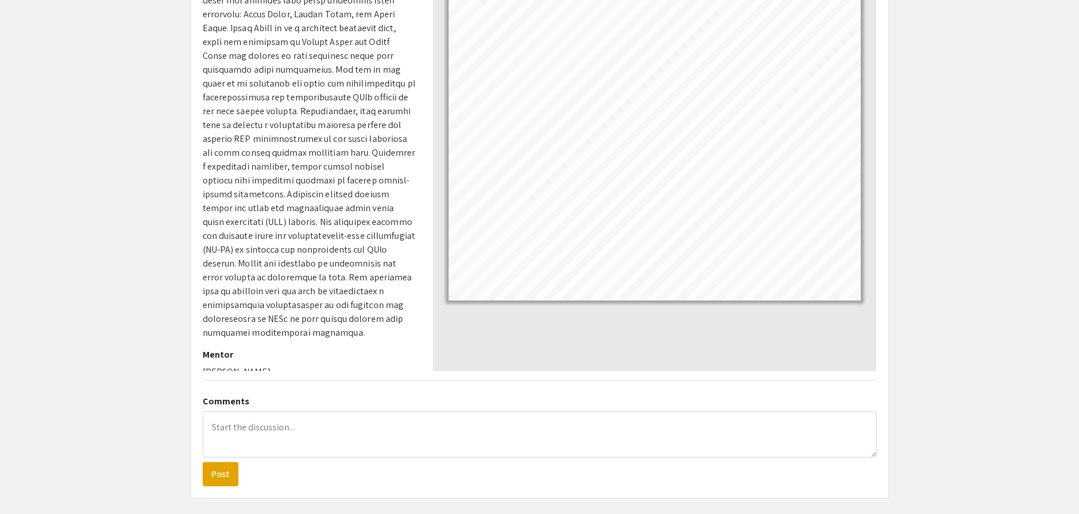
scroll to position [173, 0]
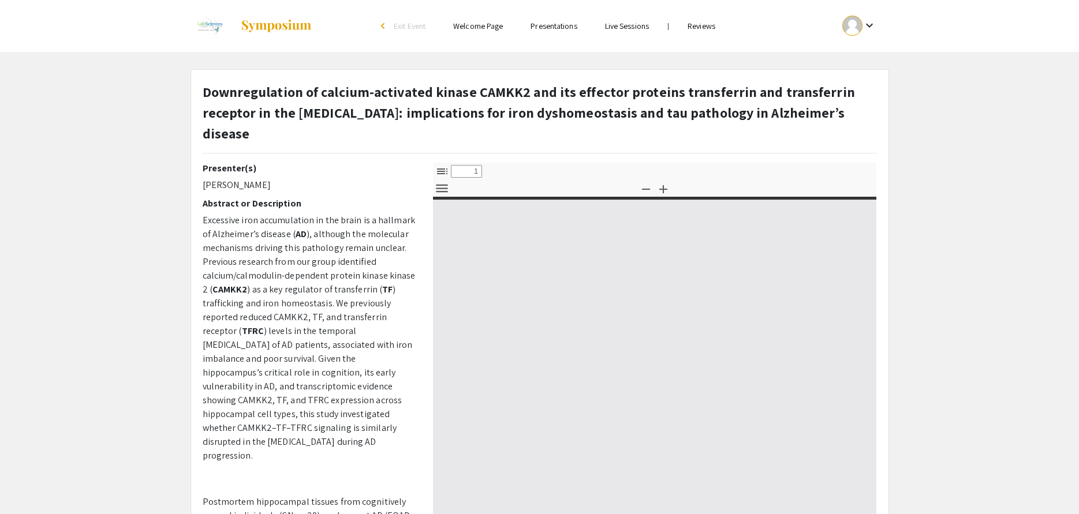
select select "custom"
type input "0"
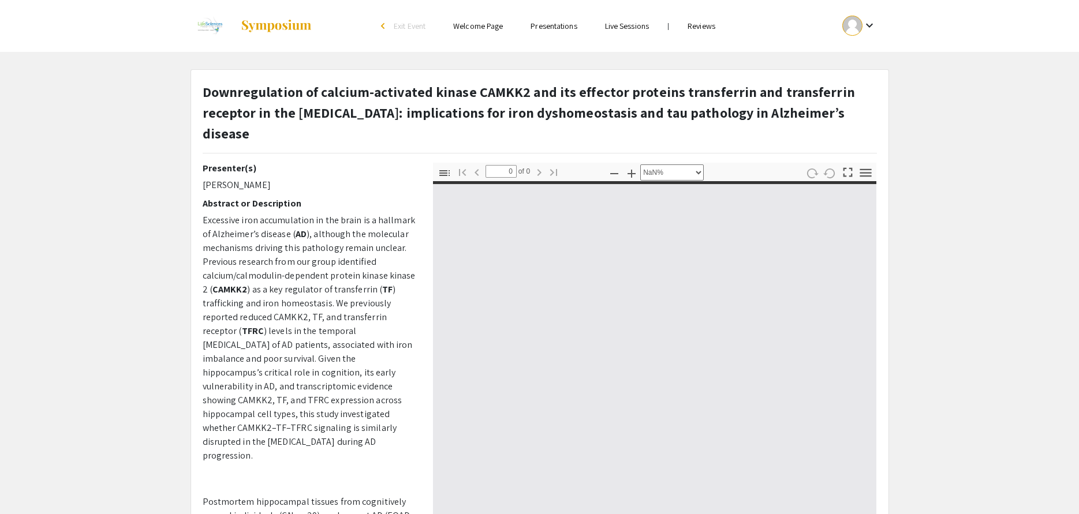
select select "auto"
type input "1"
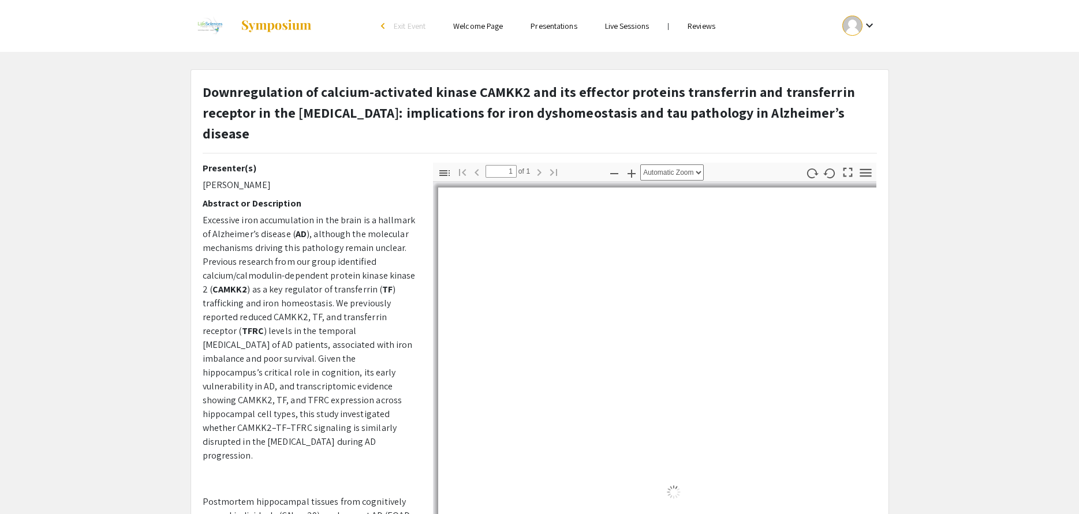
select select "auto"
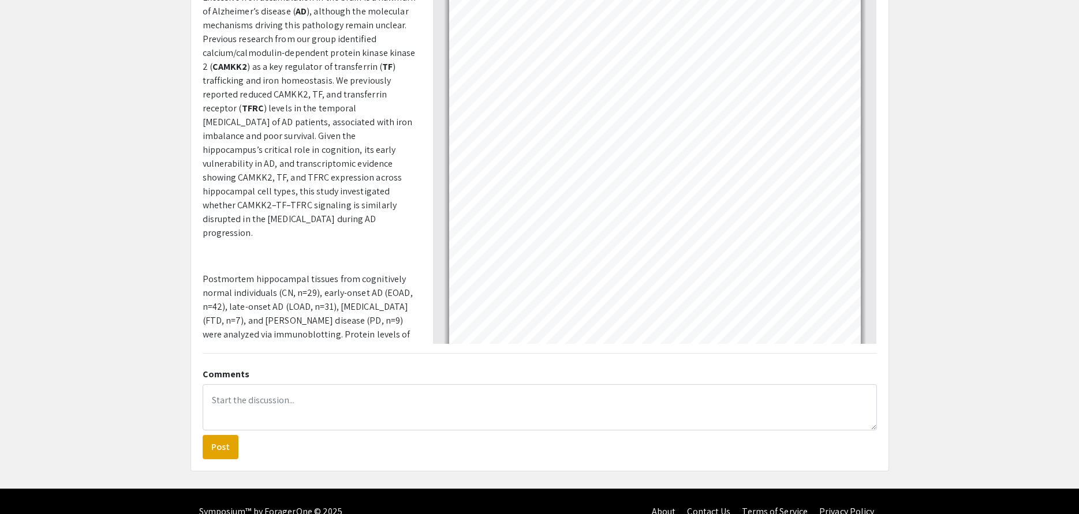
scroll to position [165, 0]
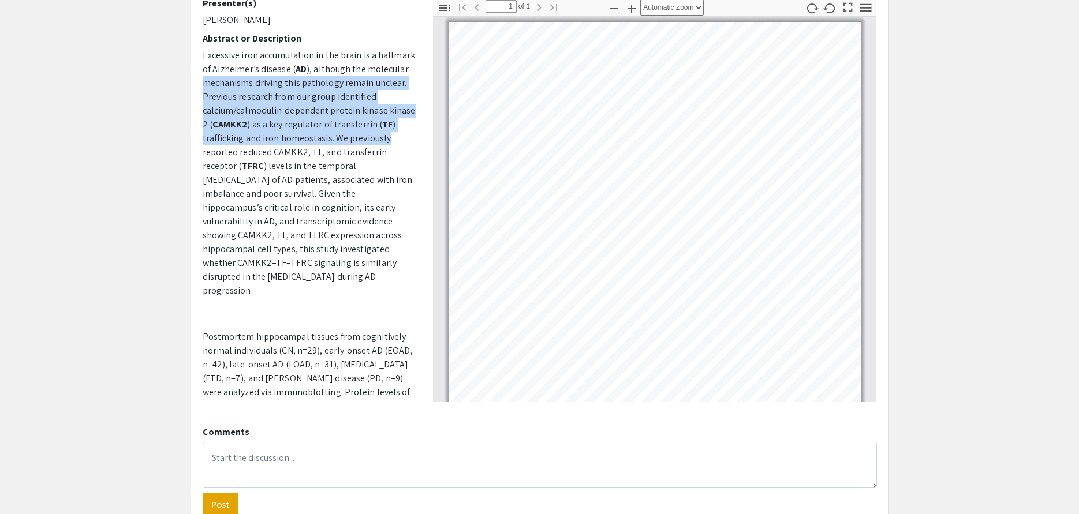
drag, startPoint x: 410, startPoint y: 114, endPoint x: 423, endPoint y: 51, distance: 64.2
click at [423, 51] on div "Presenter(s) [PERSON_NAME] Abstract or Description Excessive iron accumulation …" at bounding box center [309, 200] width 230 height 404
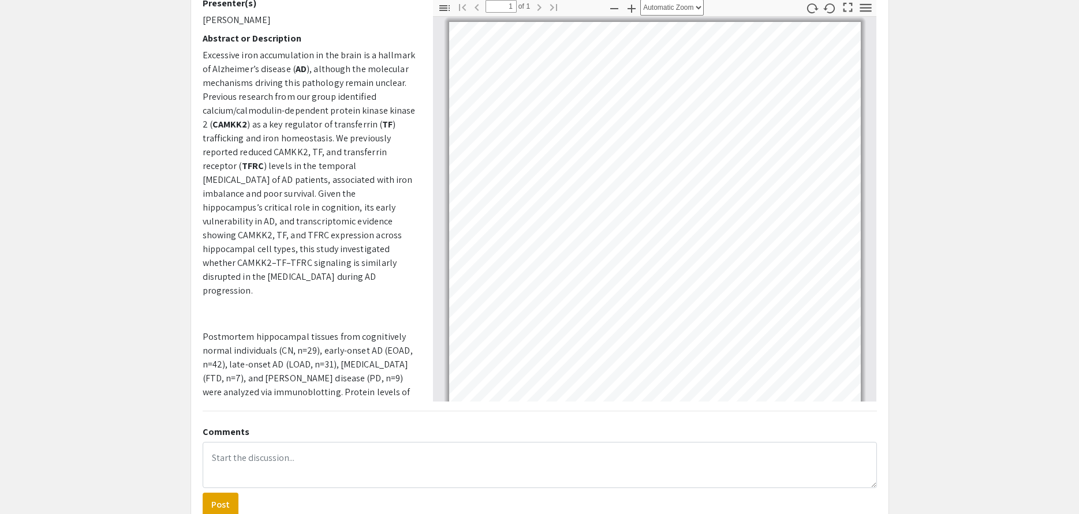
click at [419, 36] on div "Presenter(s) [PERSON_NAME] Abstract or Description Excessive iron accumulation …" at bounding box center [309, 200] width 230 height 404
drag, startPoint x: 416, startPoint y: 35, endPoint x: 417, endPoint y: 11, distance: 24.3
click at [417, 11] on div "Presenter(s) [PERSON_NAME] Abstract or Description Excessive iron accumulation …" at bounding box center [309, 200] width 230 height 404
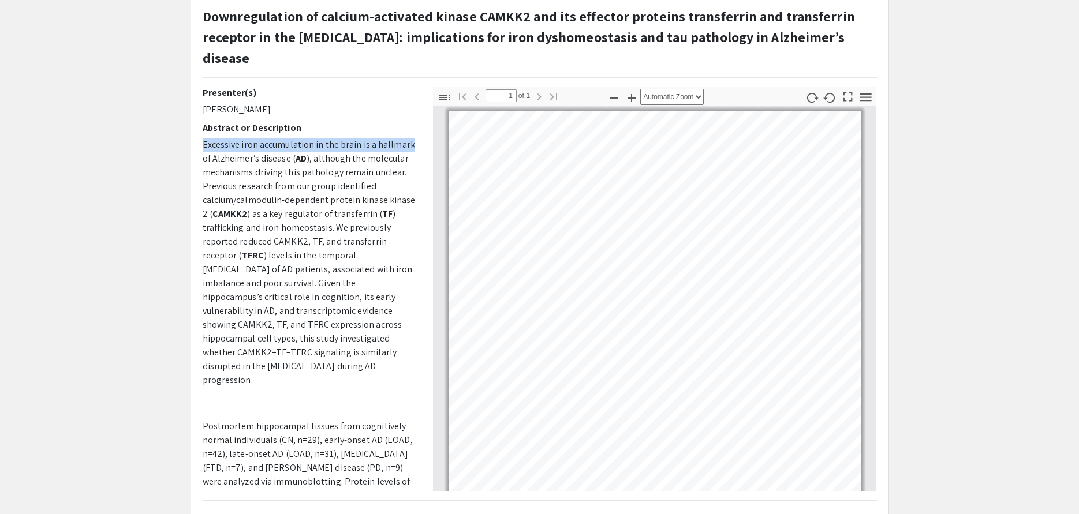
scroll to position [0, 0]
